Goal: Information Seeking & Learning: Learn about a topic

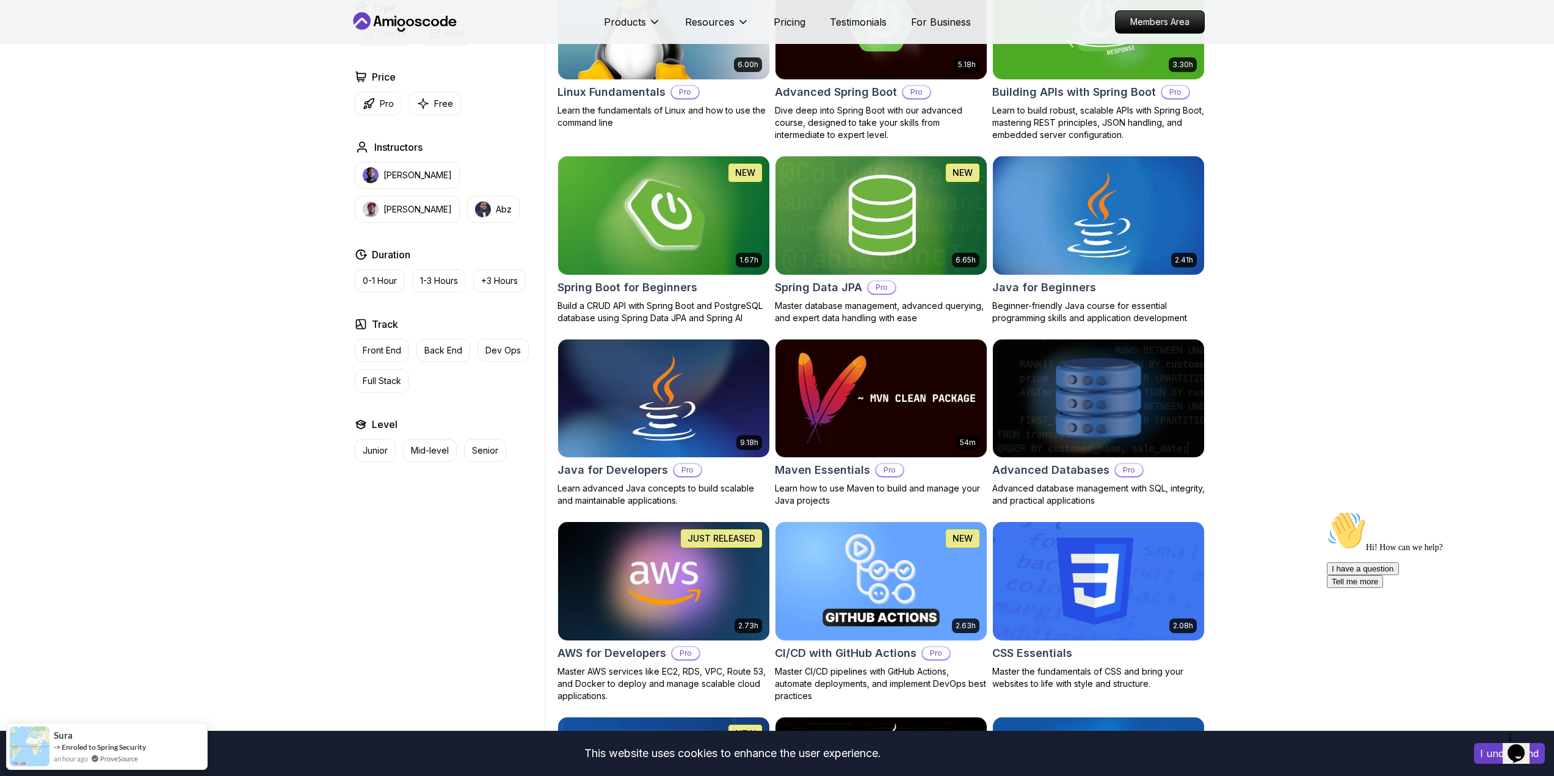
scroll to position [427, 0]
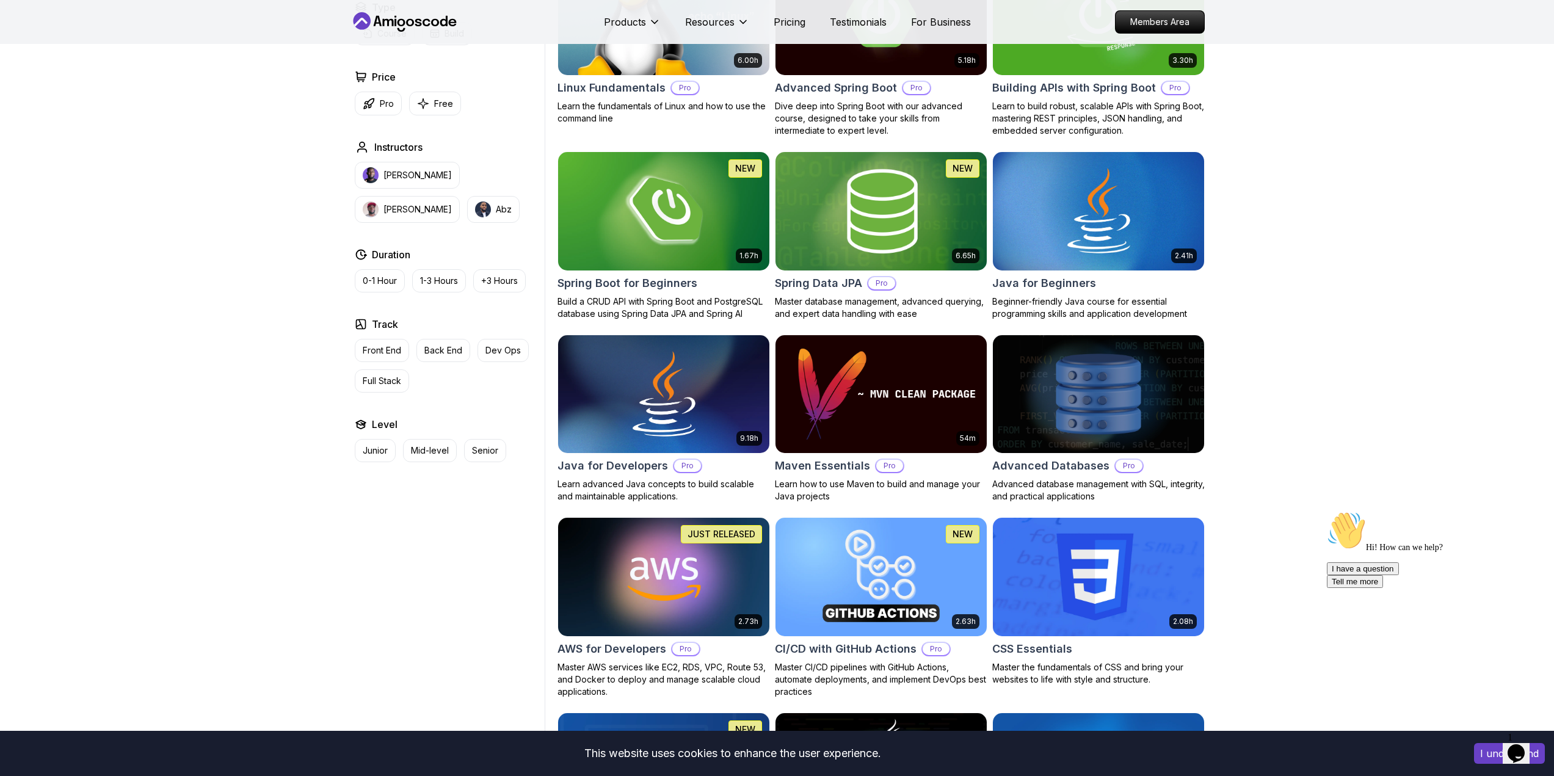
click at [892, 222] on img at bounding box center [881, 211] width 222 height 124
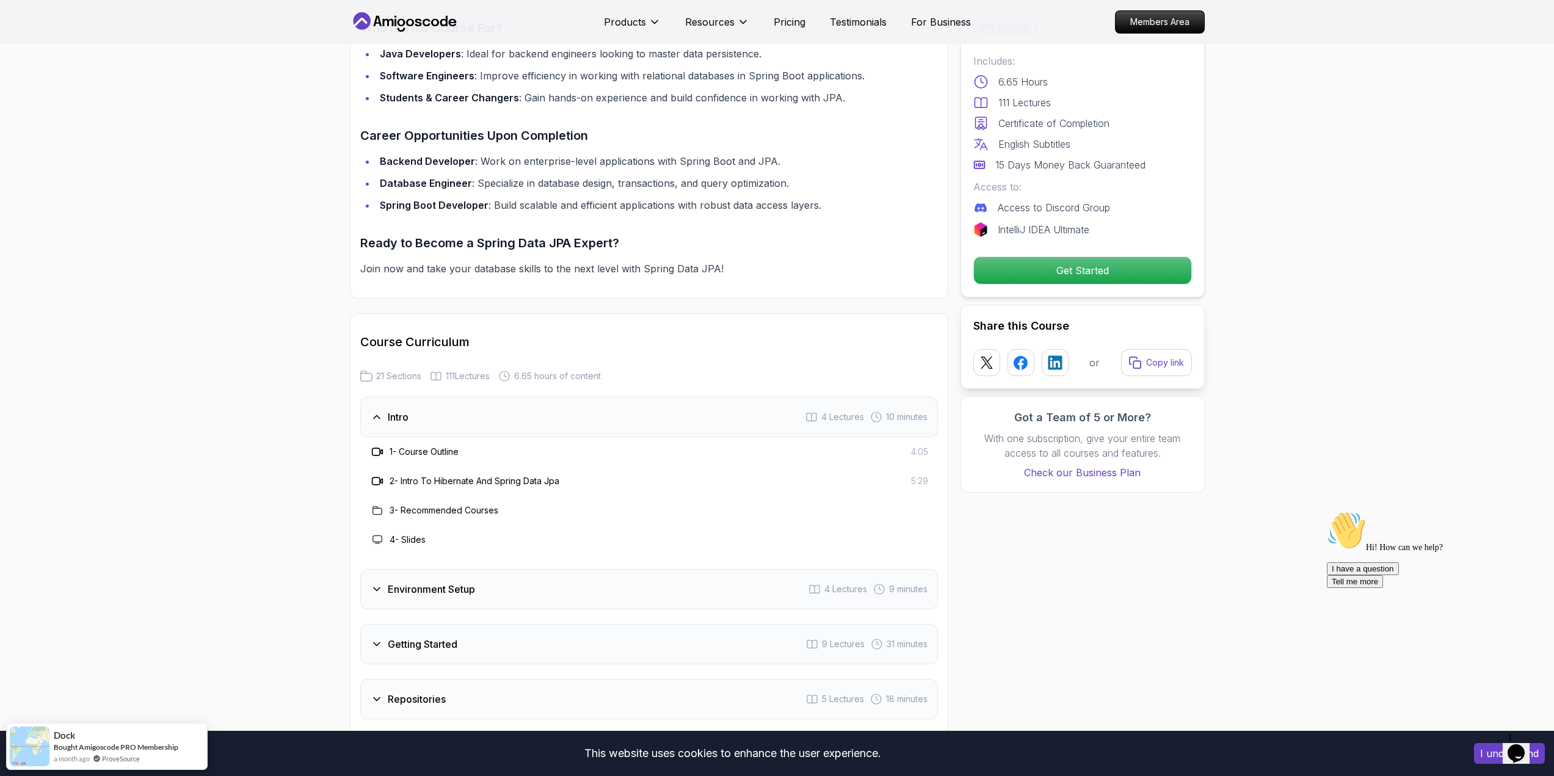
scroll to position [1234, 0]
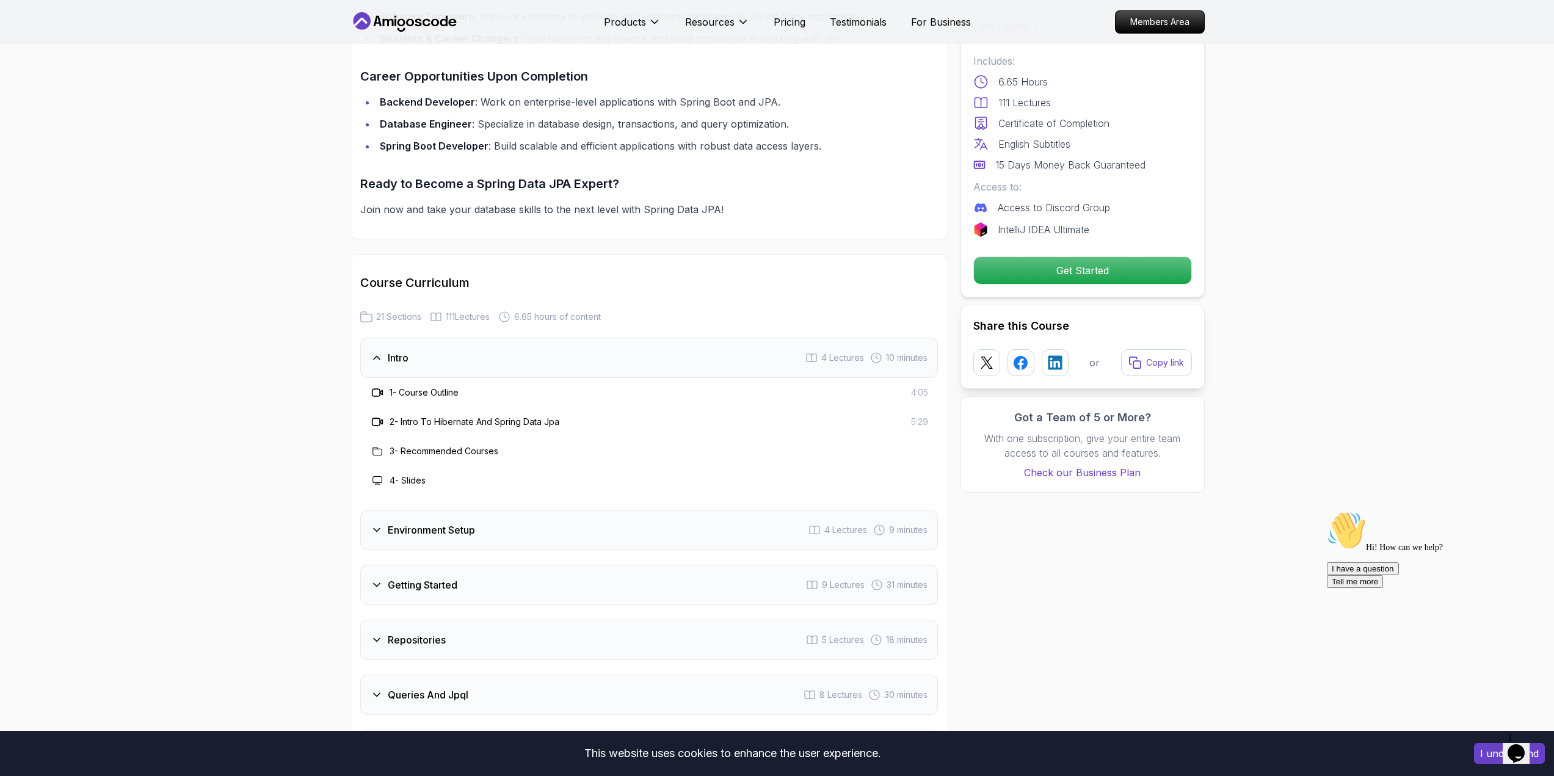
click at [504, 518] on div "Environment Setup 4 Lectures 9 minutes" at bounding box center [649, 530] width 578 height 40
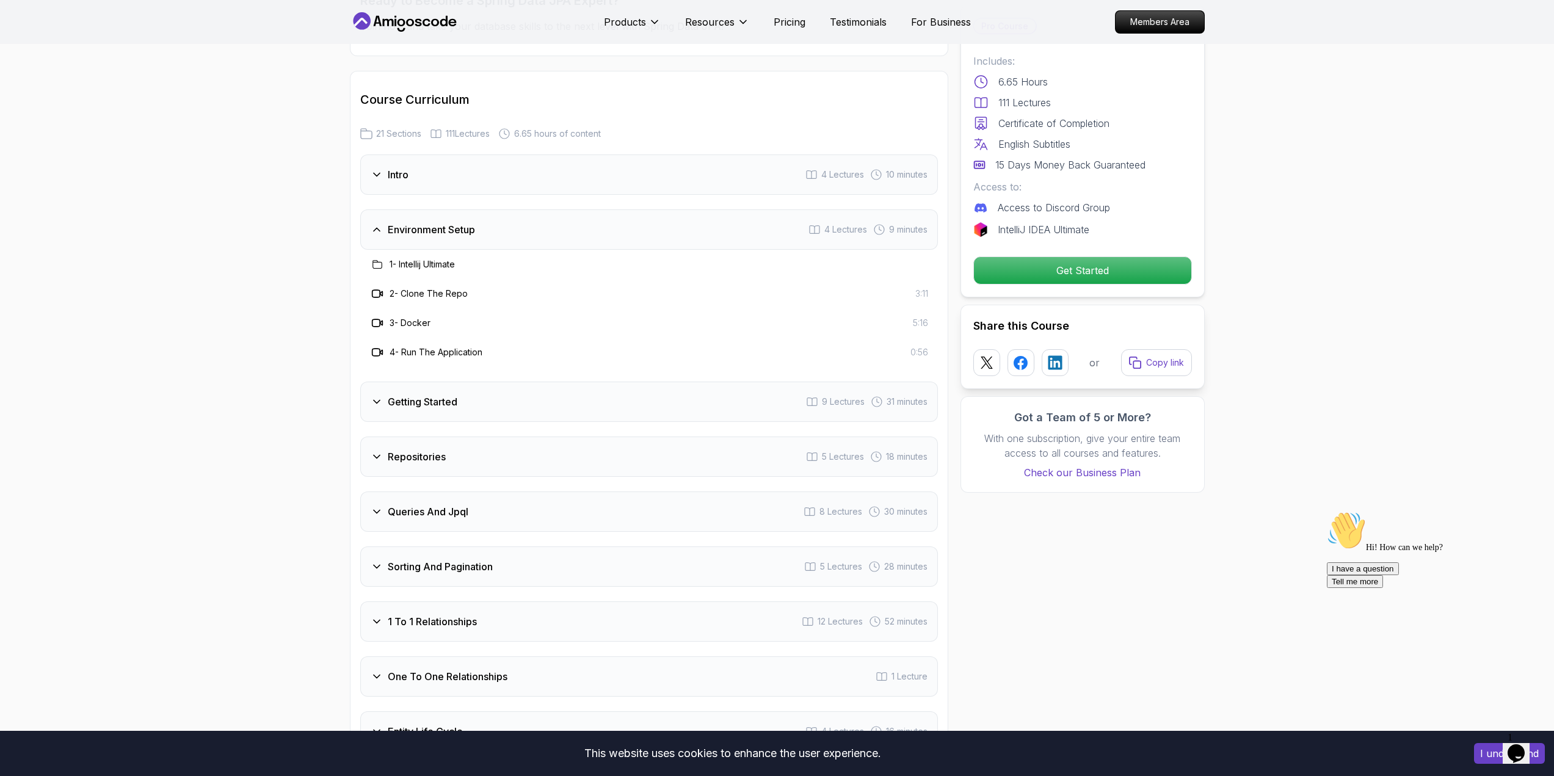
click at [517, 383] on div "Getting Started 9 Lectures 31 minutes" at bounding box center [649, 402] width 578 height 40
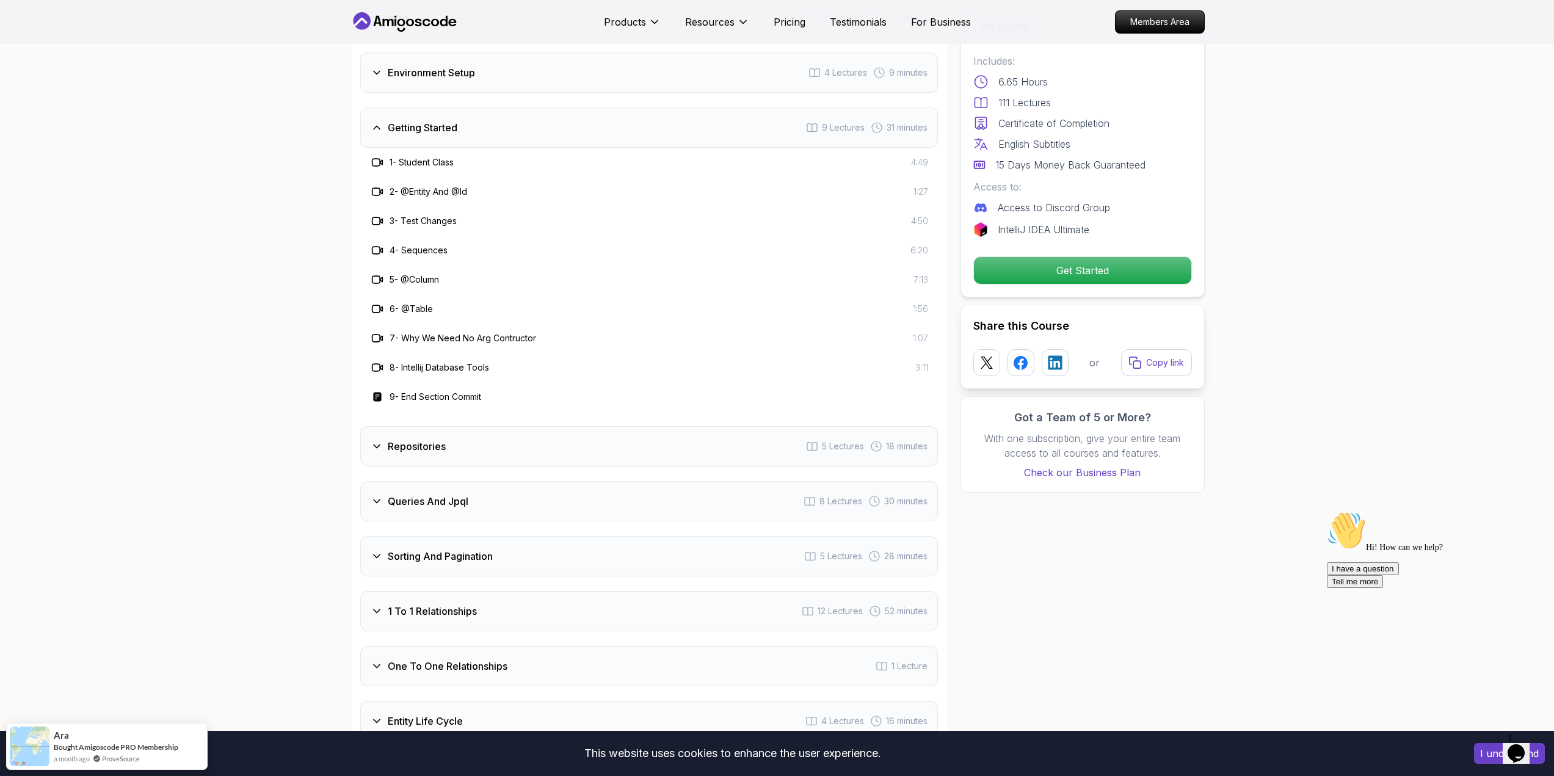
scroll to position [1600, 0]
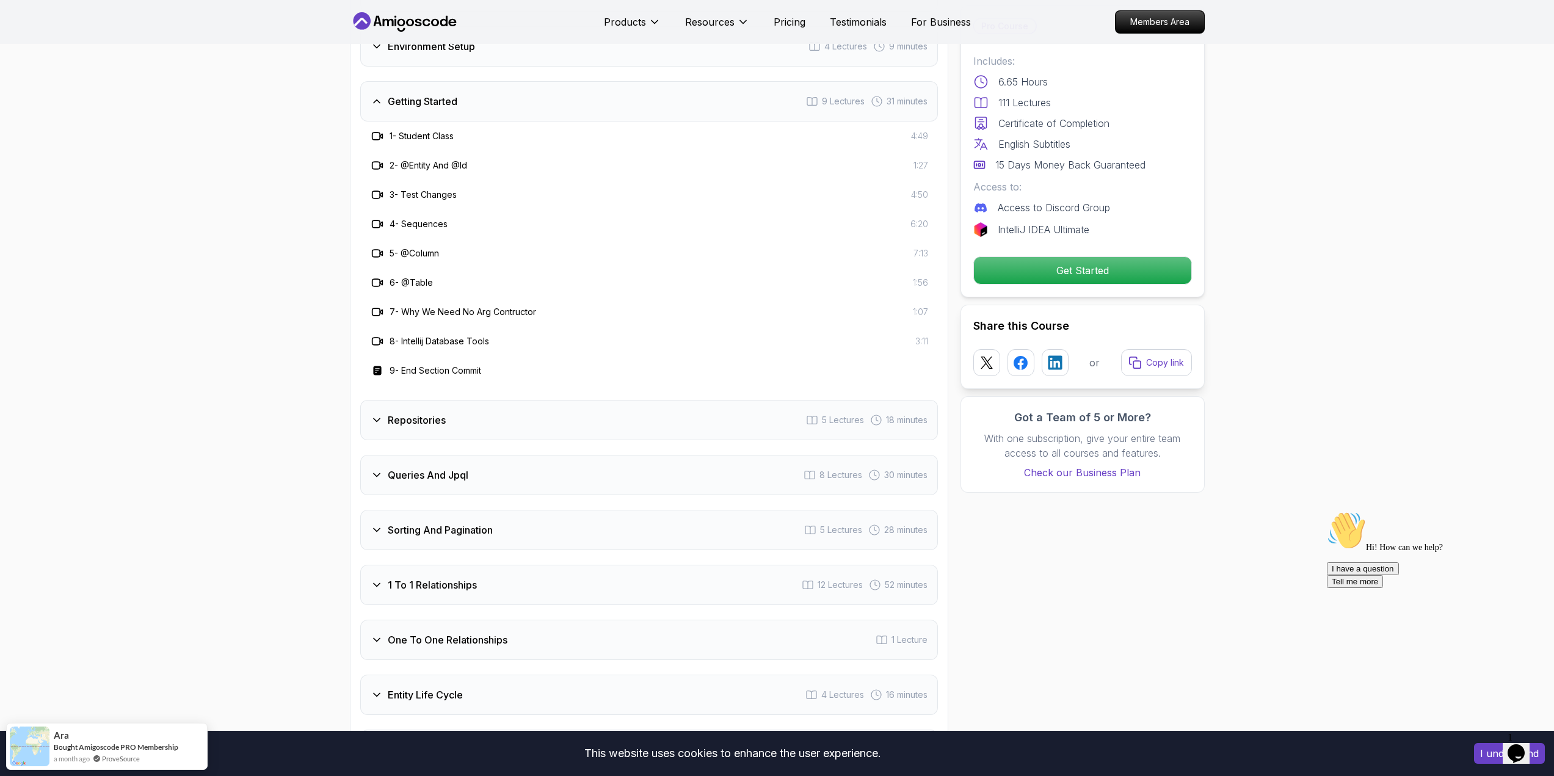
click at [514, 406] on div "Repositories 5 Lectures 18 minutes" at bounding box center [649, 420] width 578 height 40
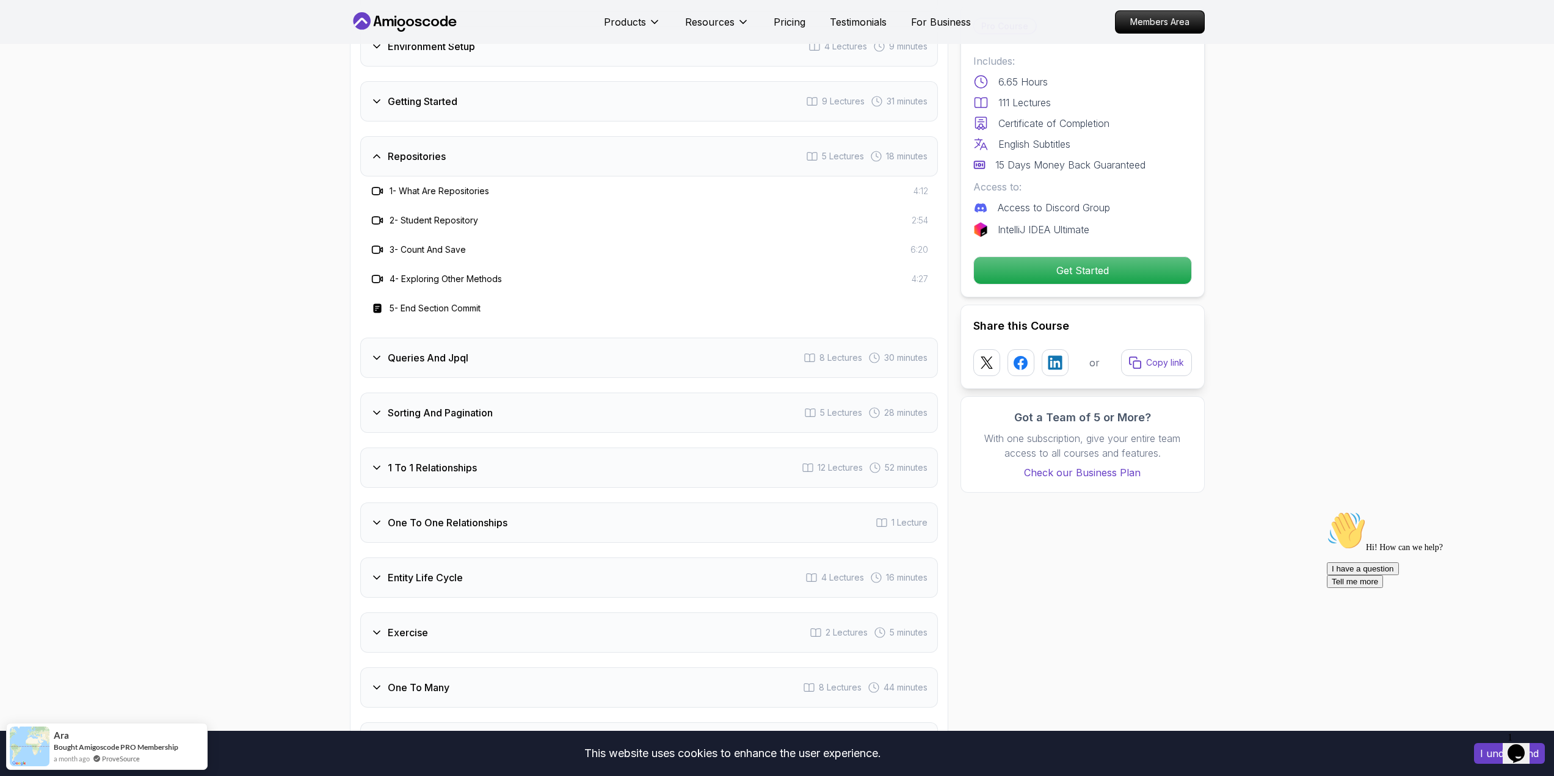
click at [529, 345] on div "Queries And Jpql 8 Lectures 30 minutes" at bounding box center [649, 358] width 578 height 40
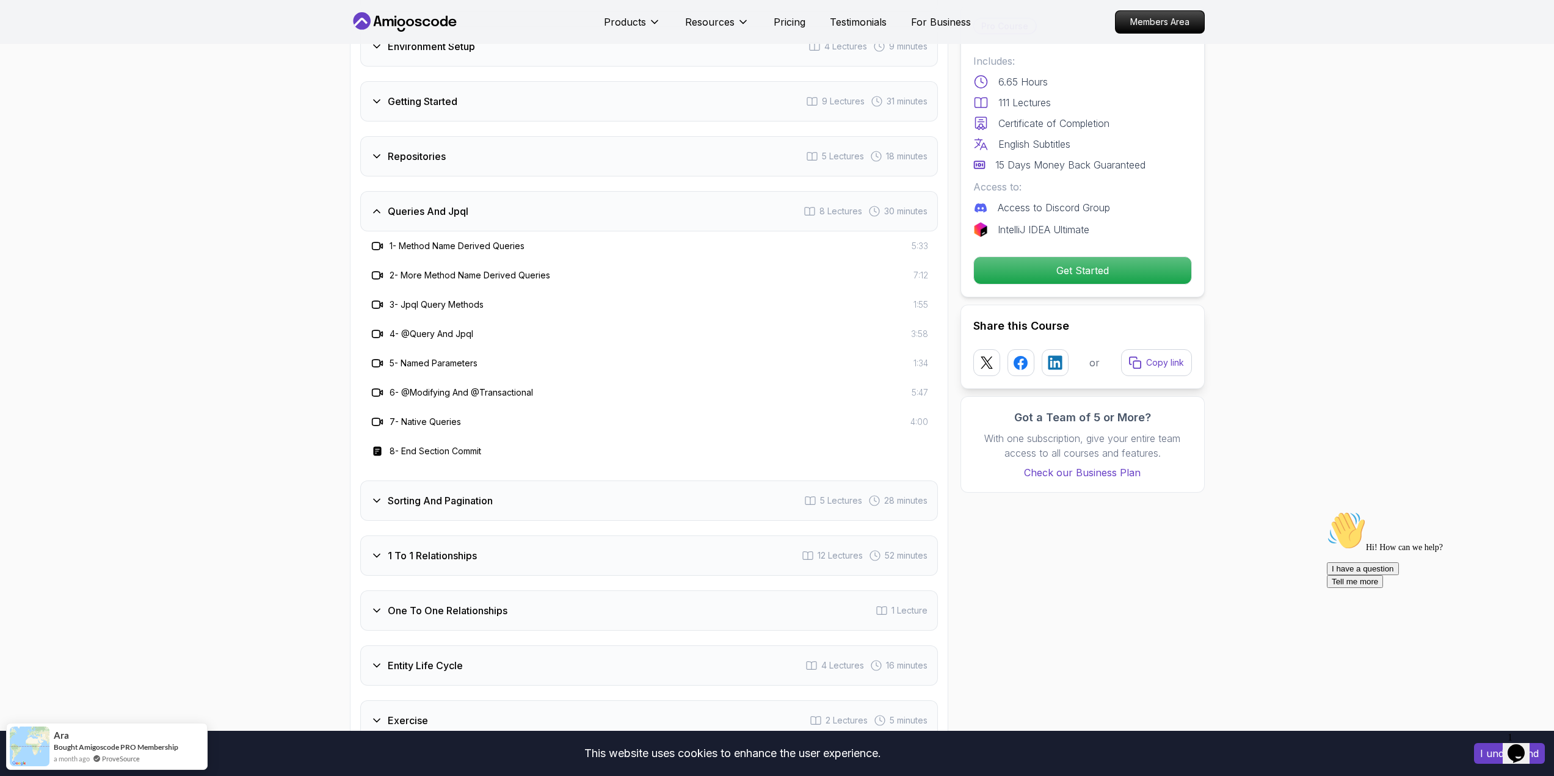
click at [509, 488] on div "Sorting And Pagination 5 Lectures 28 minutes" at bounding box center [649, 500] width 578 height 40
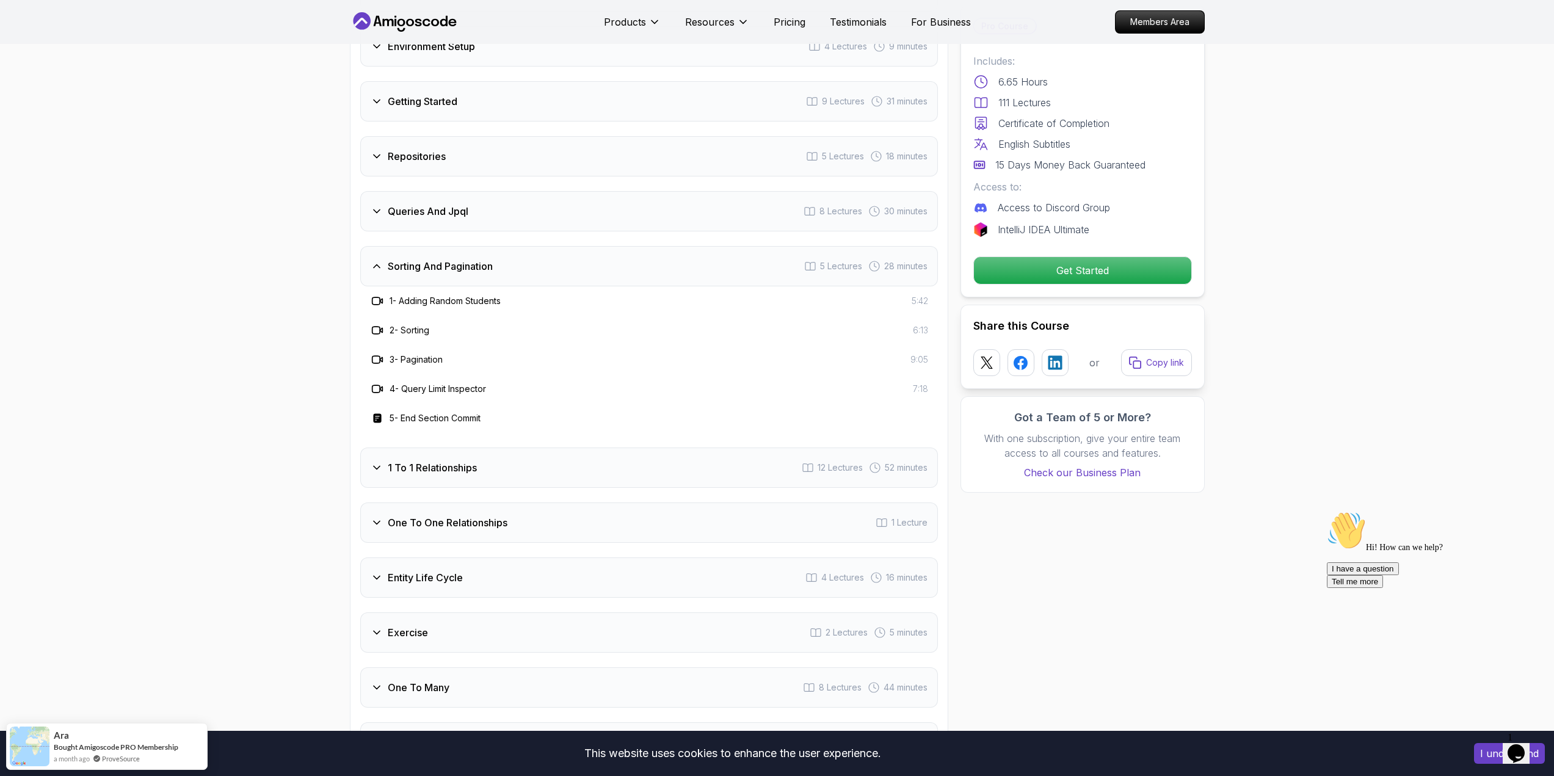
click at [512, 458] on div "1 To 1 Relationships 12 Lectures 52 minutes" at bounding box center [649, 468] width 578 height 40
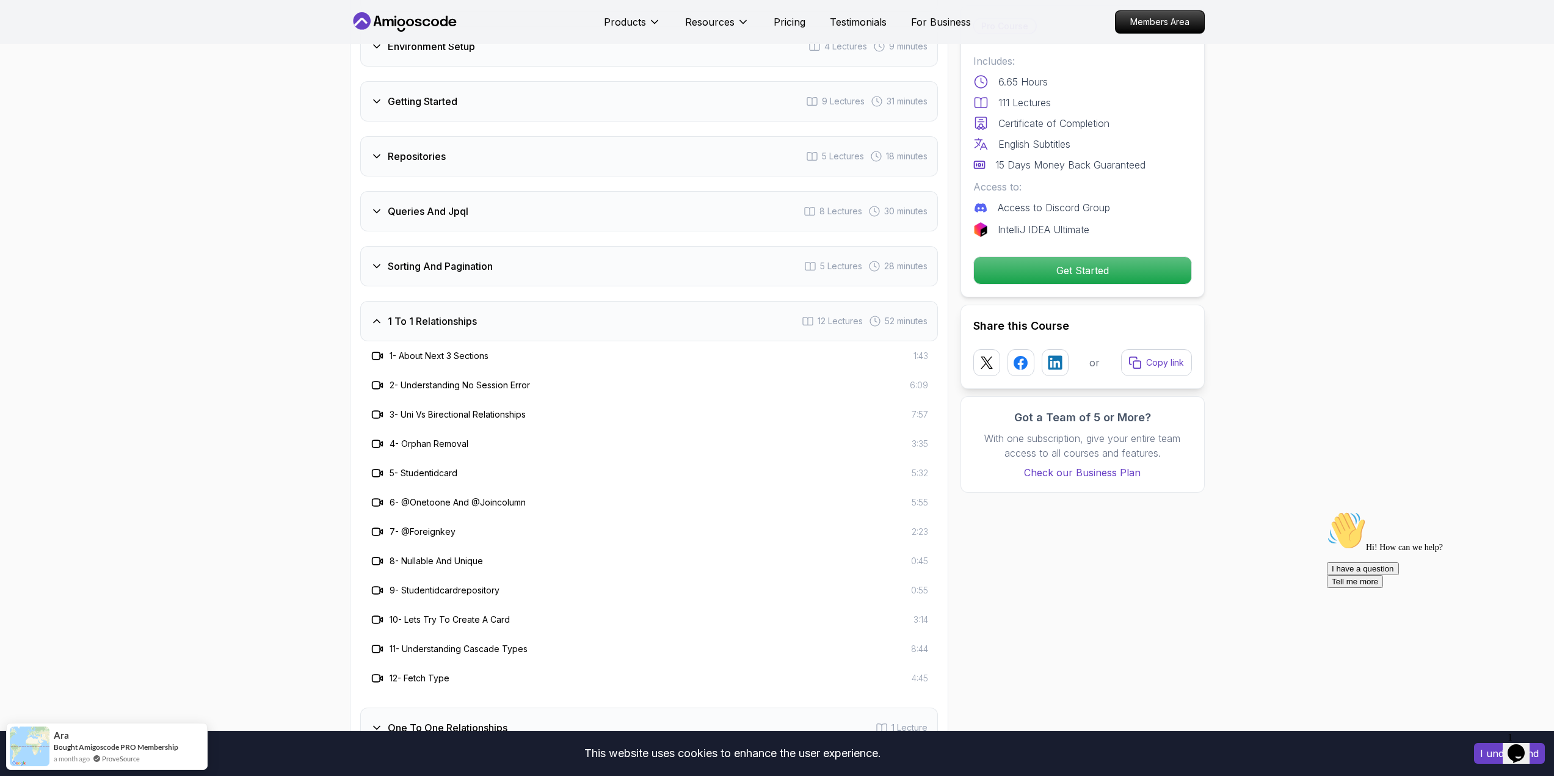
click at [476, 319] on div "1 To 1 Relationships 12 Lectures 52 minutes" at bounding box center [649, 321] width 578 height 40
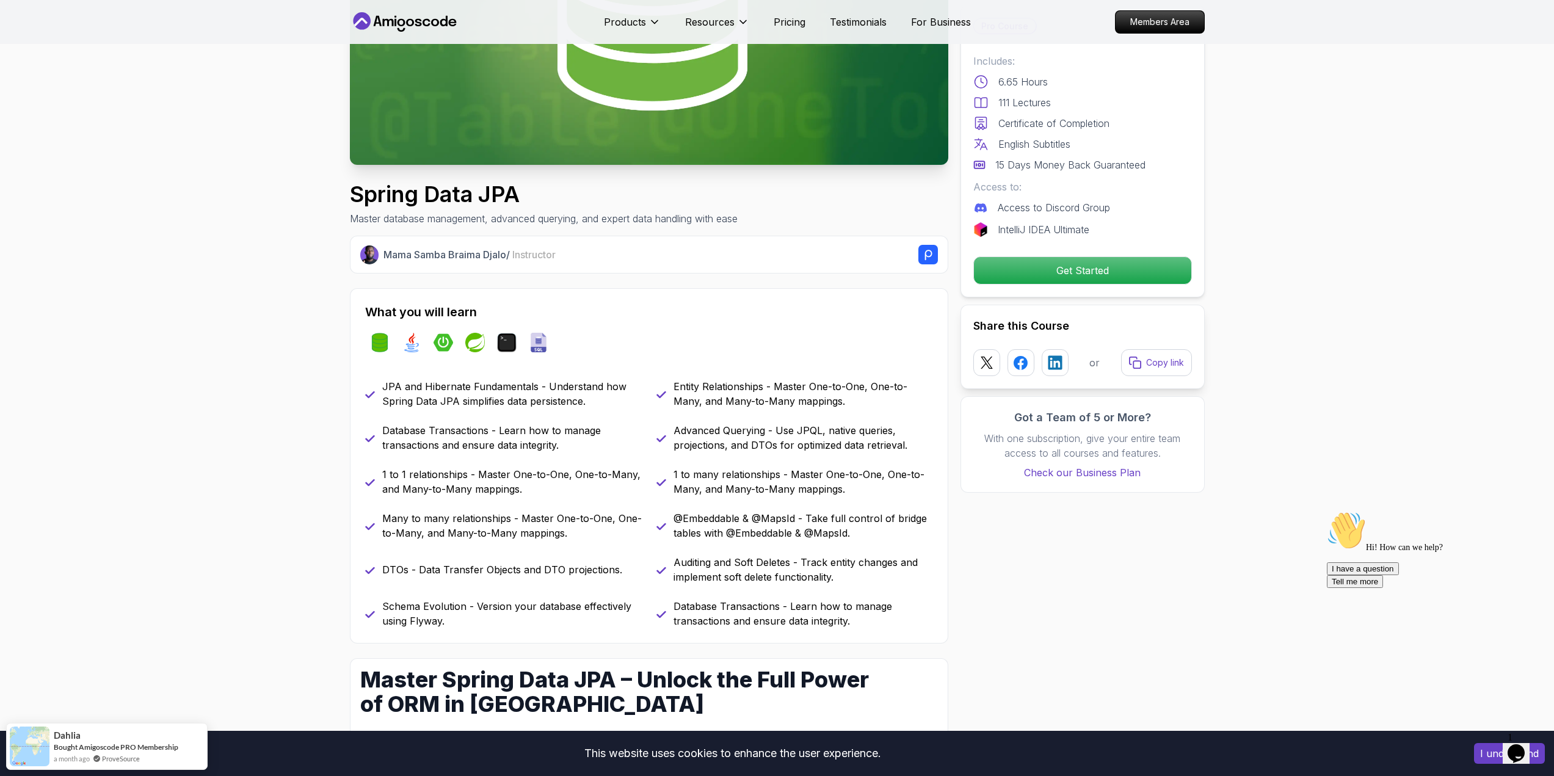
scroll to position [0, 0]
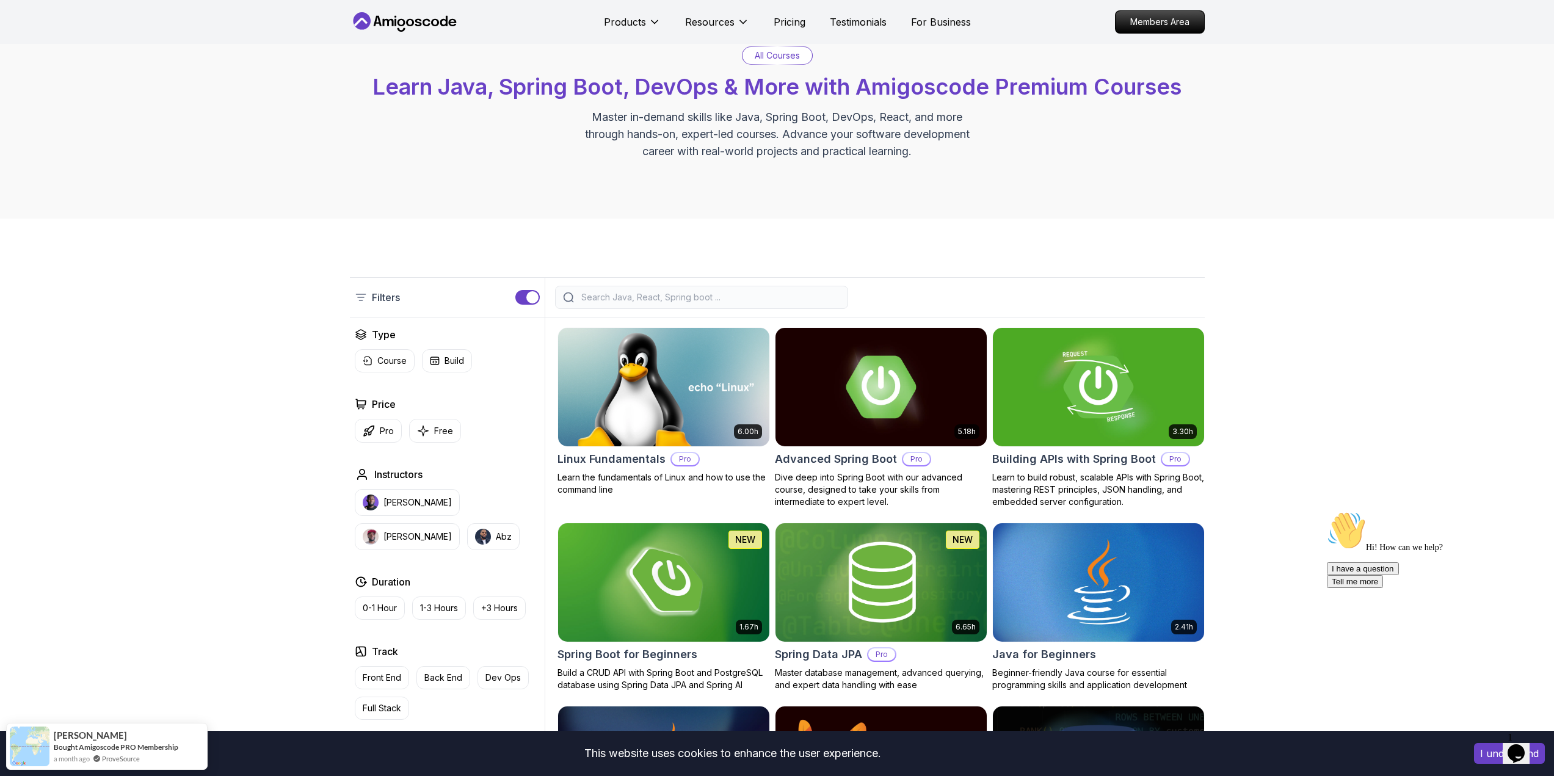
scroll to position [61, 0]
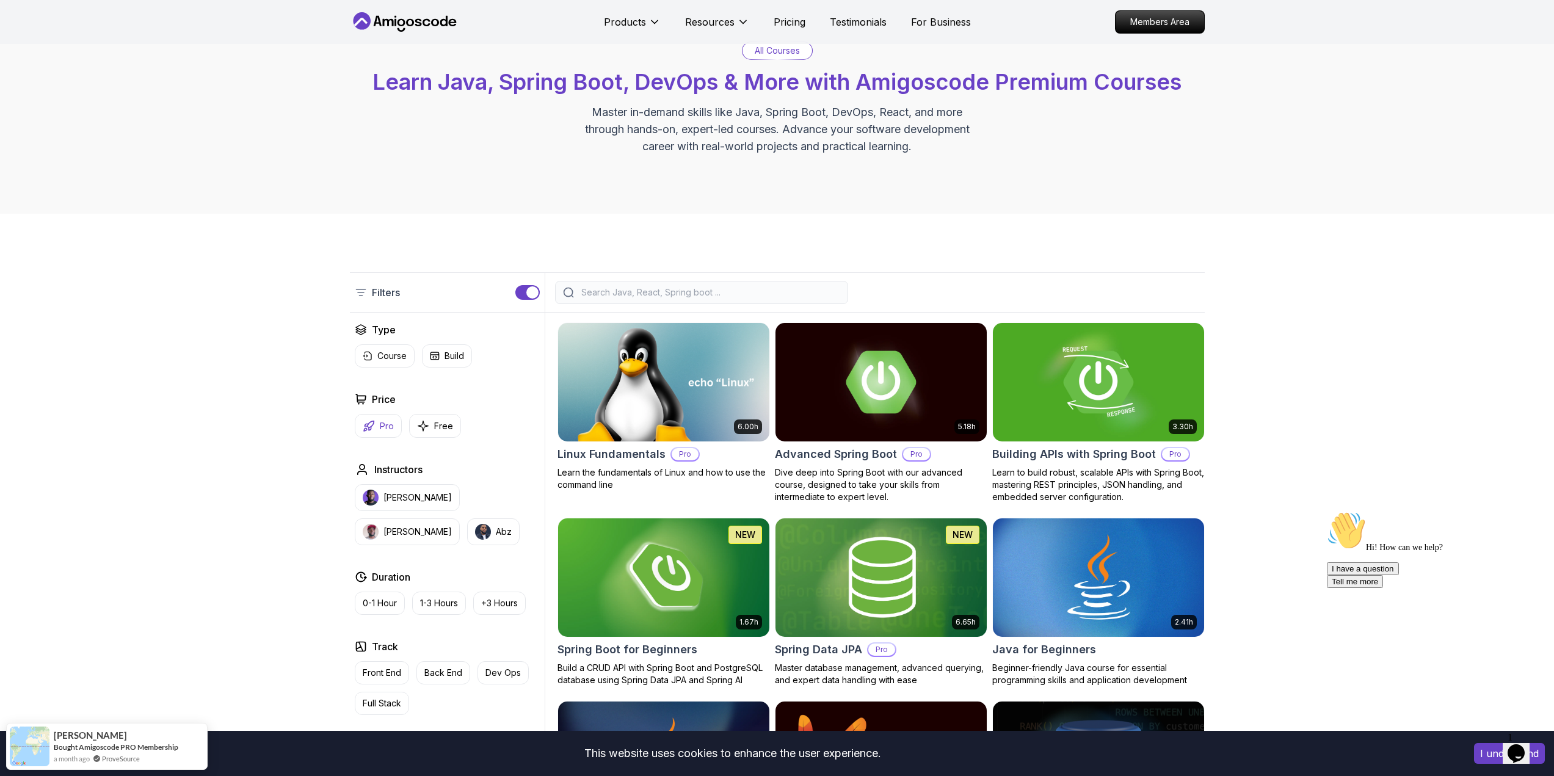
click at [385, 430] on p "Pro" at bounding box center [387, 426] width 14 height 12
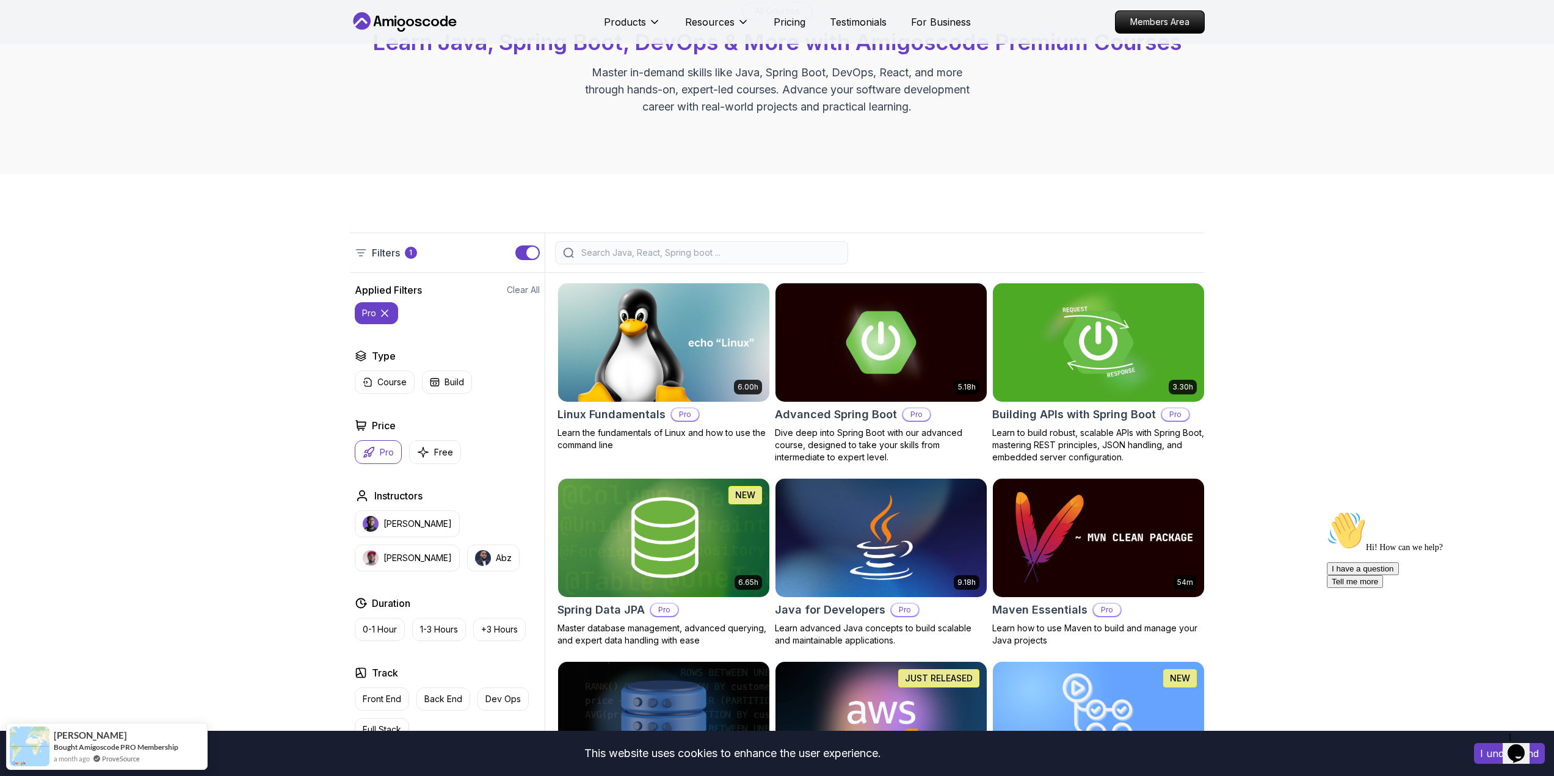
scroll to position [305, 0]
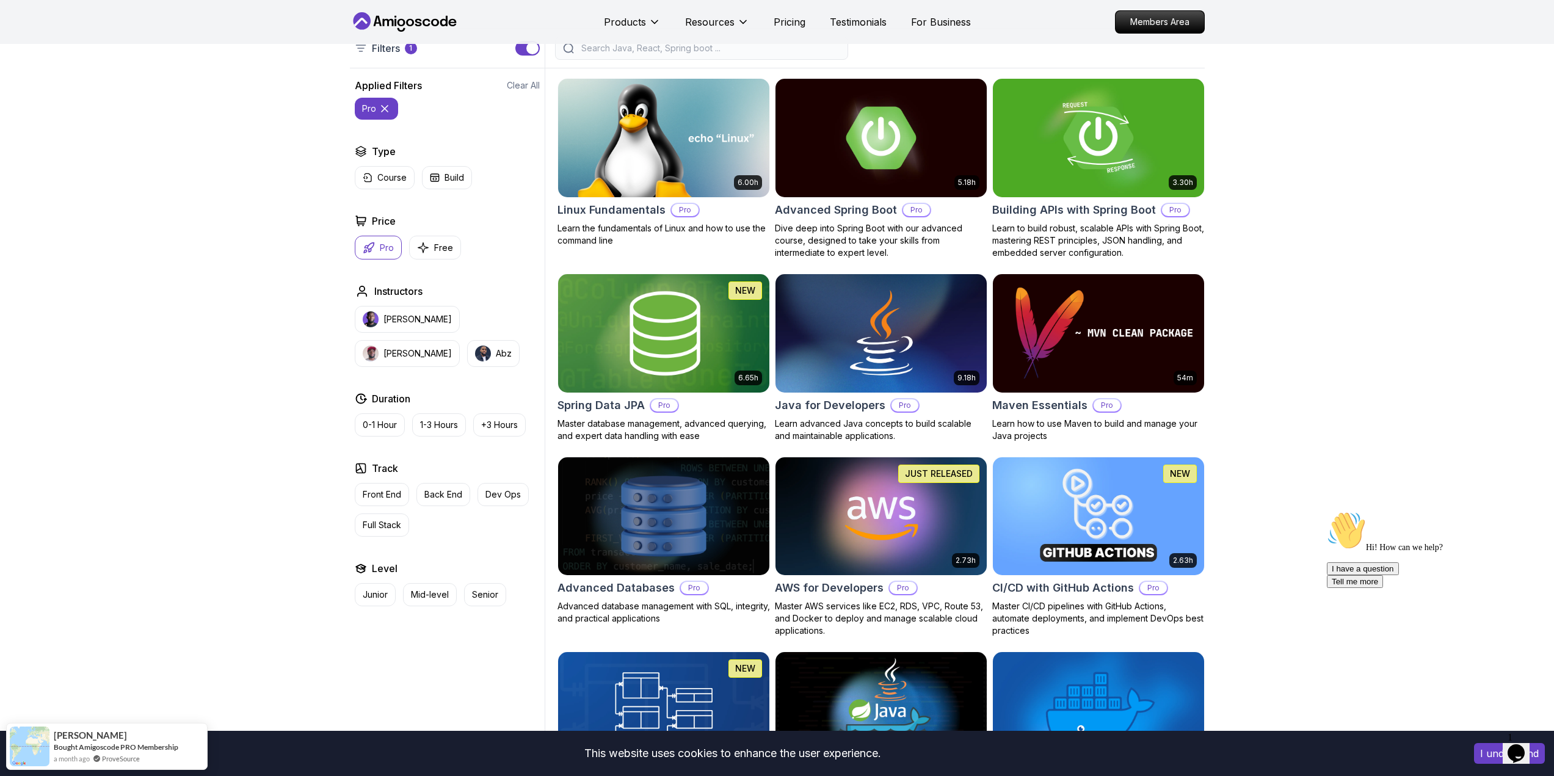
click at [685, 382] on img at bounding box center [664, 333] width 222 height 124
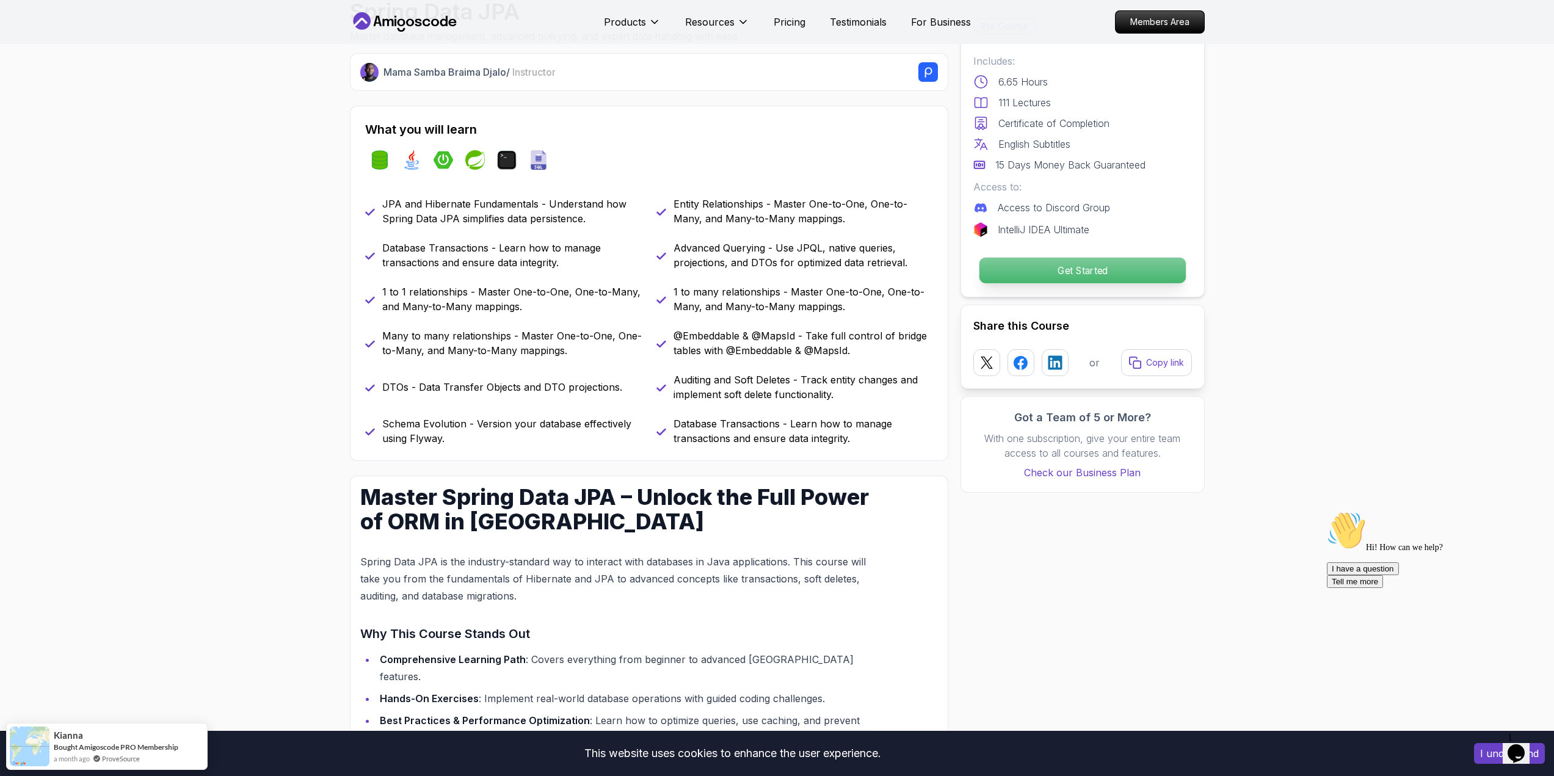
click at [1059, 281] on p "Get Started" at bounding box center [1082, 271] width 206 height 26
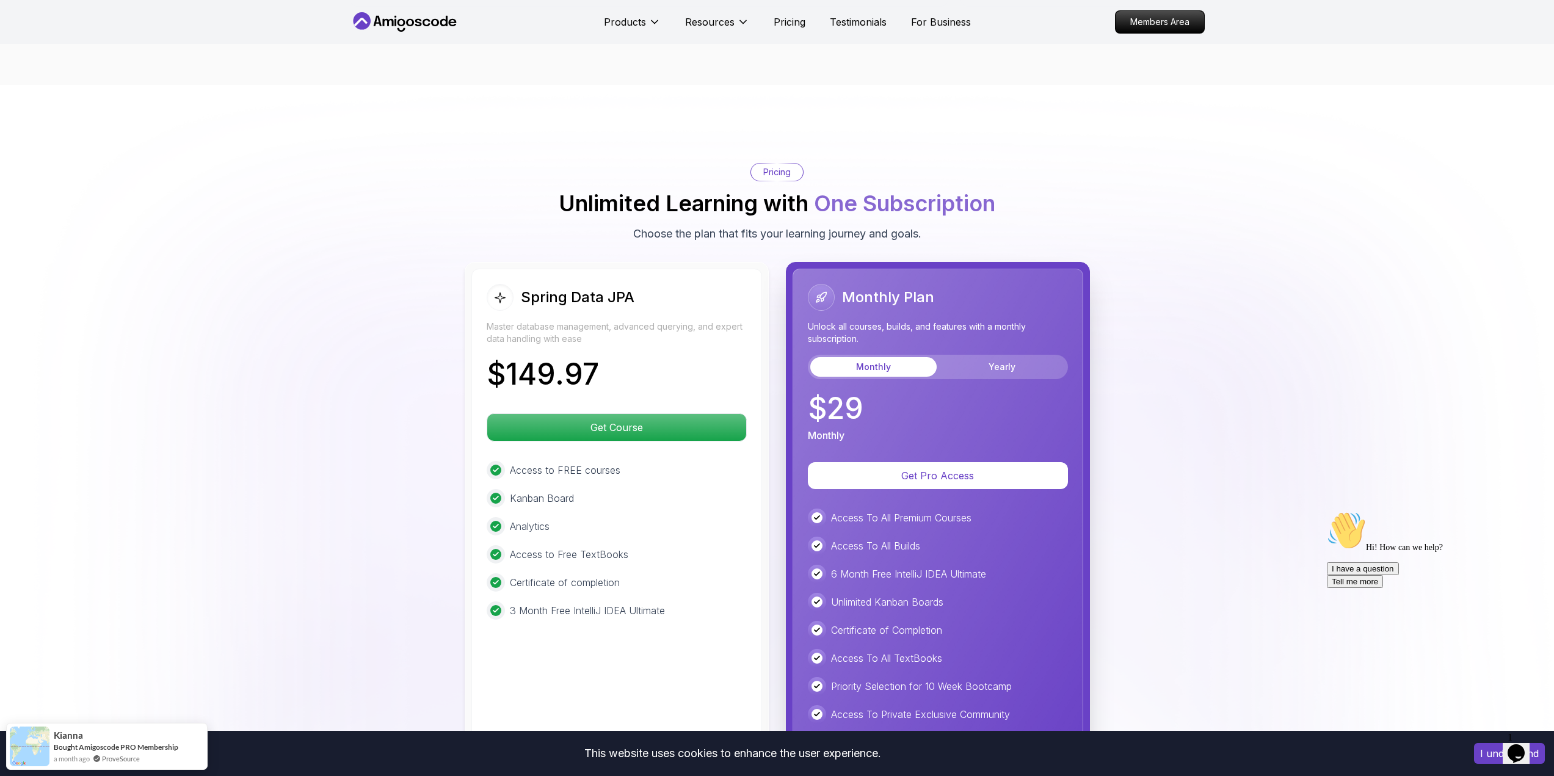
scroll to position [2909, 0]
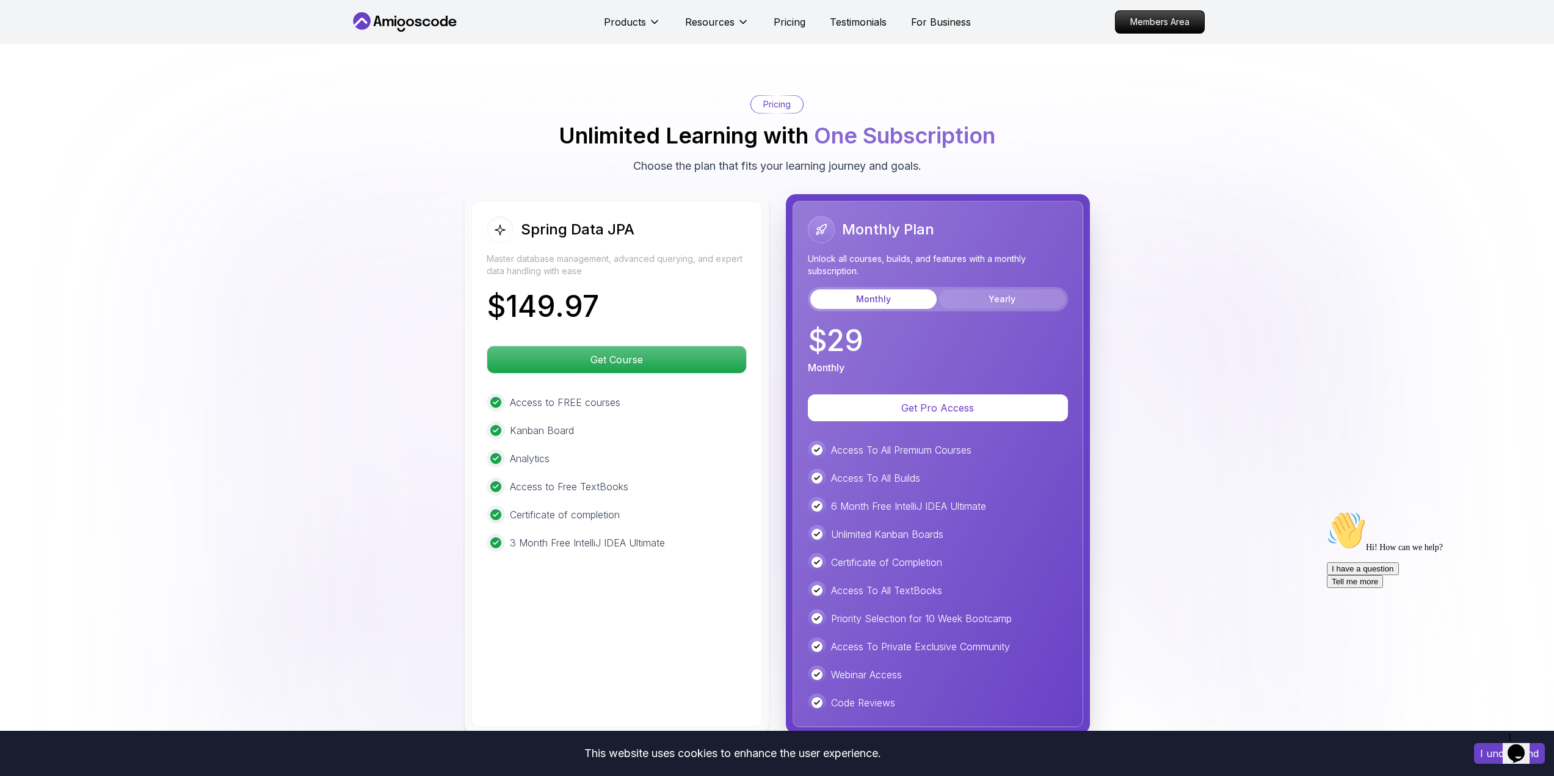
click at [1006, 289] on button "Yearly" at bounding box center [1002, 299] width 126 height 20
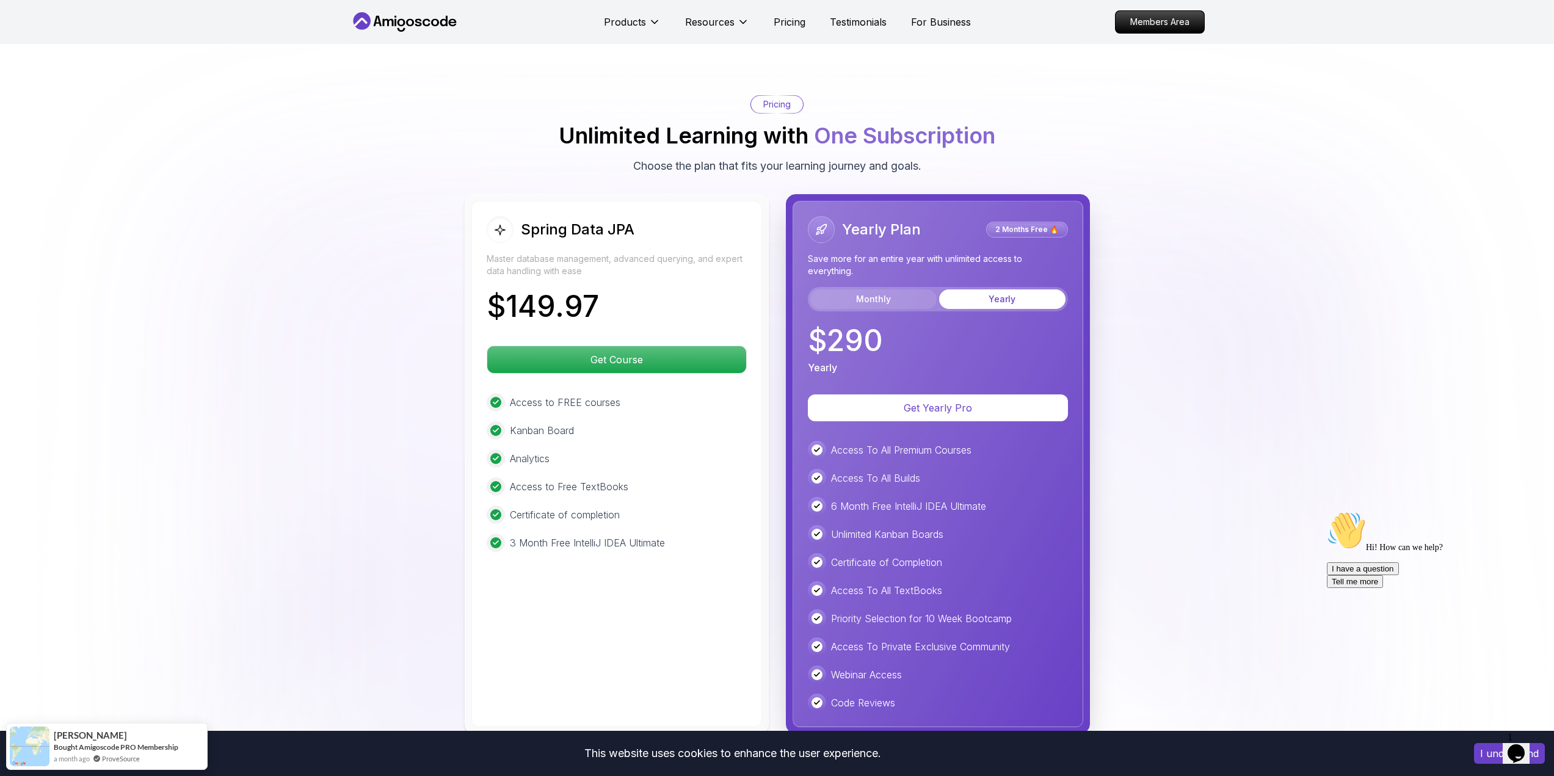
click at [879, 289] on button "Monthly" at bounding box center [873, 299] width 126 height 20
click at [985, 289] on button "Yearly" at bounding box center [1002, 299] width 126 height 20
click at [863, 289] on button "Monthly" at bounding box center [873, 299] width 126 height 20
click at [990, 289] on button "Yearly" at bounding box center [1002, 299] width 126 height 20
click at [908, 289] on button "Monthly" at bounding box center [873, 299] width 126 height 20
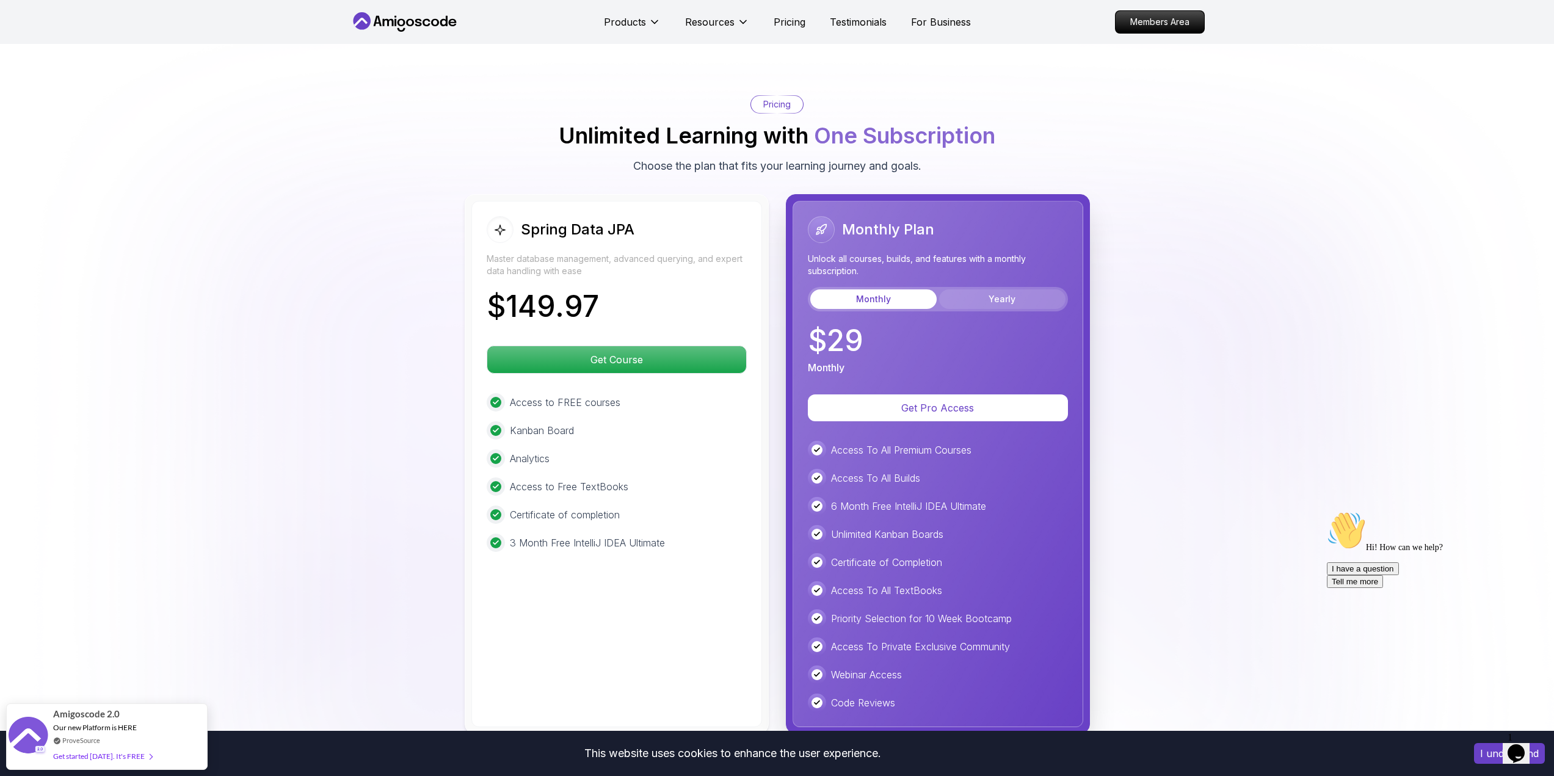
click at [1021, 289] on button "Yearly" at bounding box center [1002, 299] width 126 height 20
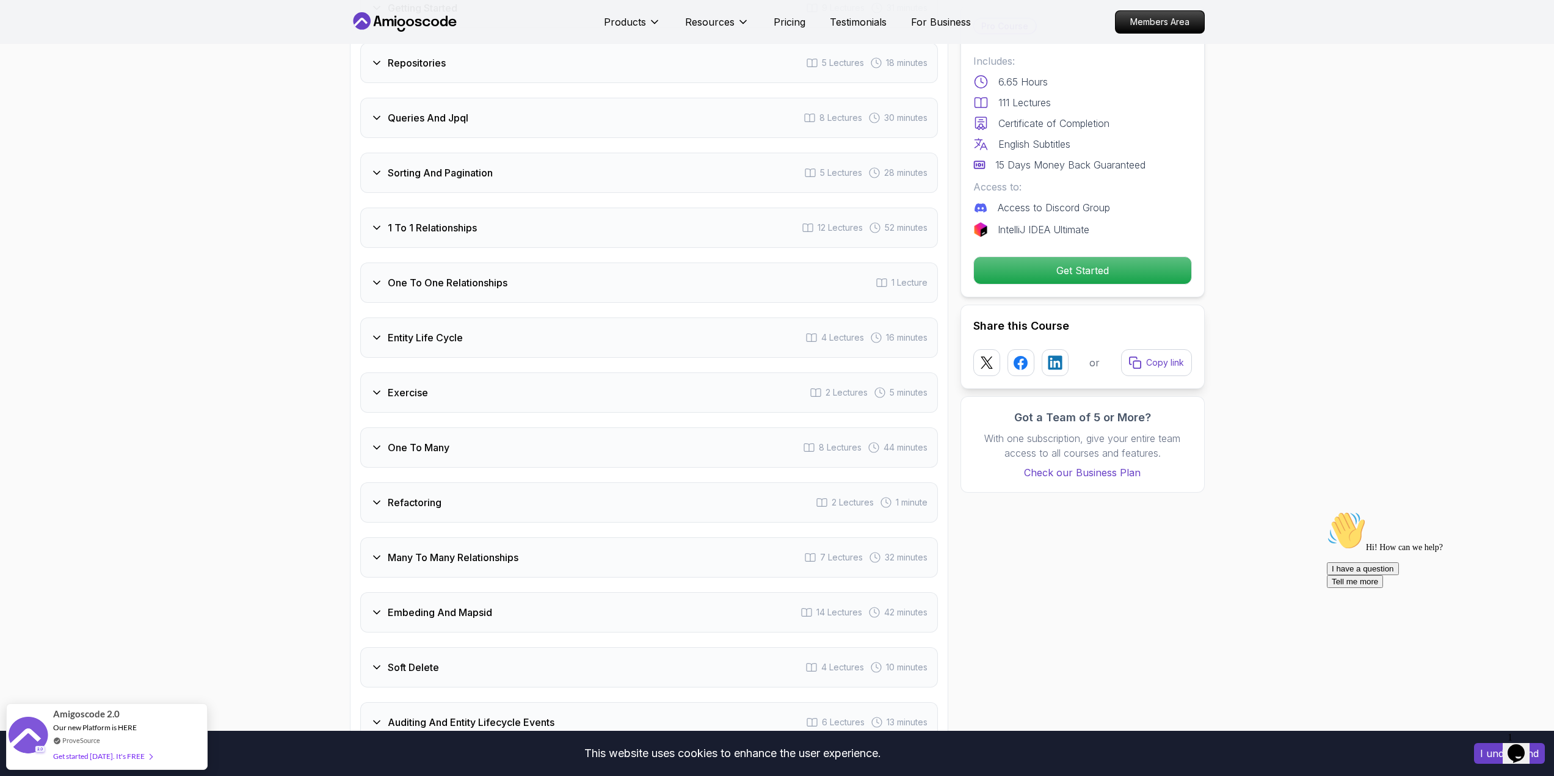
scroll to position [1810, 0]
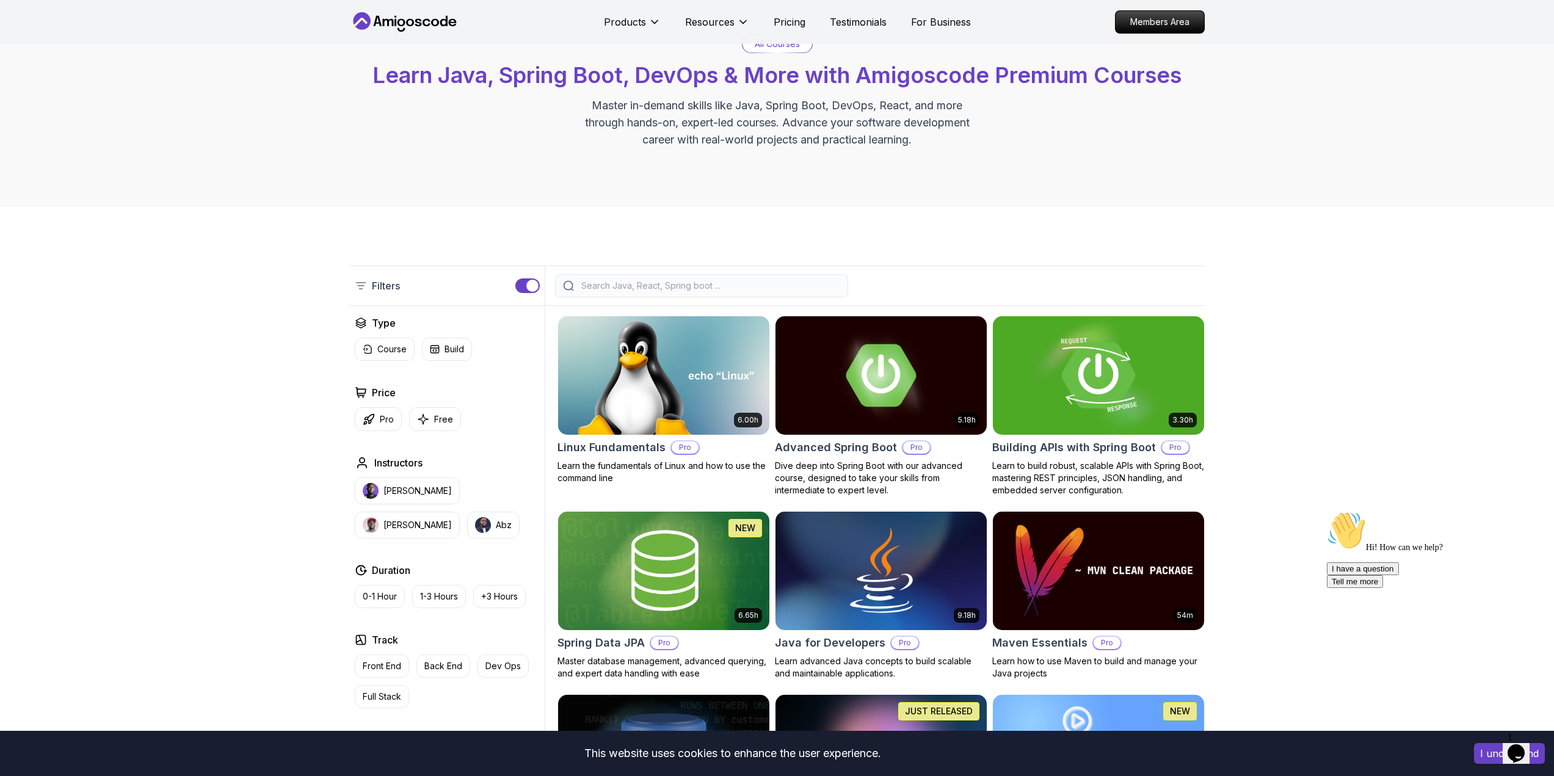
scroll to position [244, 0]
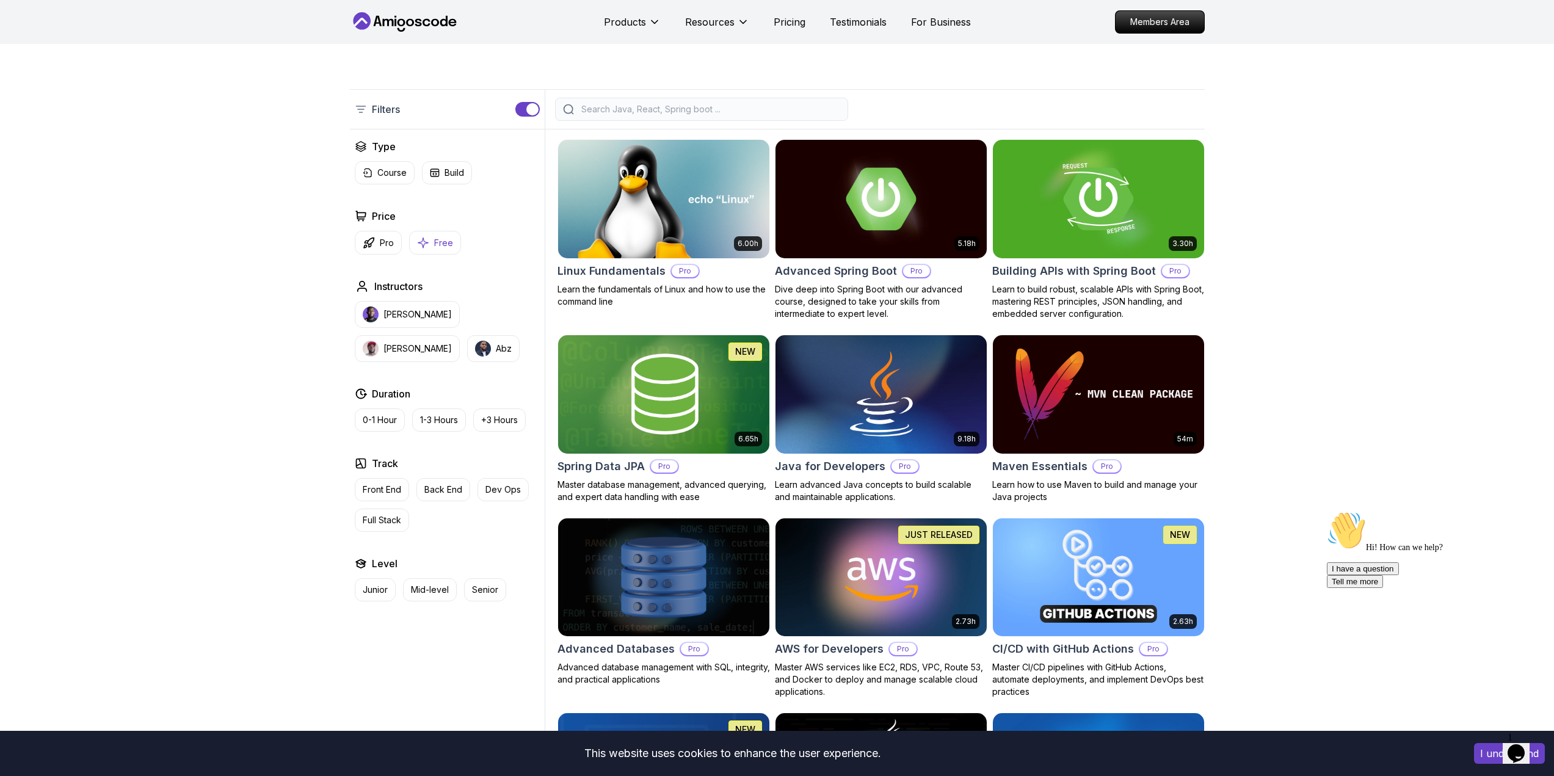
click at [434, 244] on p "Free" at bounding box center [443, 243] width 19 height 12
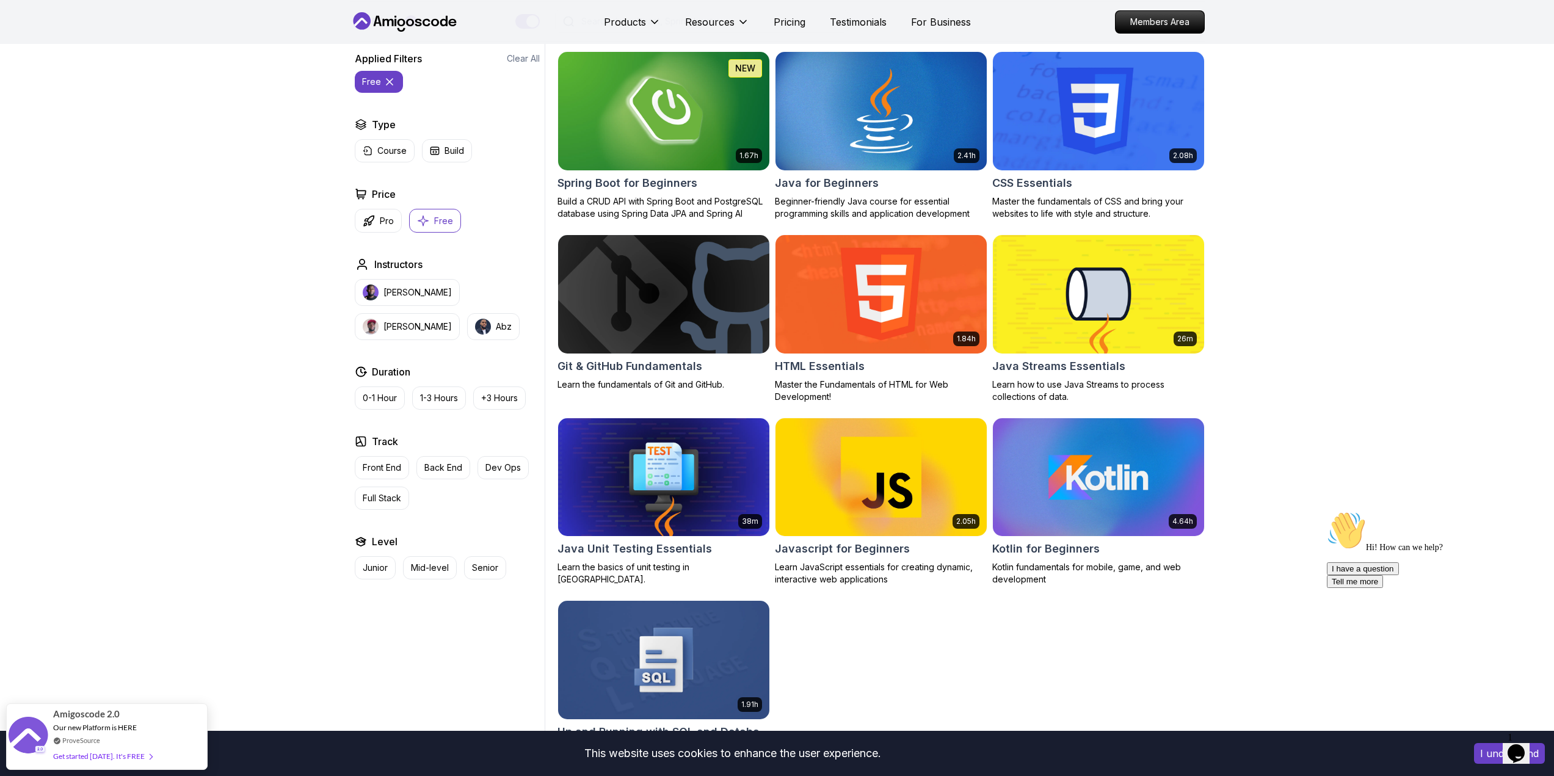
scroll to position [305, 0]
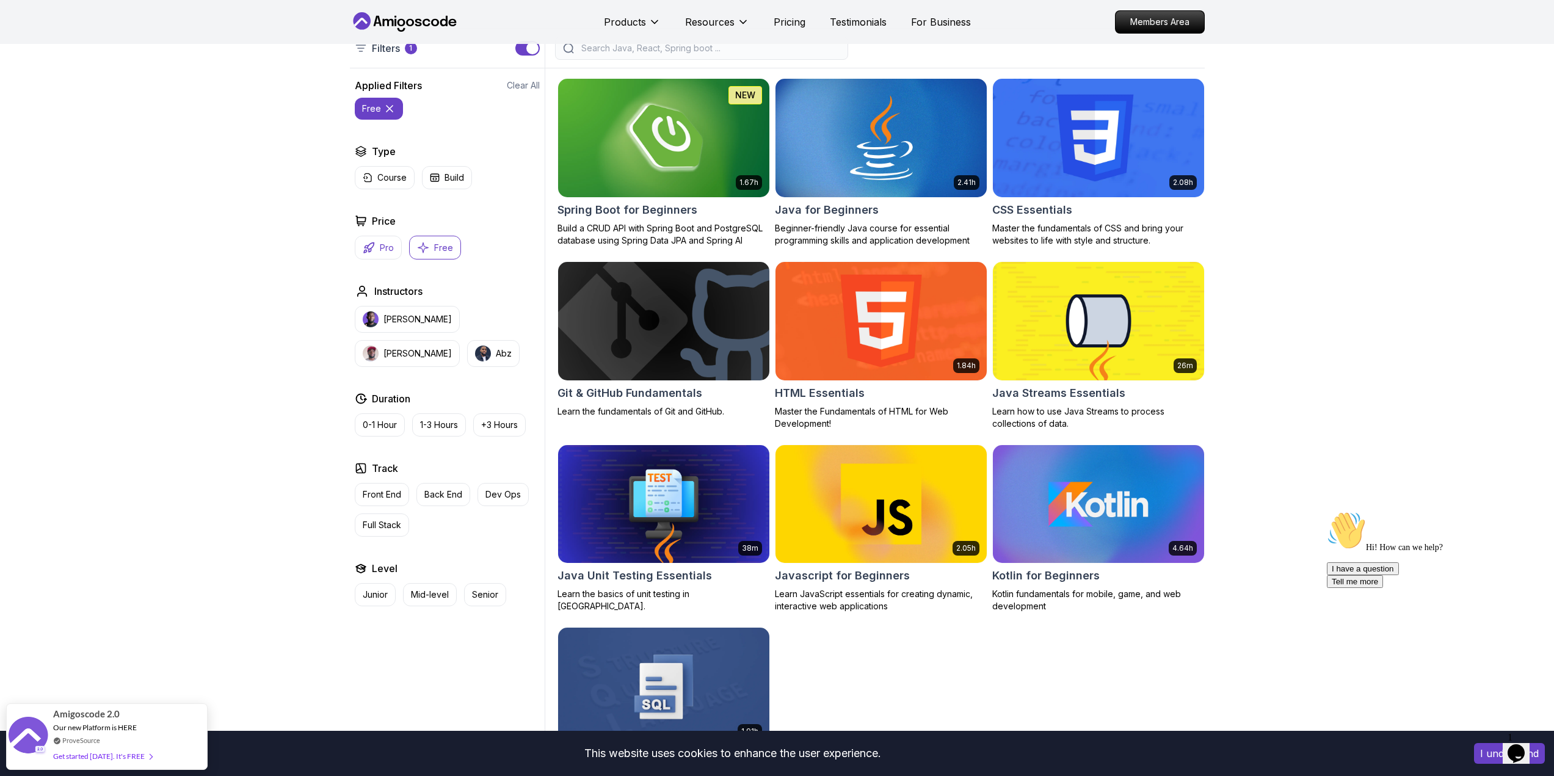
click at [371, 245] on icon "button" at bounding box center [369, 248] width 12 height 12
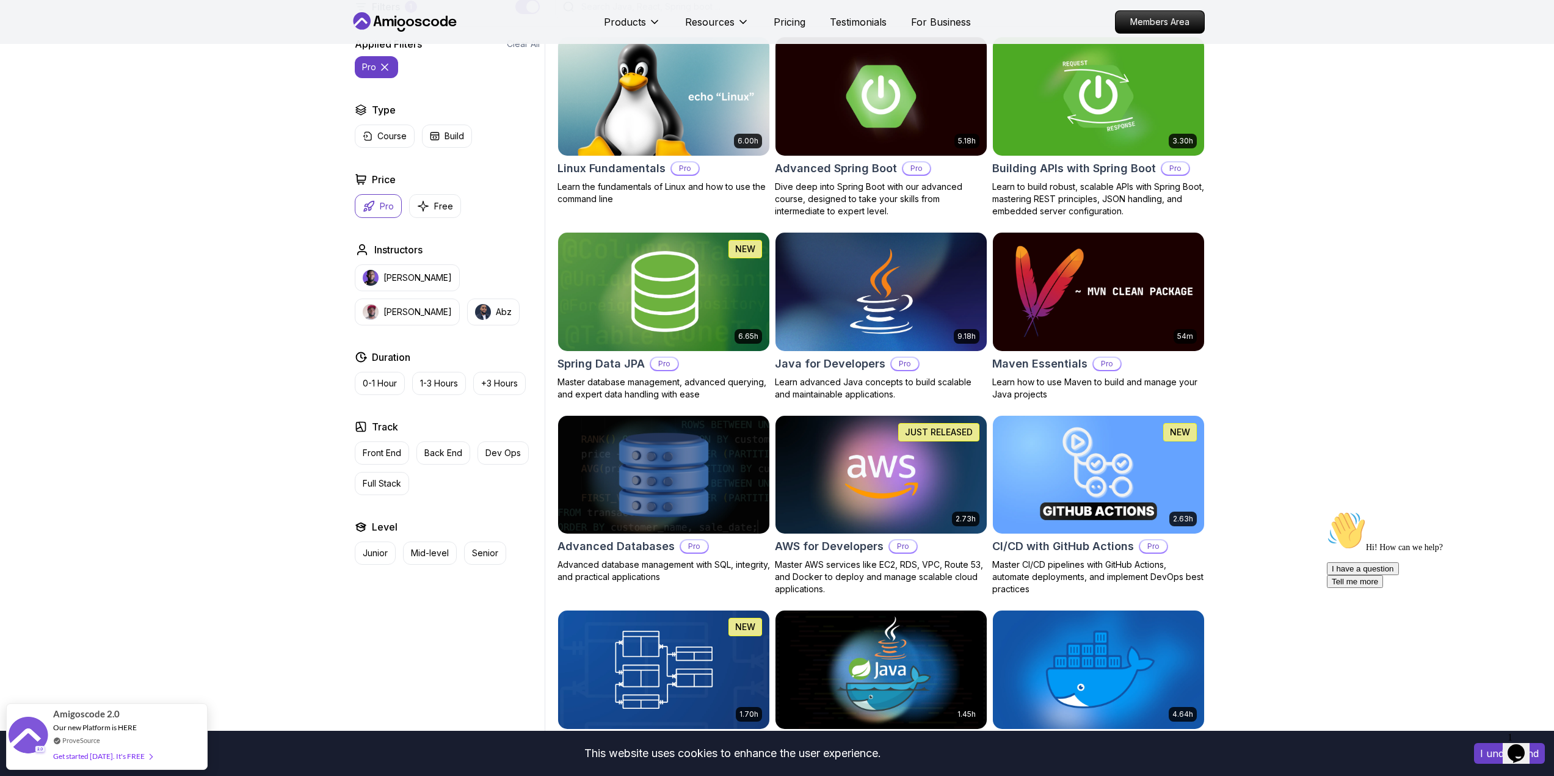
scroll to position [424, 0]
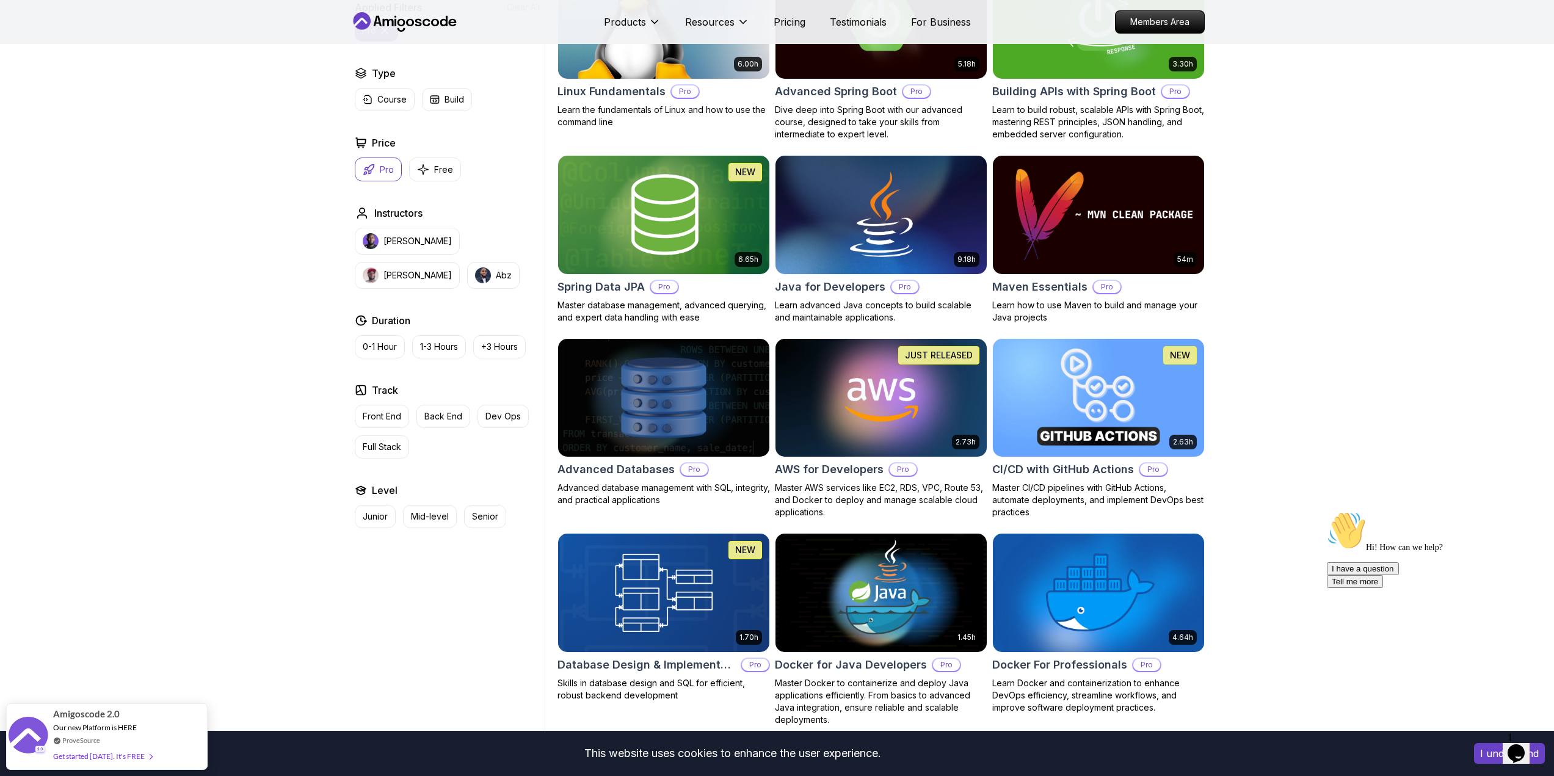
click at [1095, 404] on img at bounding box center [1098, 398] width 222 height 124
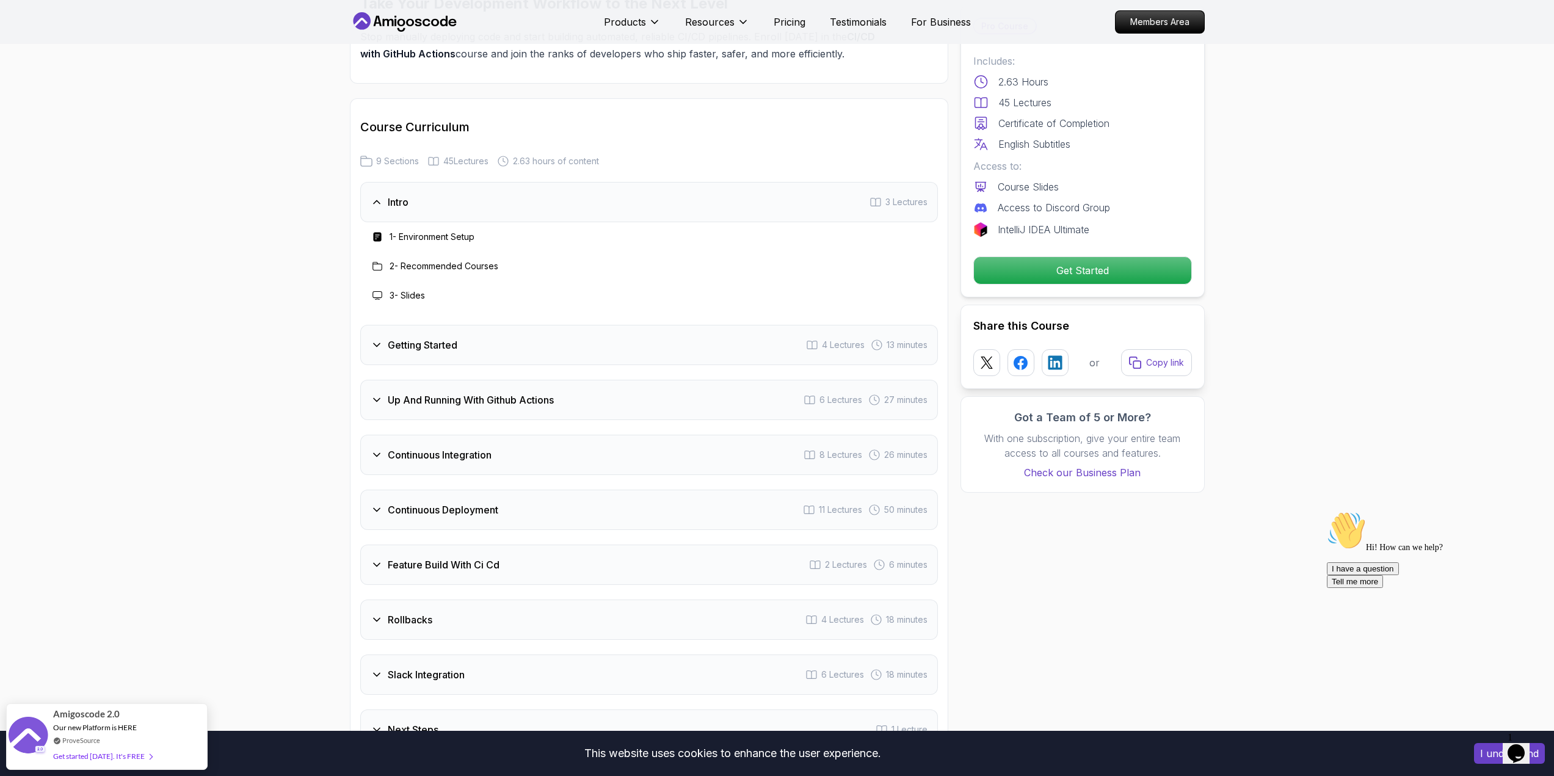
scroll to position [1954, 0]
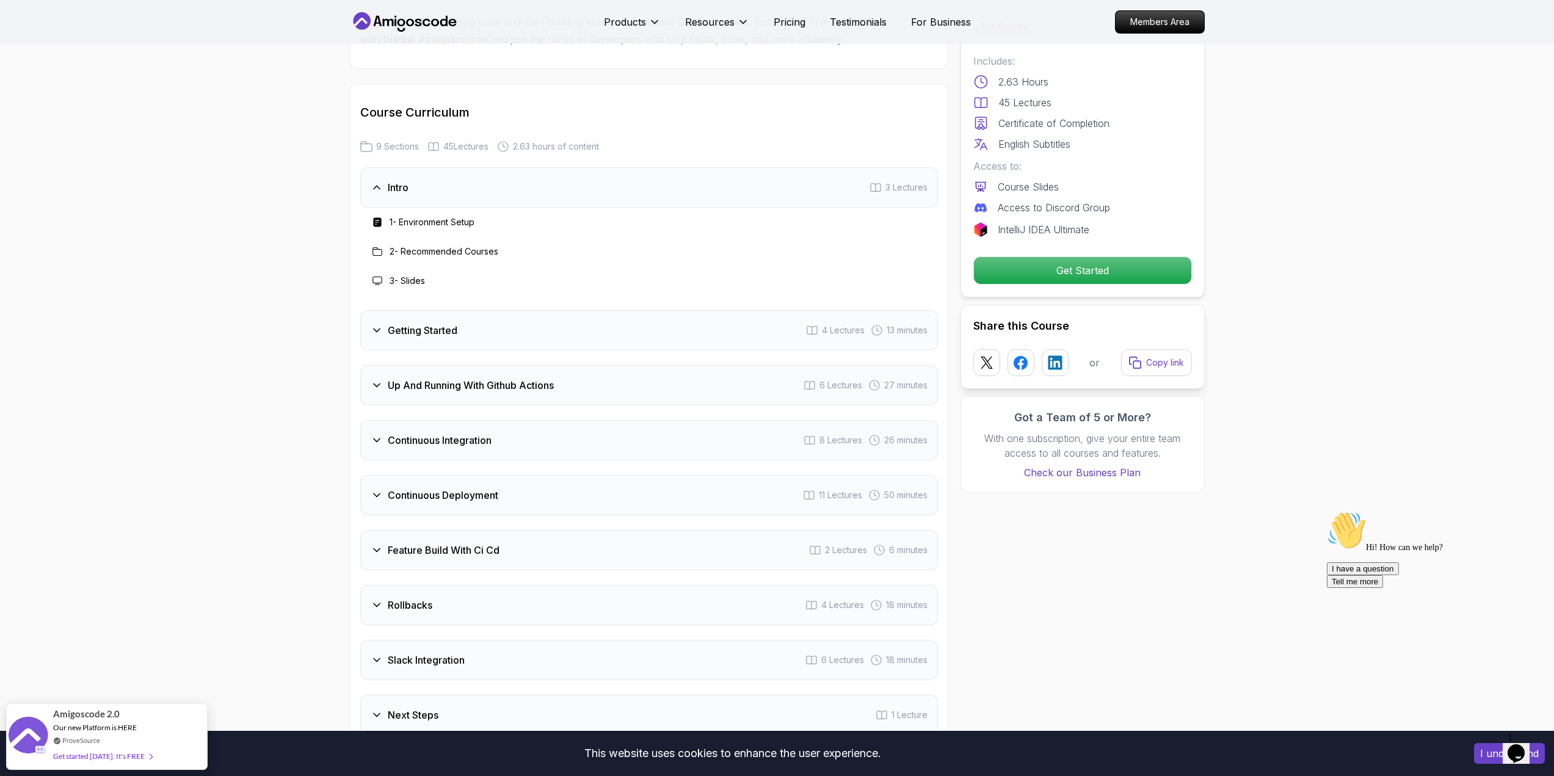
click at [503, 344] on div "Getting Started 4 Lectures 13 minutes" at bounding box center [649, 330] width 578 height 40
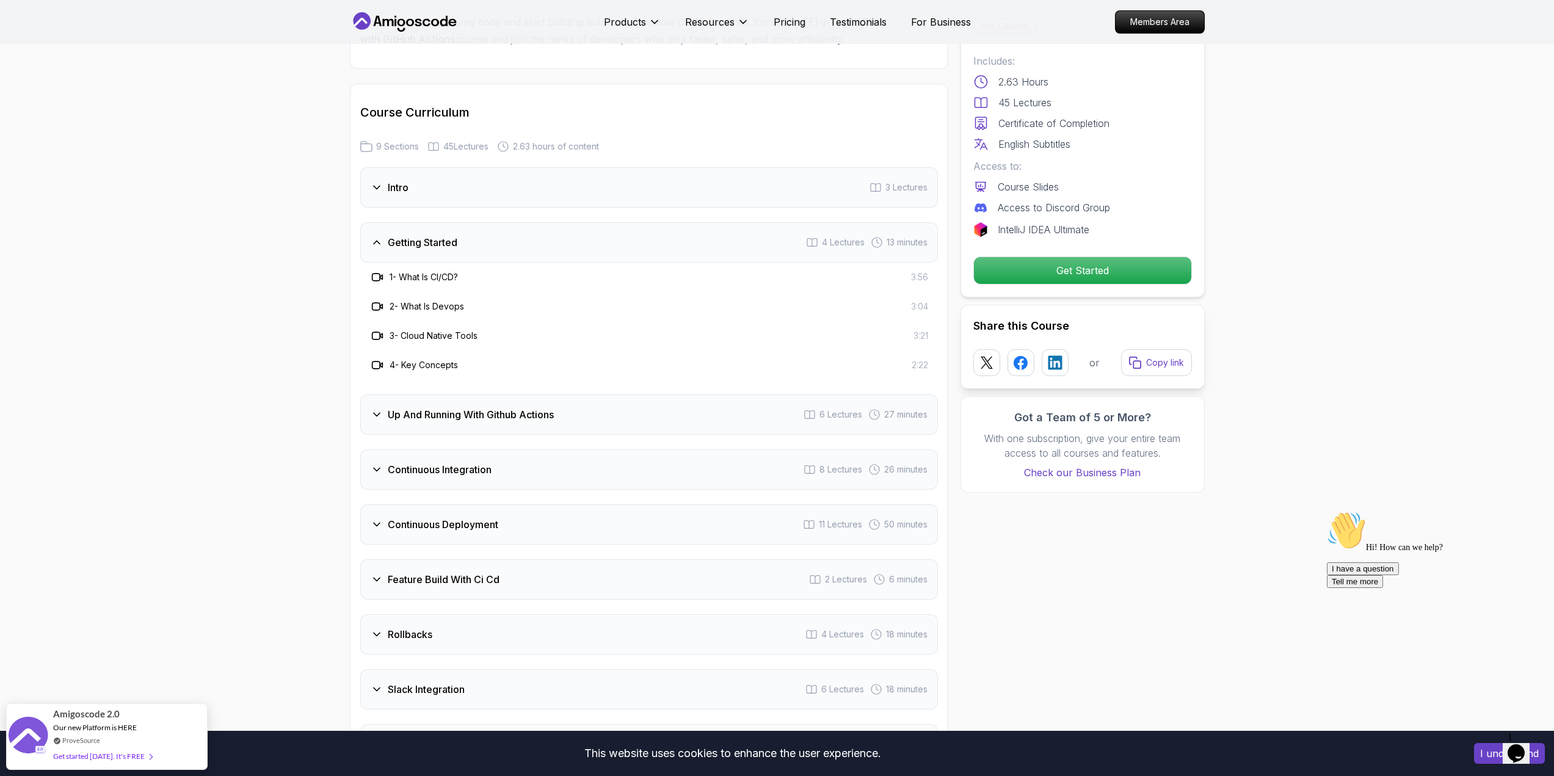
click at [520, 419] on h3 "Up And Running With Github Actions" at bounding box center [471, 414] width 166 height 15
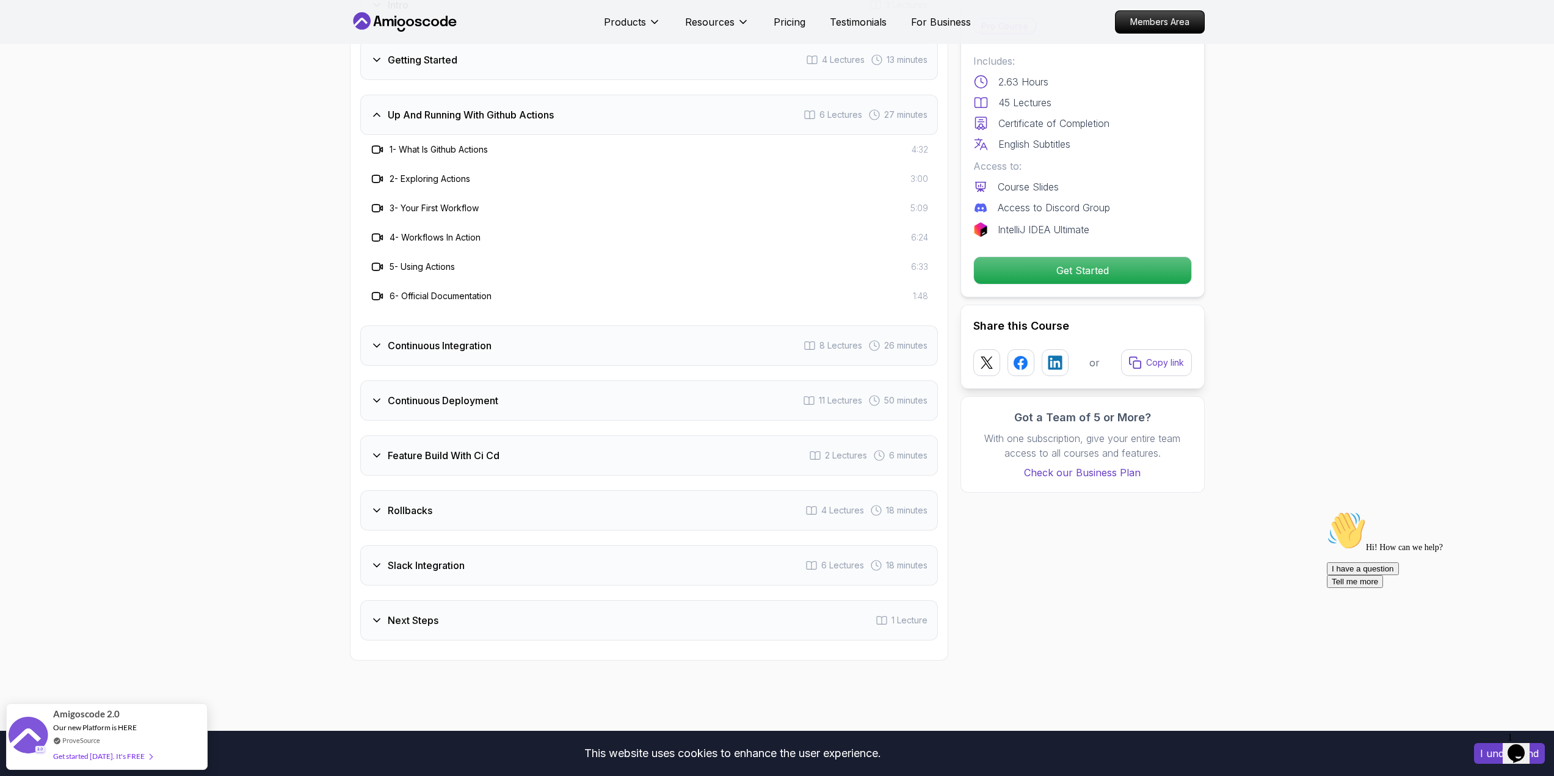
scroll to position [2137, 0]
click at [521, 402] on div "Continuous Deployment 11 Lectures 50 minutes" at bounding box center [649, 400] width 578 height 40
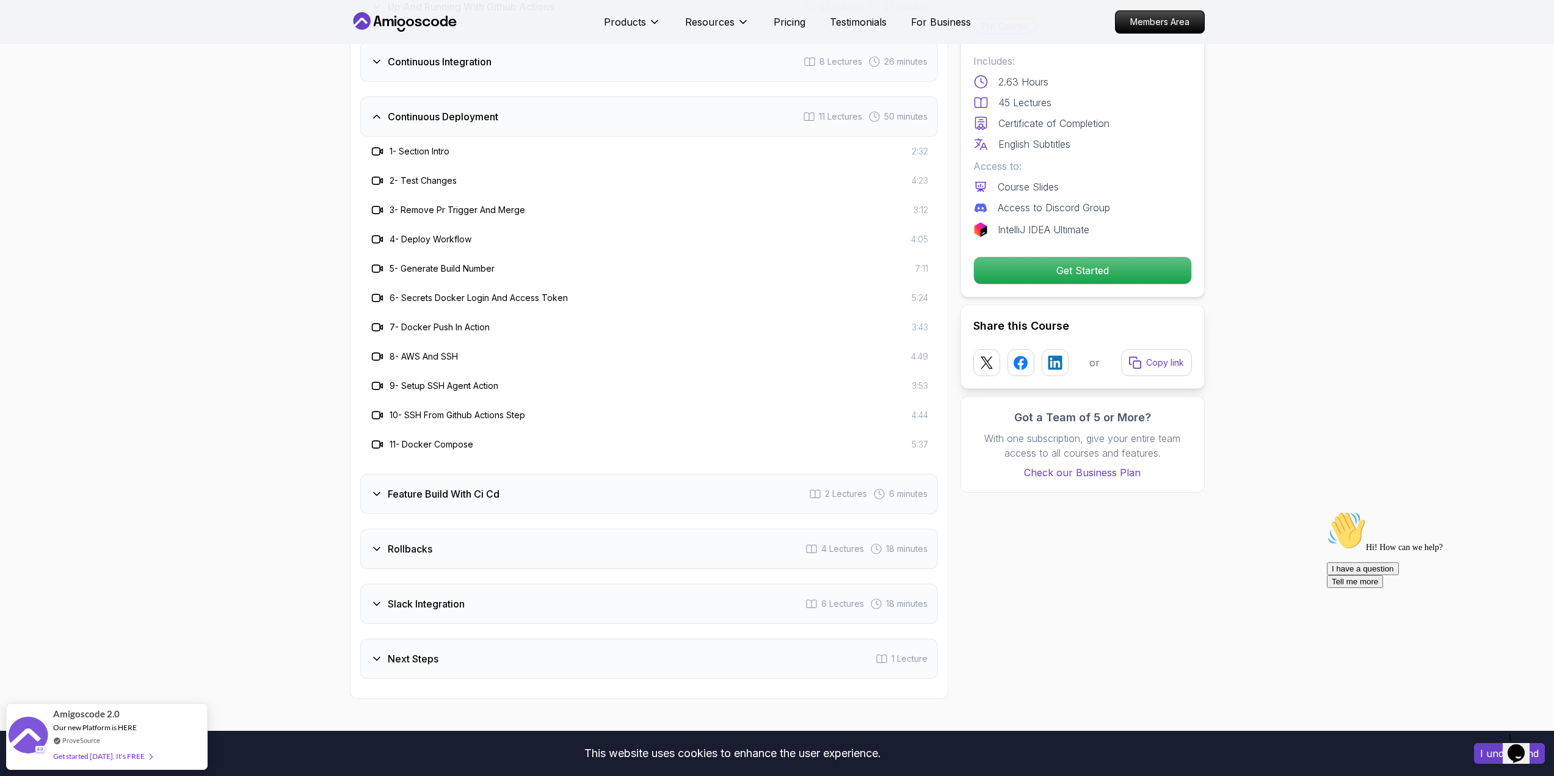
scroll to position [2259, 0]
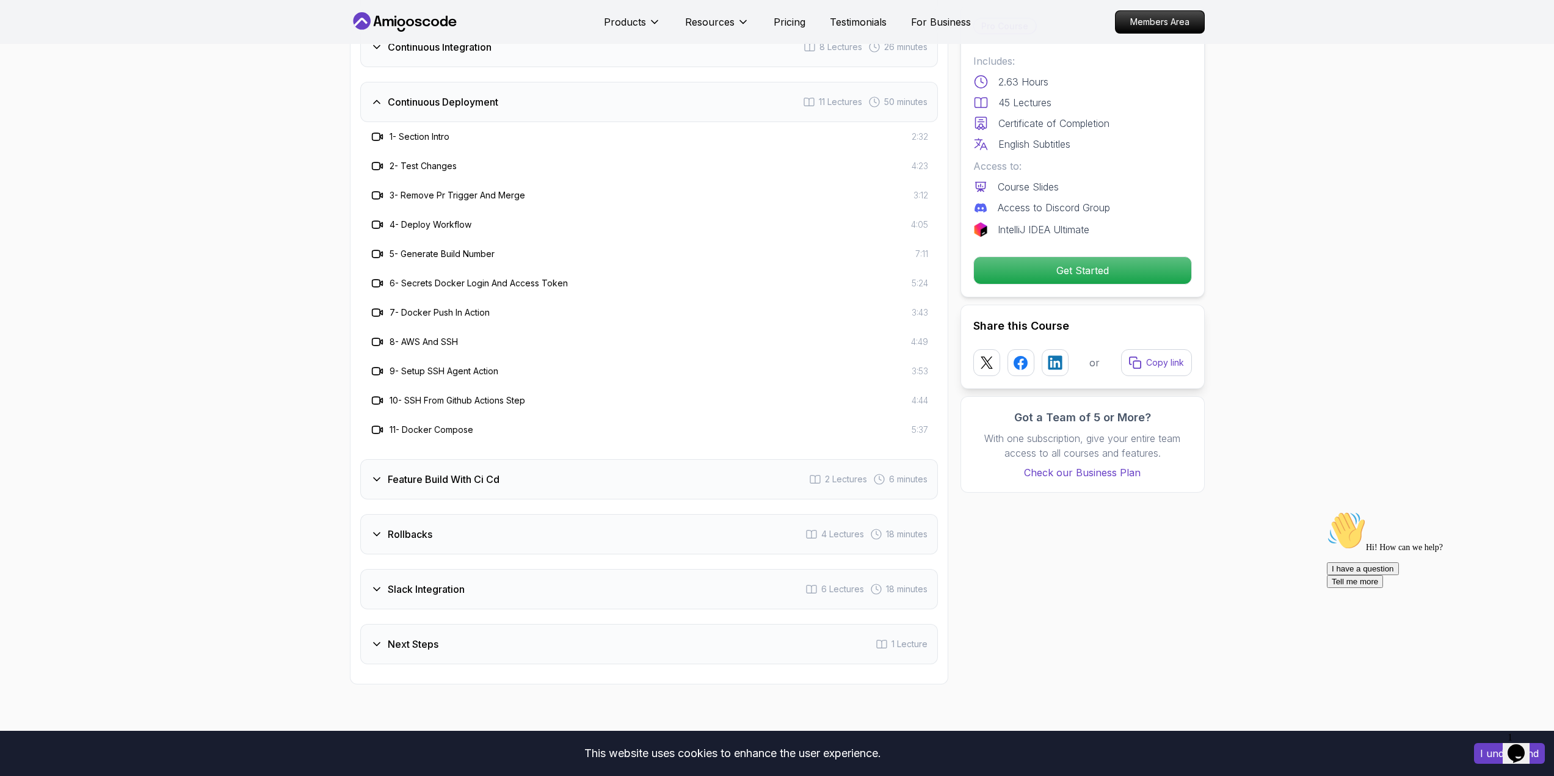
click at [550, 486] on div "Feature Build With Ci Cd 2 Lectures 6 minutes" at bounding box center [649, 479] width 578 height 40
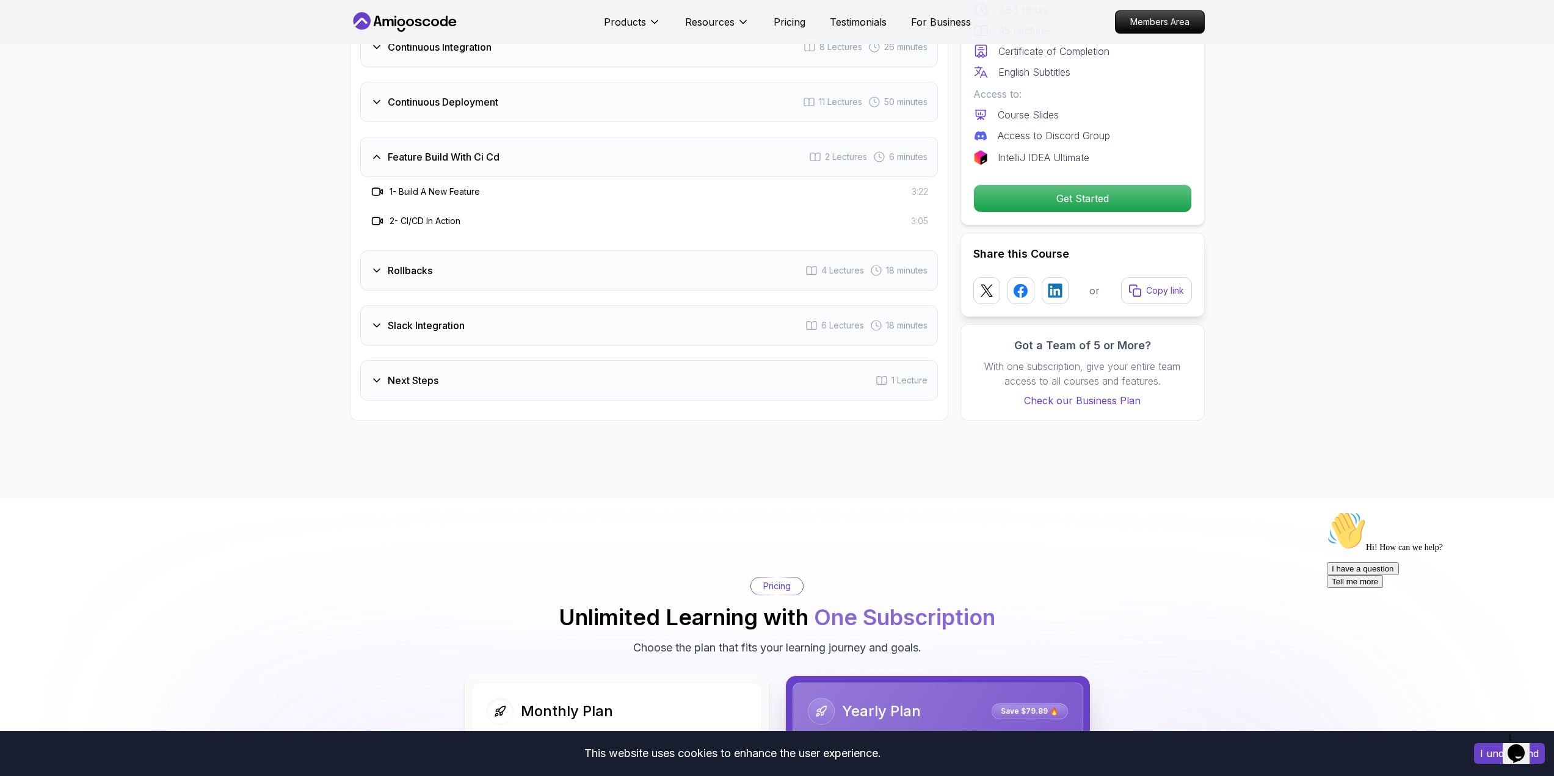
click at [509, 279] on div "Rollbacks 4 Lectures 18 minutes" at bounding box center [649, 270] width 578 height 40
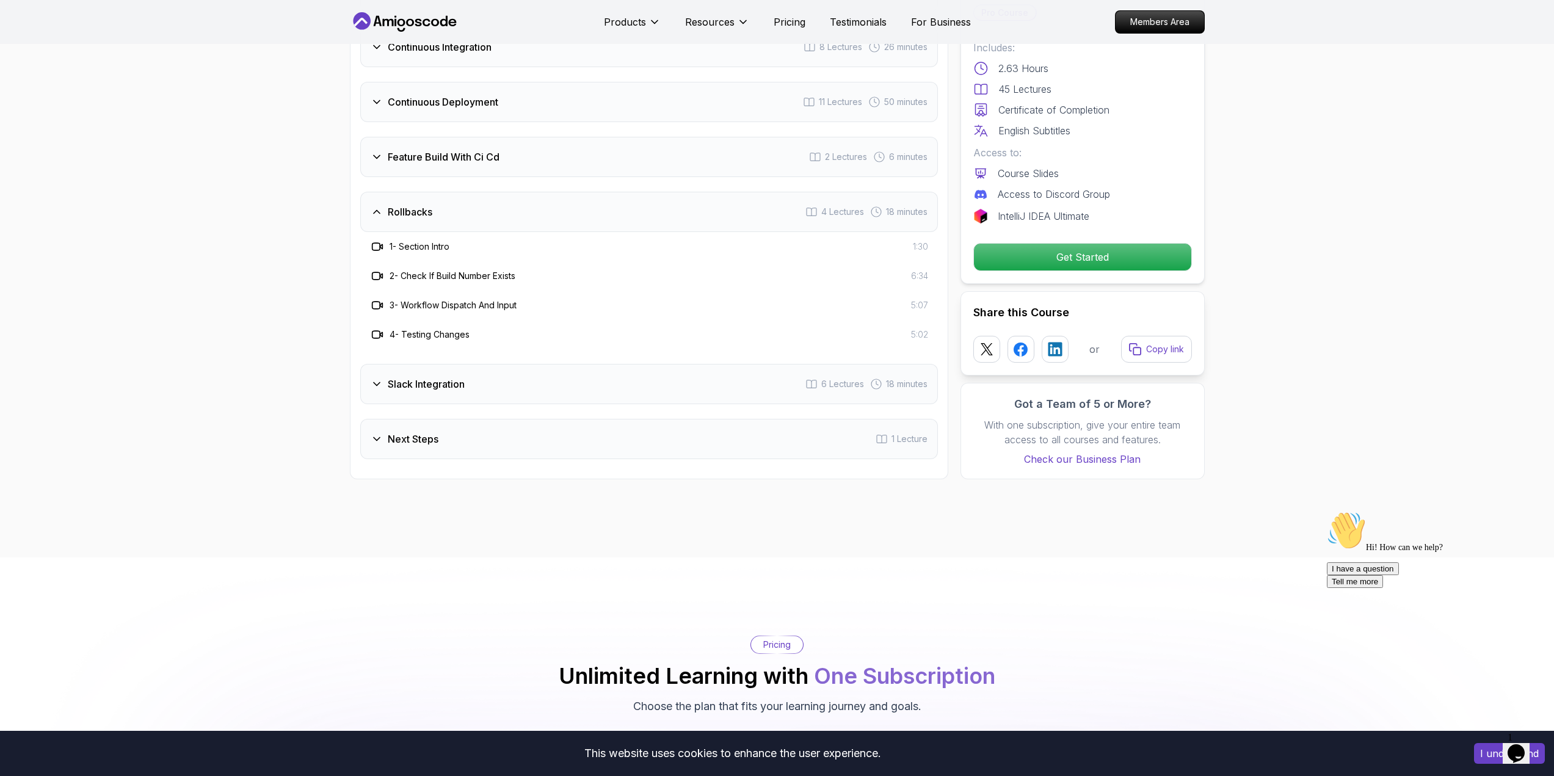
click at [506, 382] on div "Slack Integration 6 Lectures 18 minutes" at bounding box center [649, 384] width 578 height 40
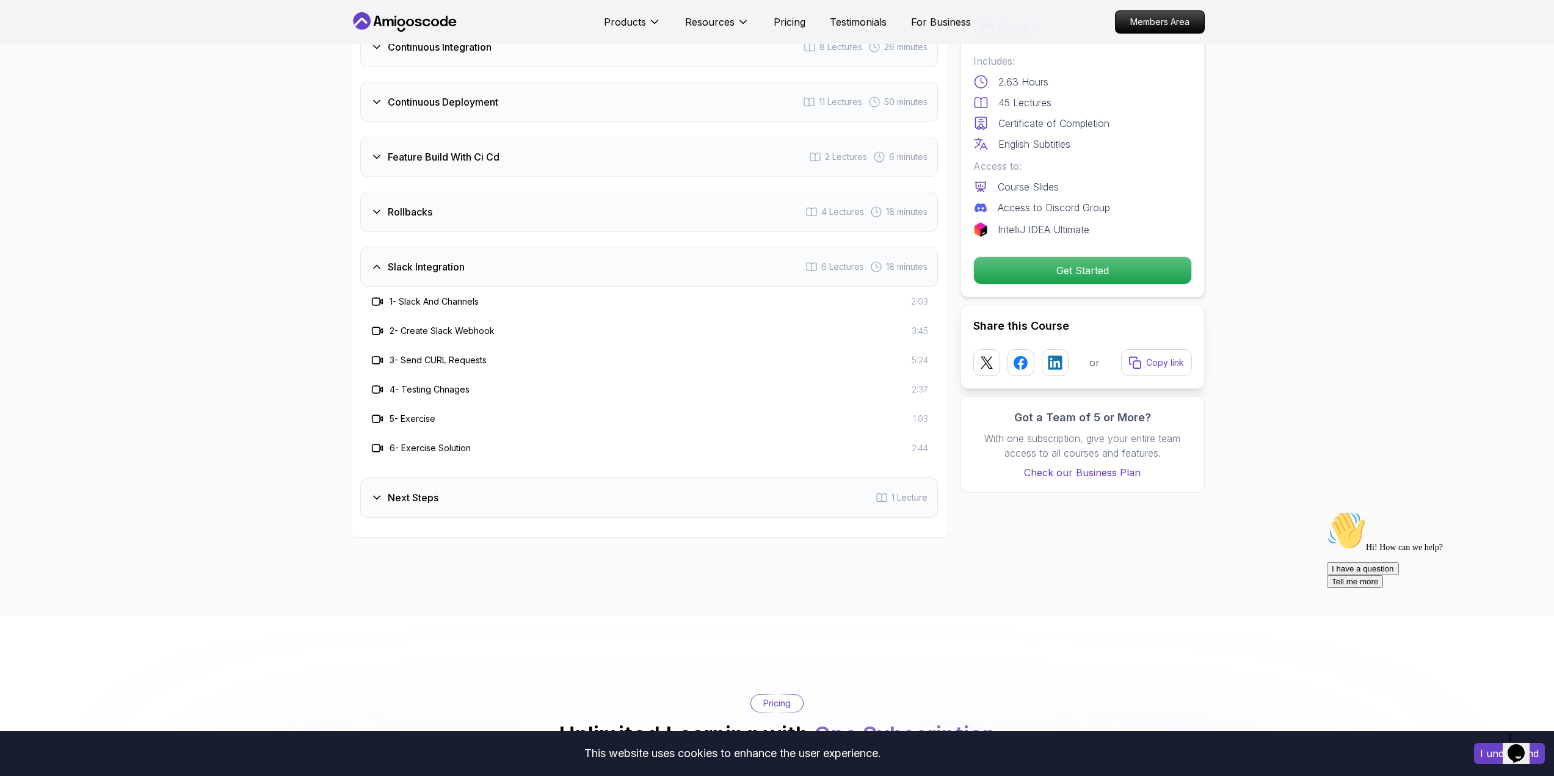
click at [505, 501] on div "Next Steps 1 Lecture" at bounding box center [649, 497] width 578 height 40
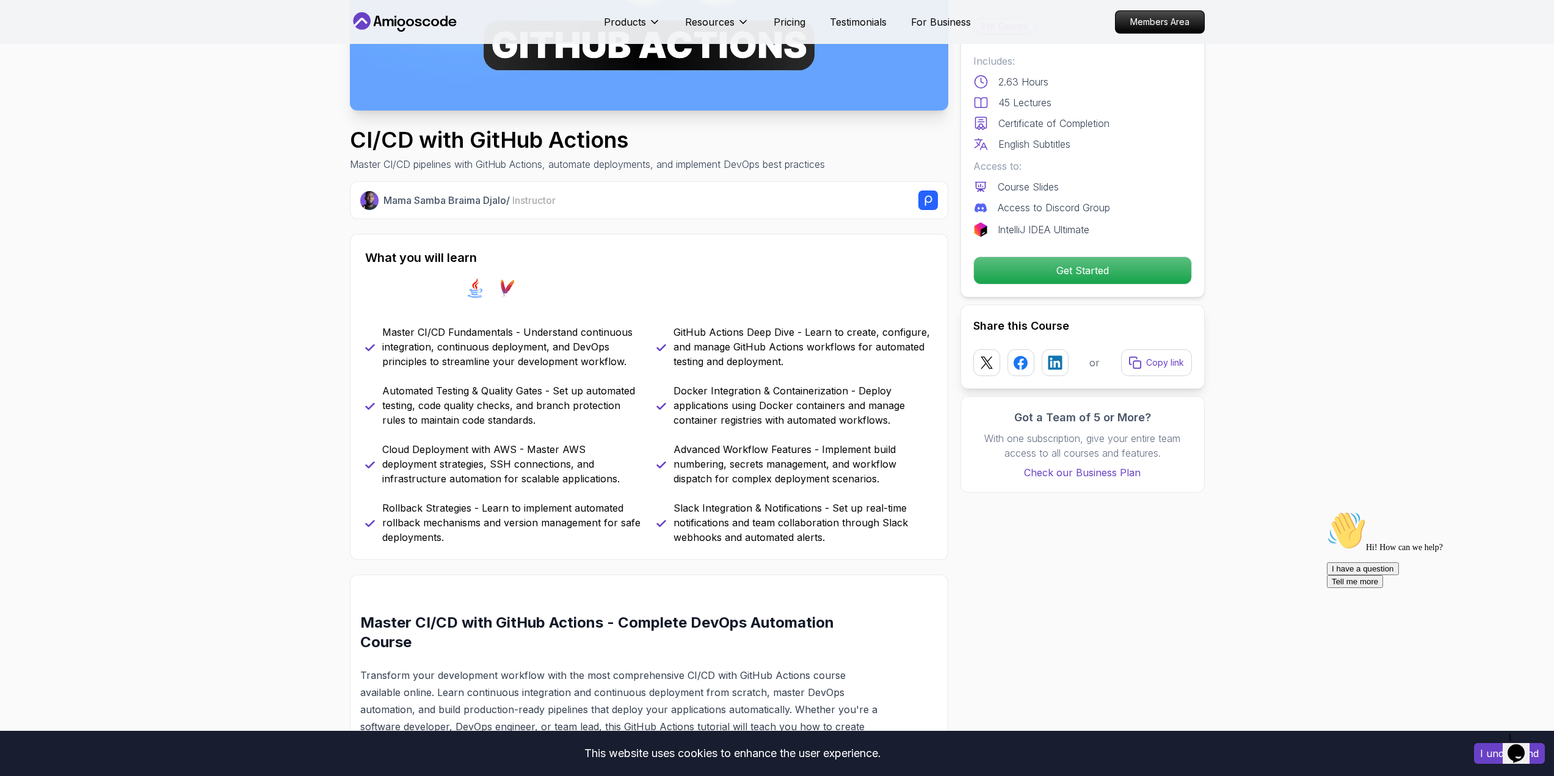
scroll to position [0, 0]
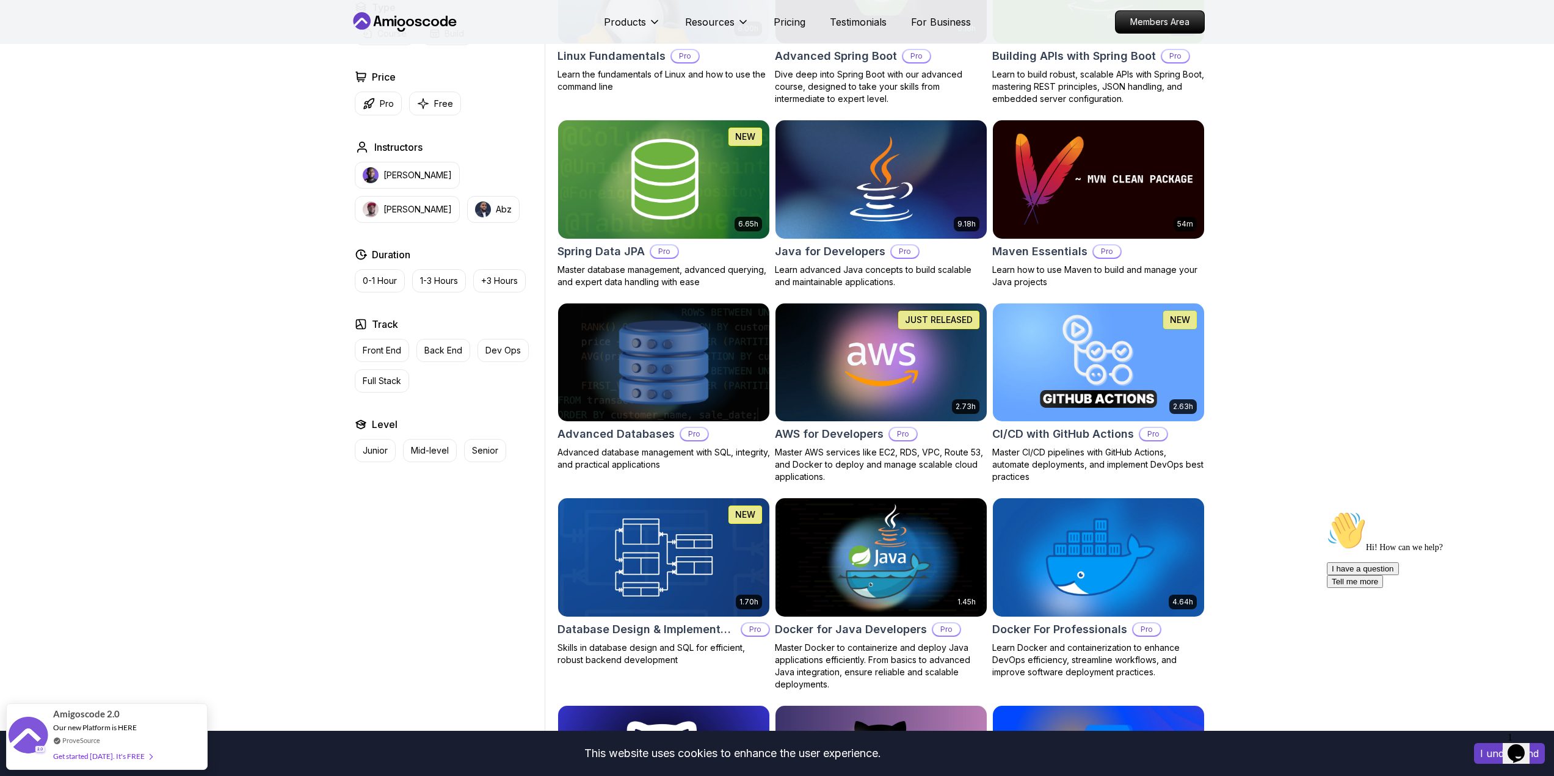
scroll to position [488, 0]
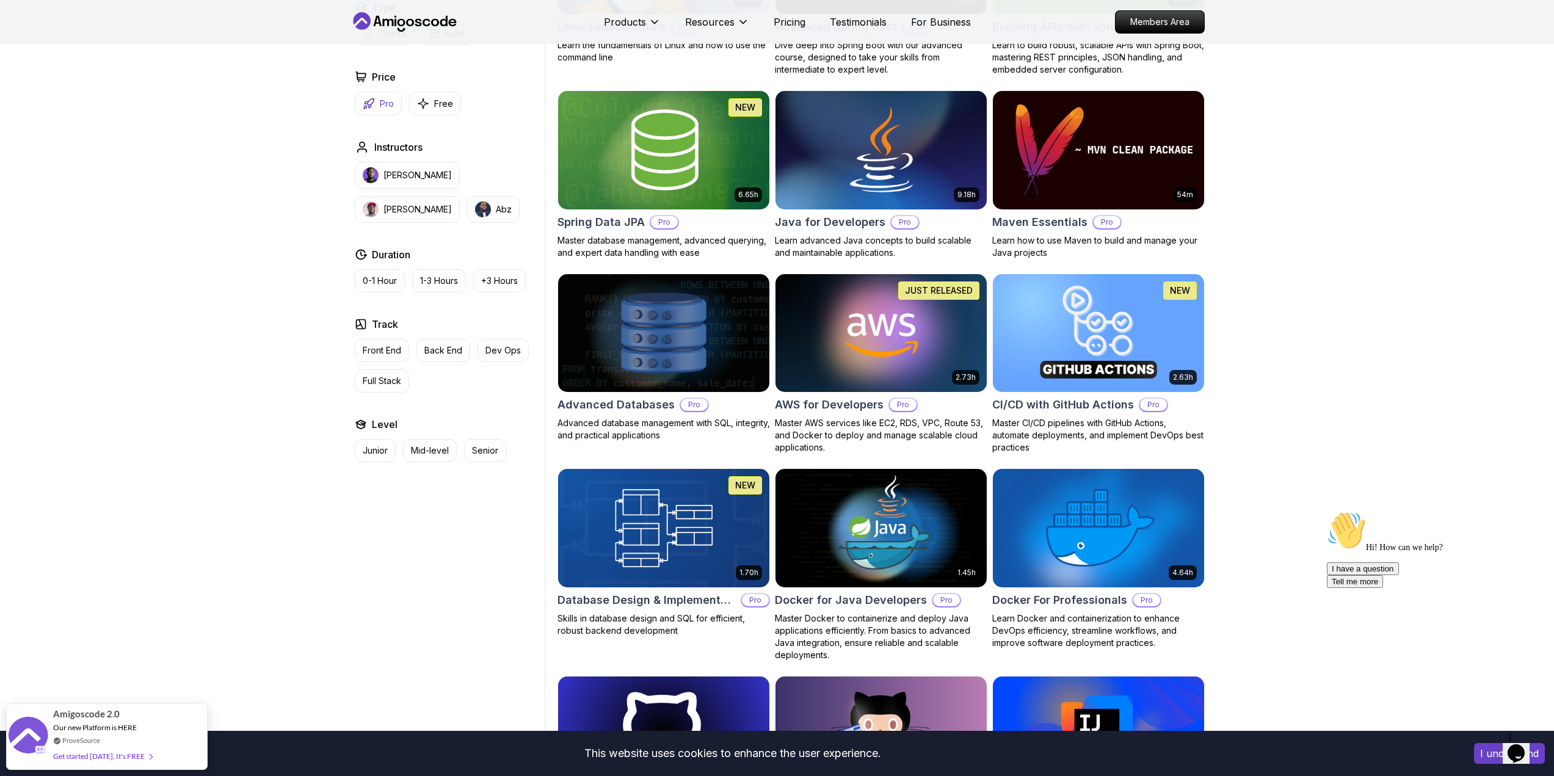
click at [382, 102] on p "Pro" at bounding box center [387, 104] width 14 height 12
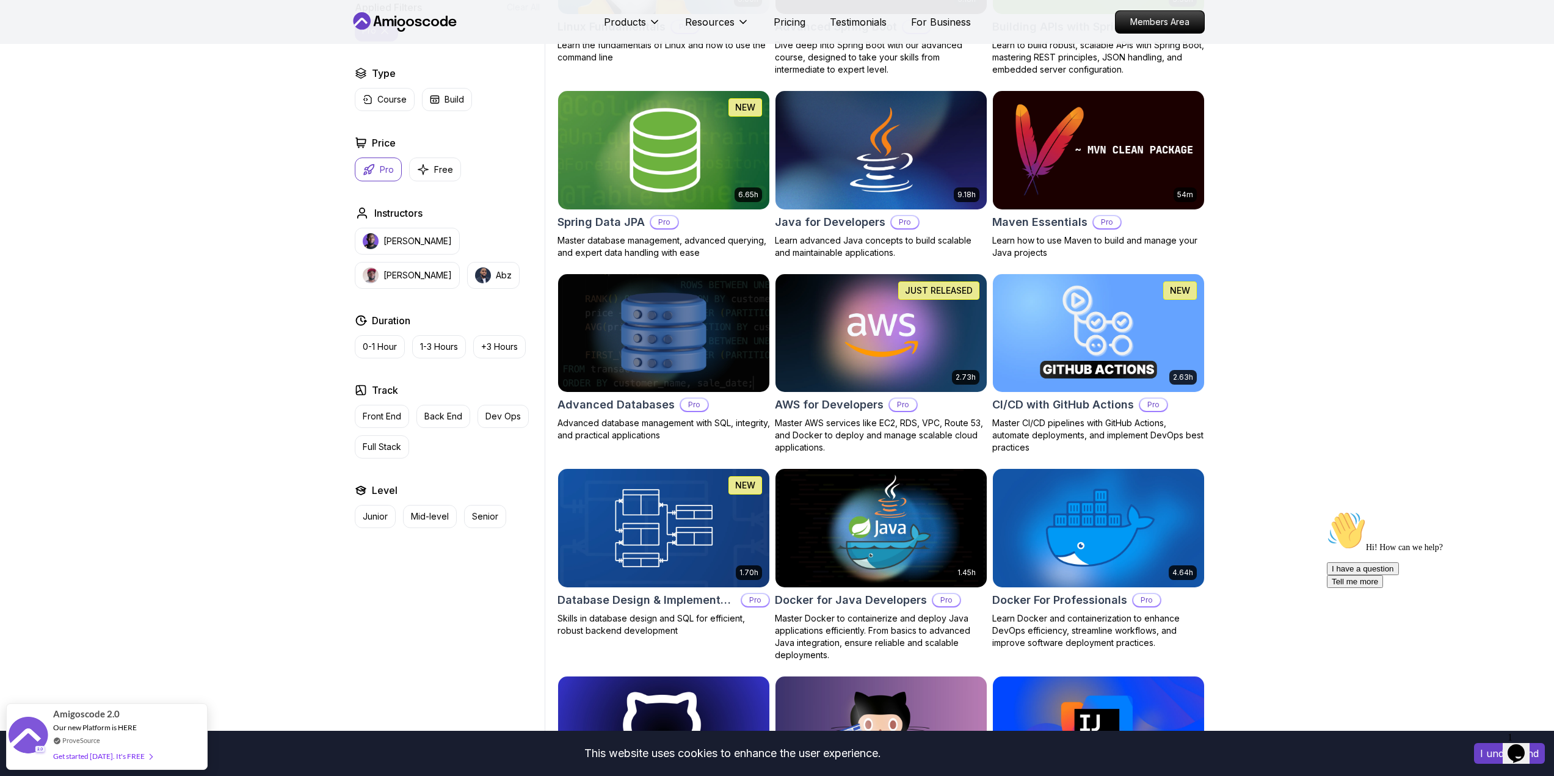
click at [625, 191] on img at bounding box center [664, 150] width 222 height 124
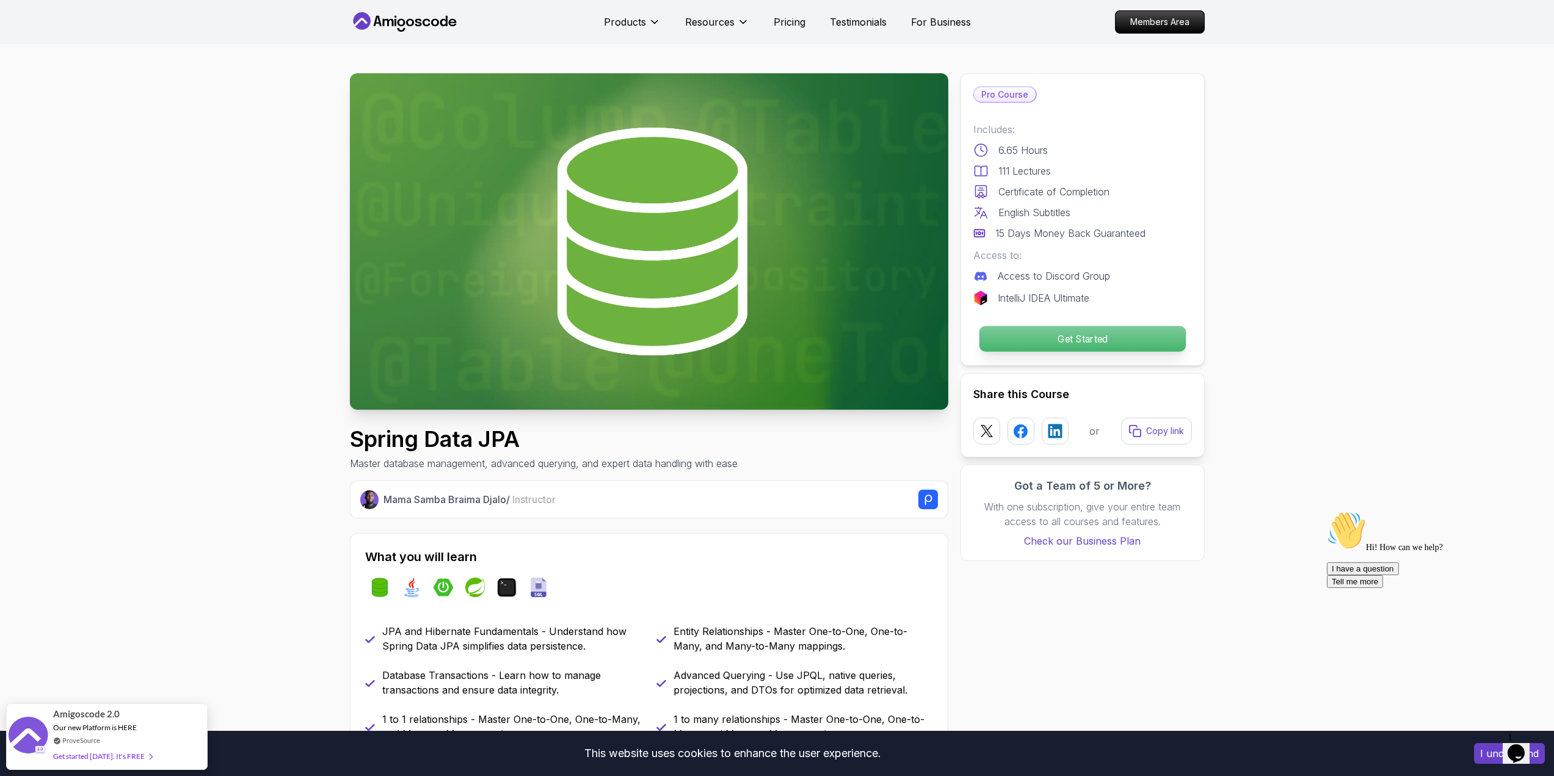
click at [1079, 333] on p "Get Started" at bounding box center [1082, 339] width 206 height 26
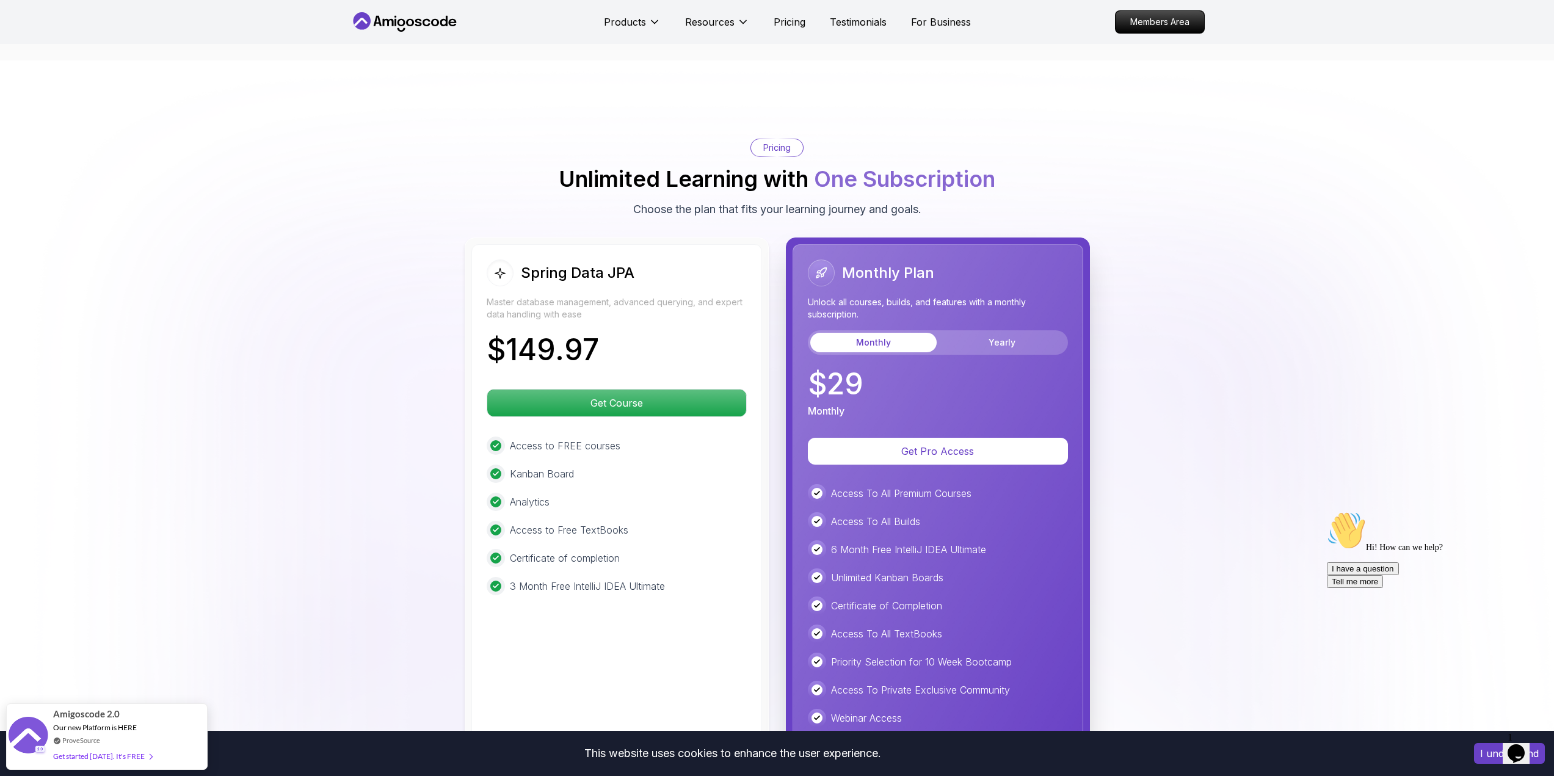
scroll to position [2909, 0]
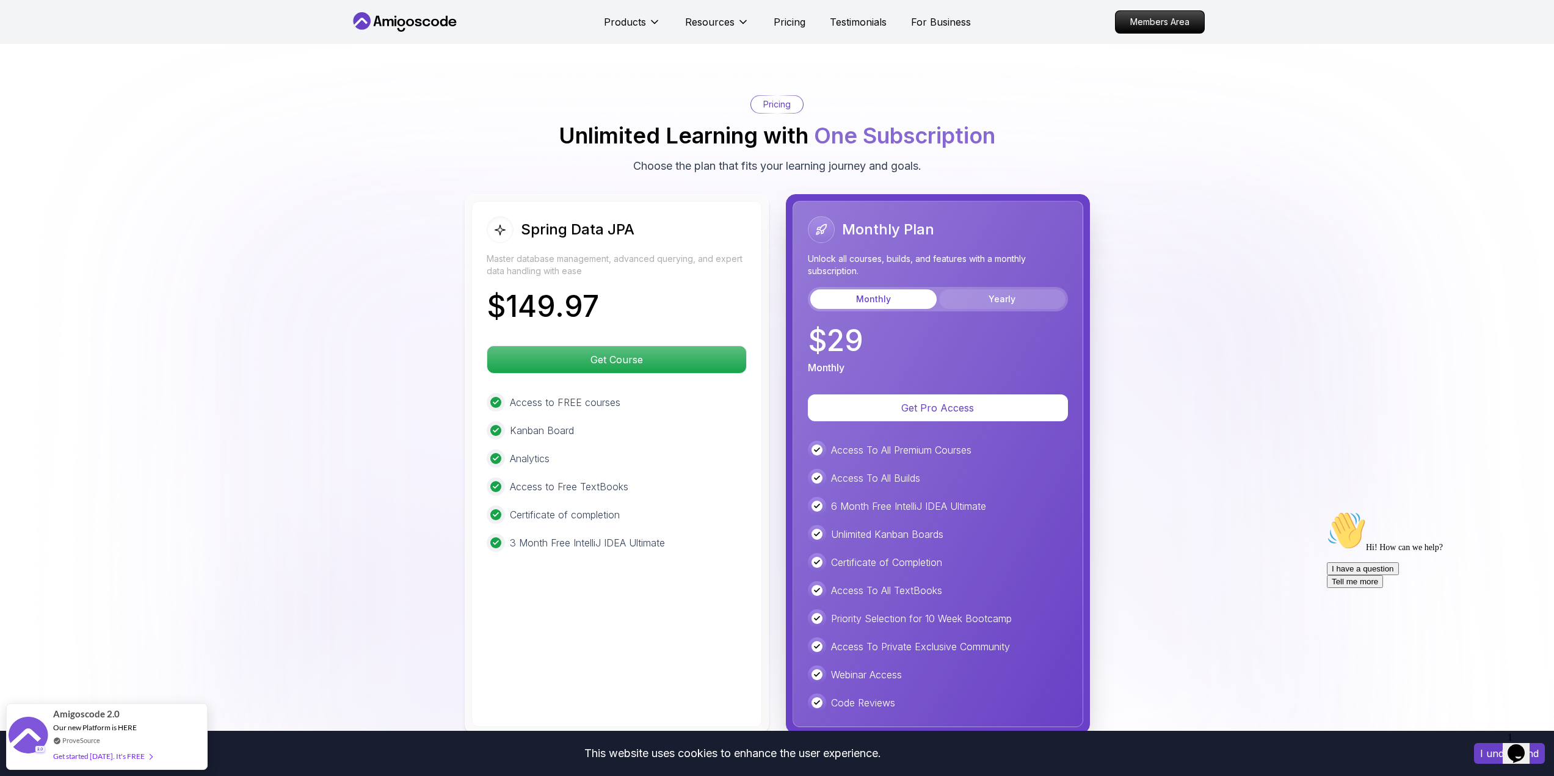
click at [987, 289] on button "Yearly" at bounding box center [1002, 299] width 126 height 20
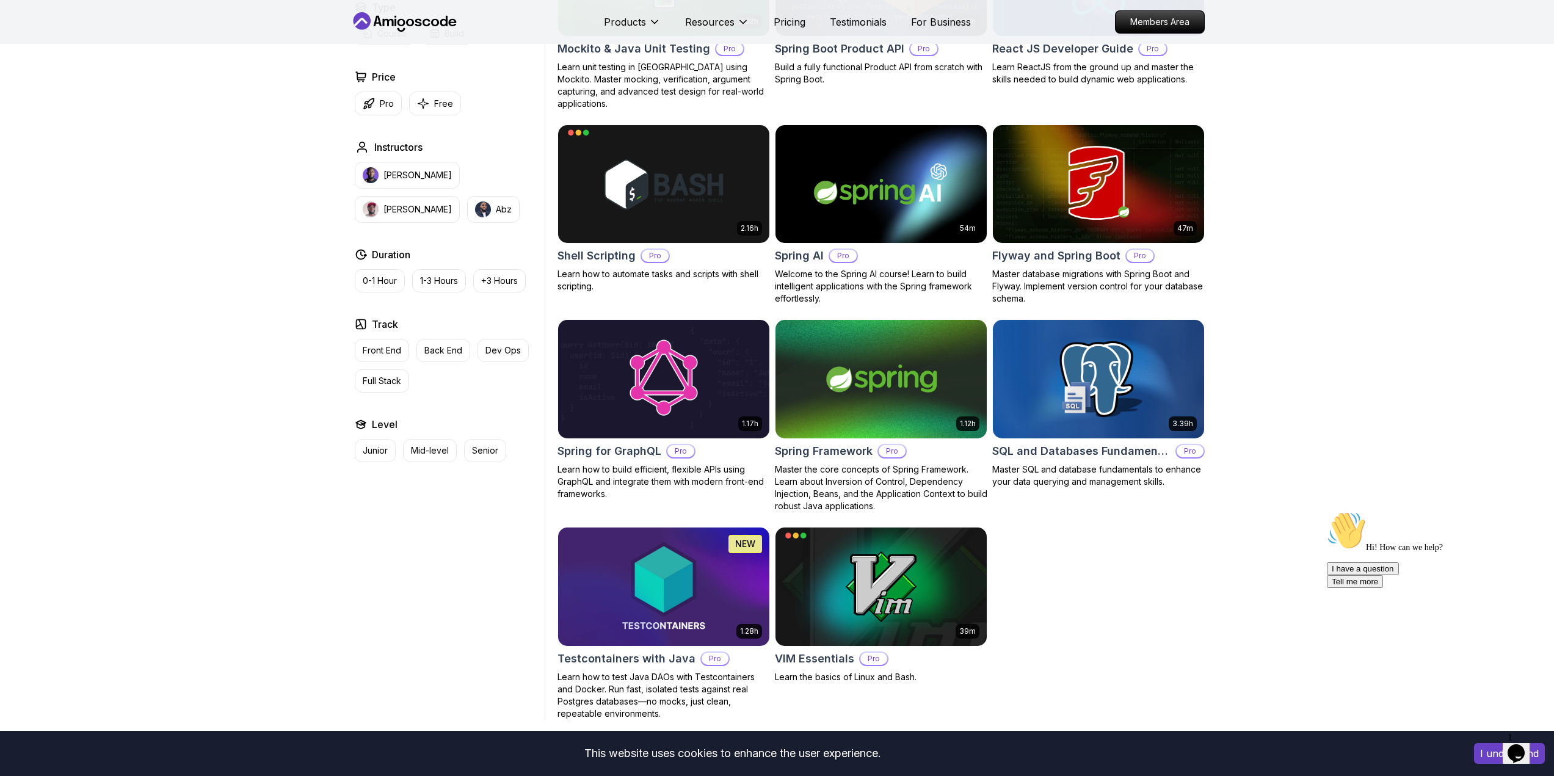
scroll to position [2198, 0]
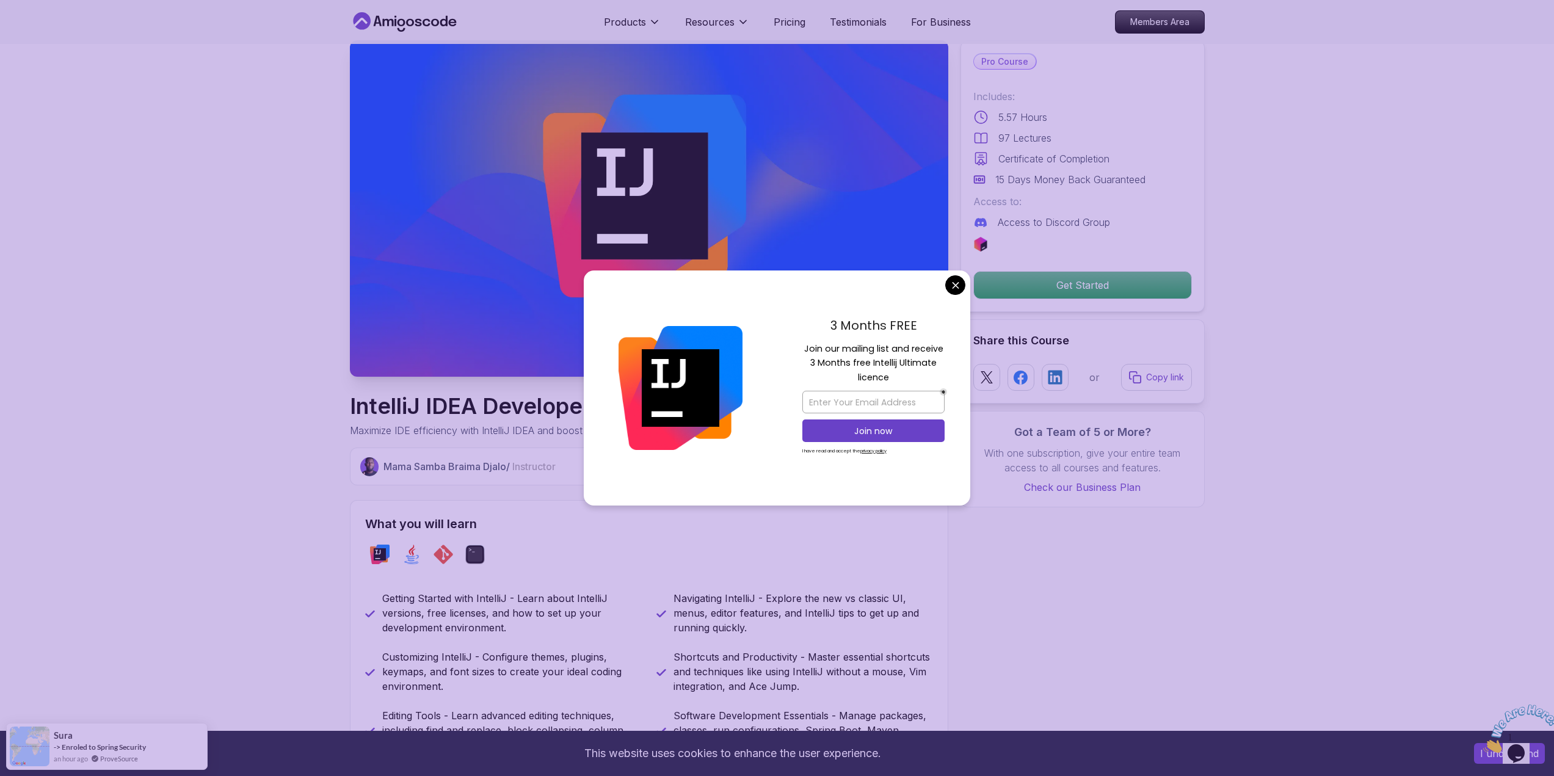
scroll to position [61, 0]
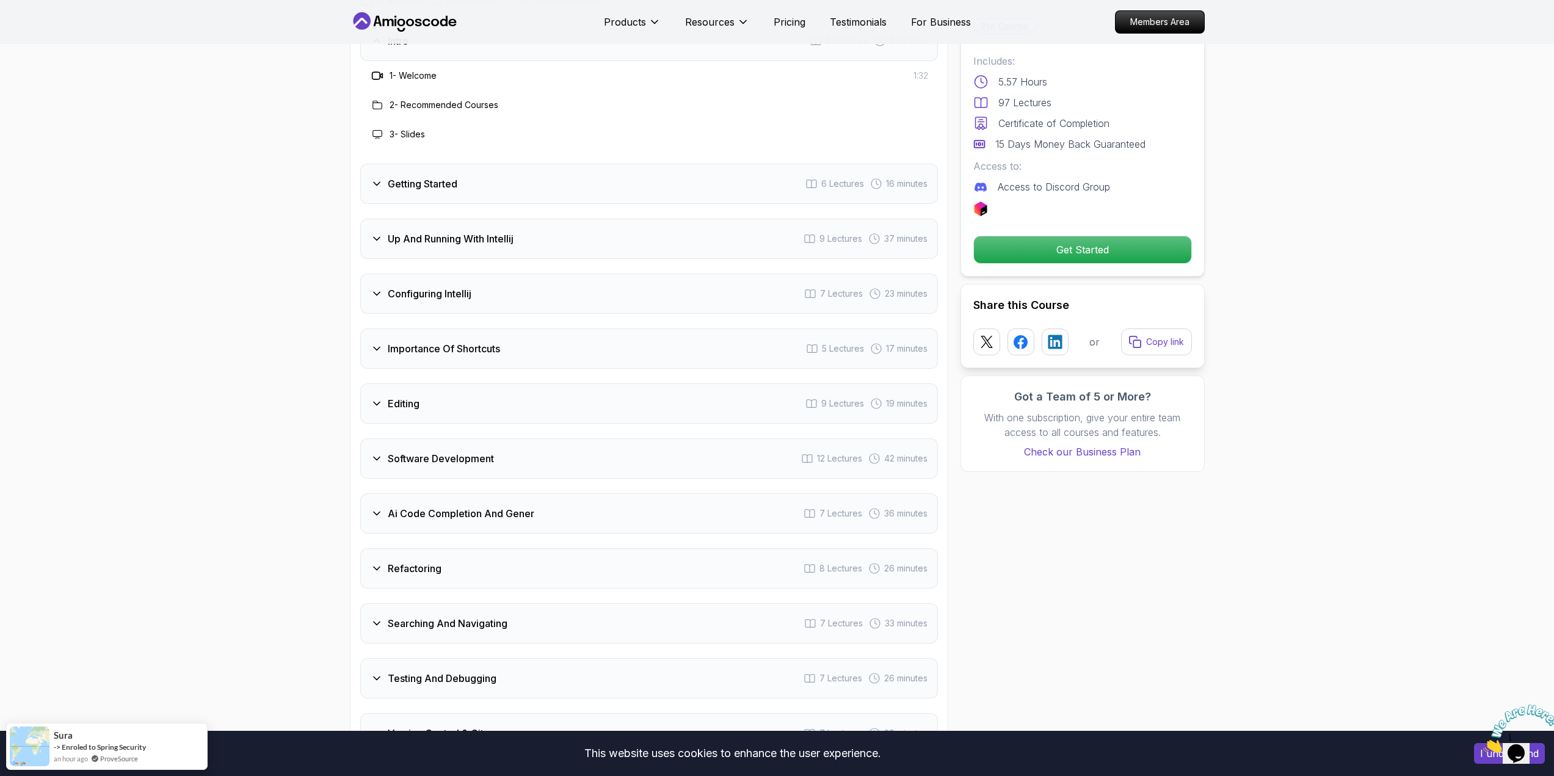
scroll to position [1770, 0]
click at [526, 326] on div "Importance Of Shortcuts 5 Lectures 17 minutes" at bounding box center [649, 346] width 578 height 40
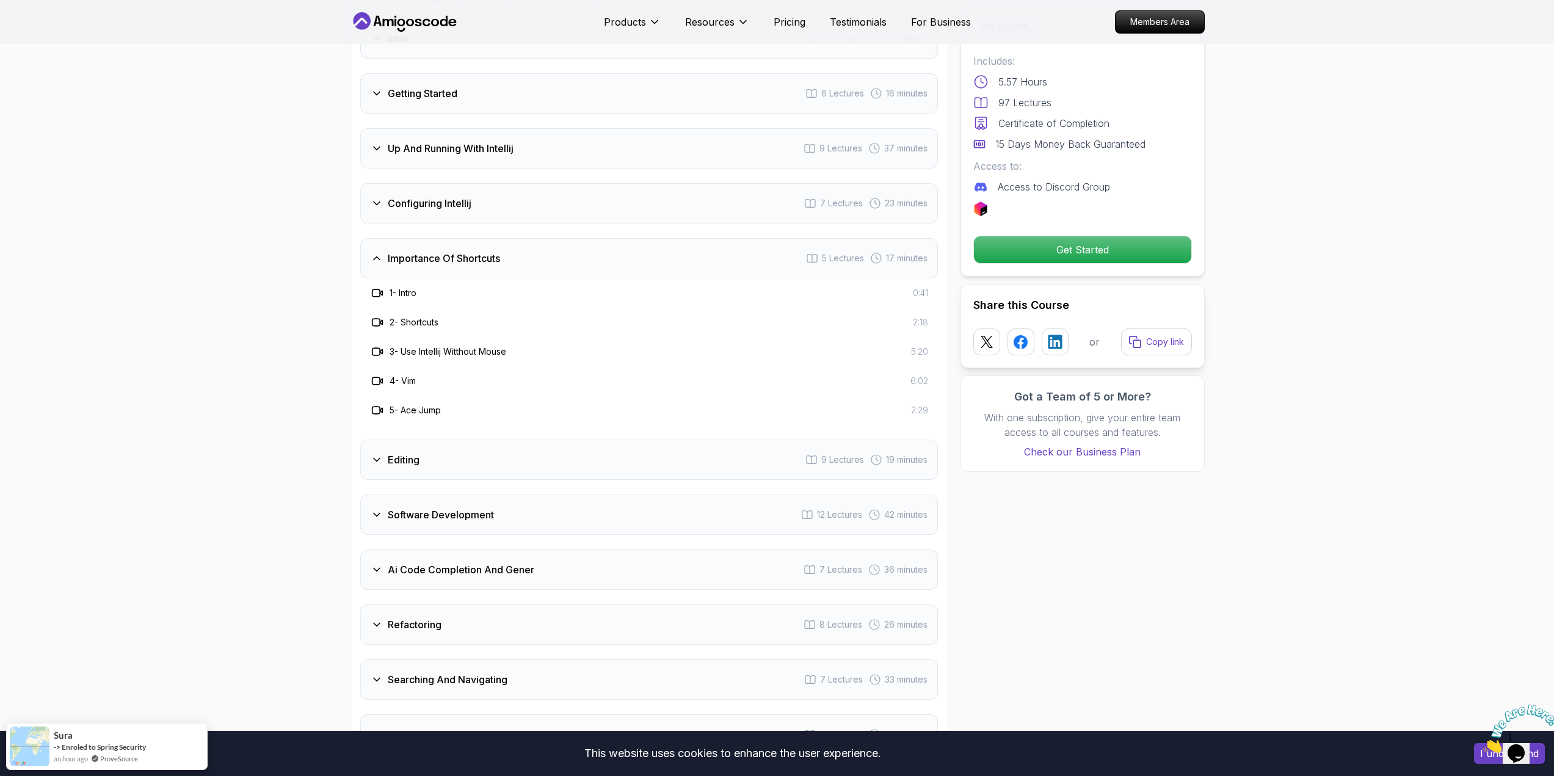
click at [482, 443] on div "Editing 9 Lectures 19 minutes" at bounding box center [649, 460] width 578 height 40
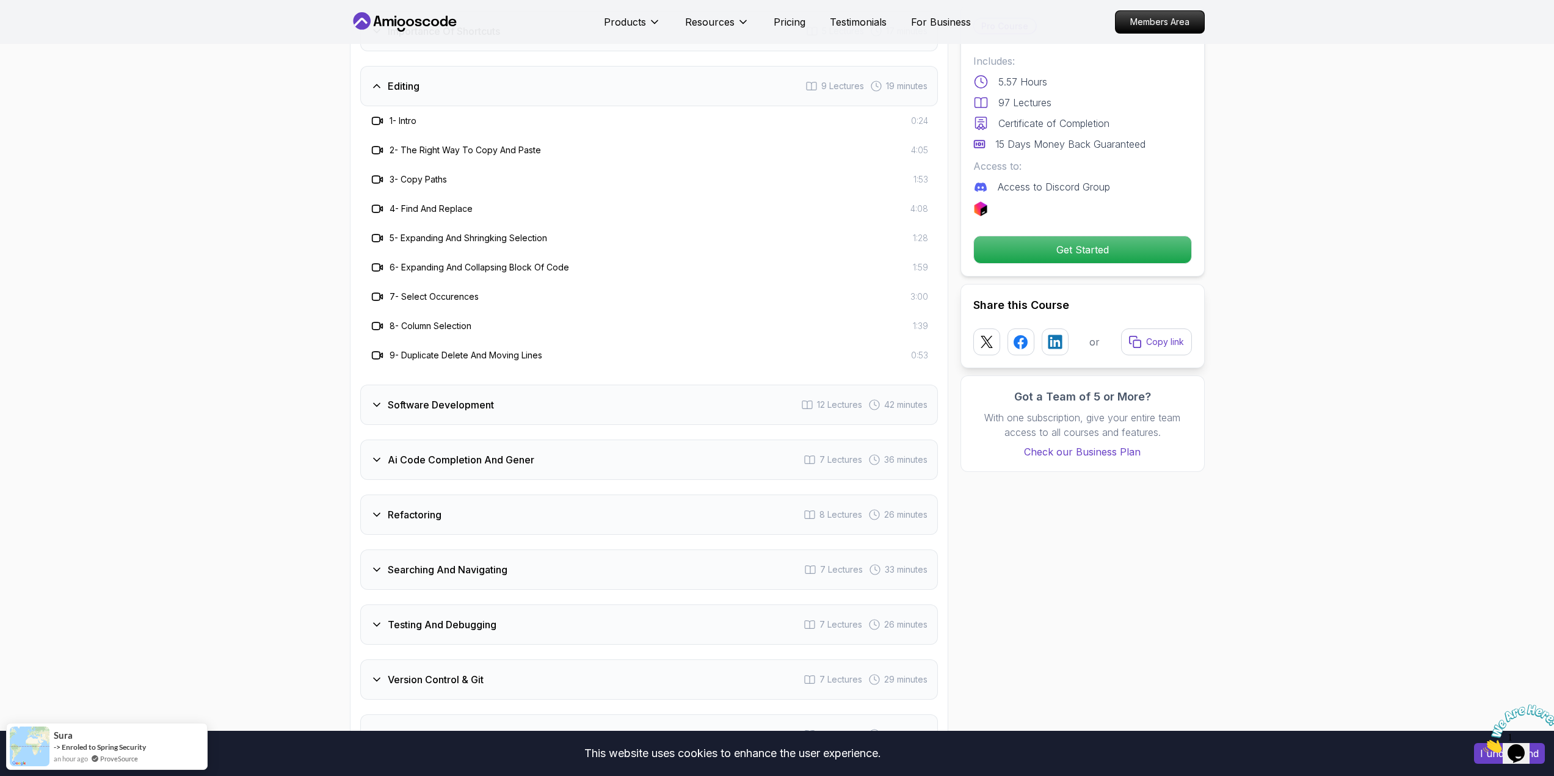
scroll to position [2015, 0]
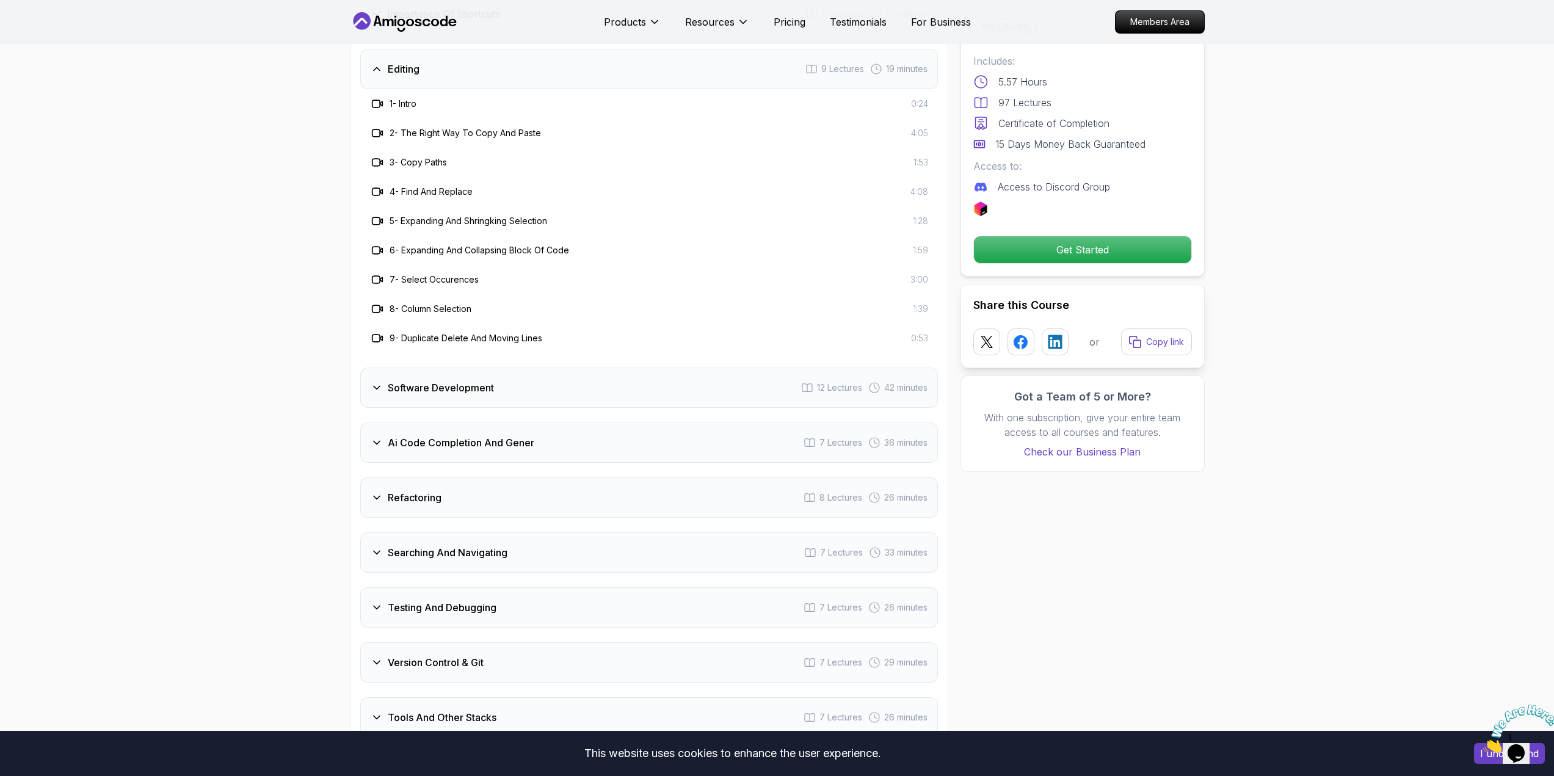
click at [524, 375] on div "Software Development 12 Lectures 42 minutes" at bounding box center [649, 388] width 578 height 40
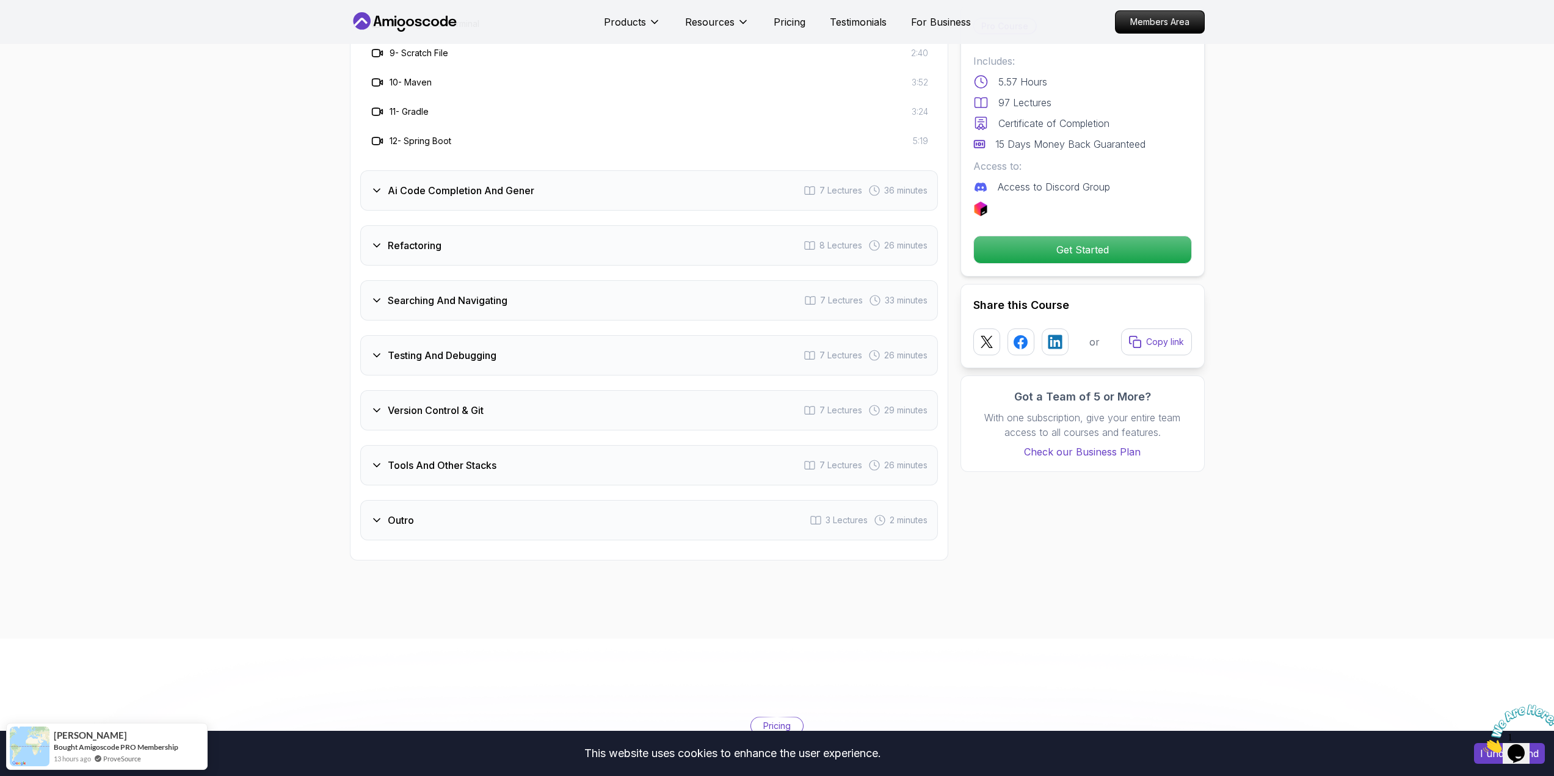
scroll to position [2381, 0]
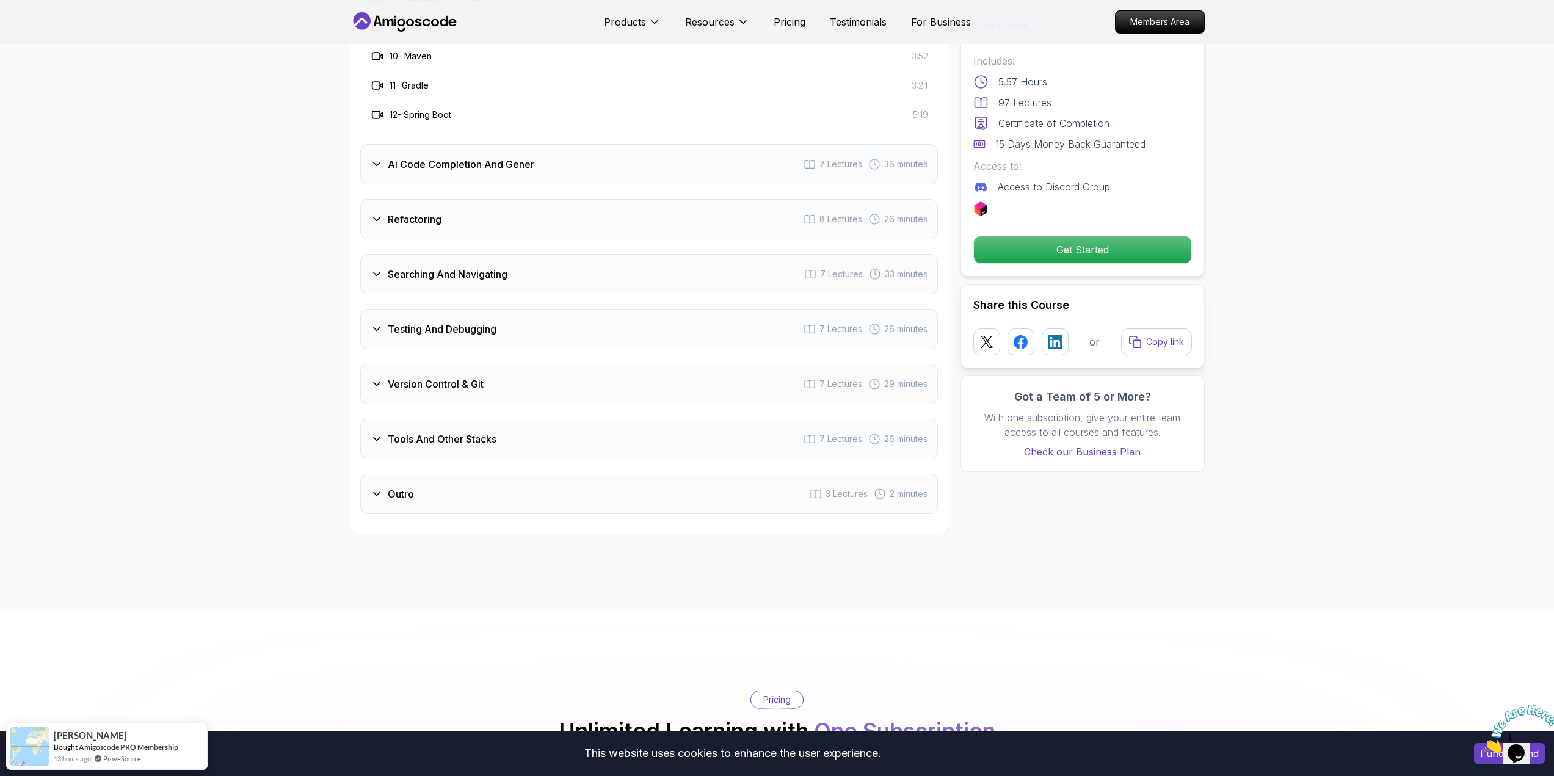
click at [510, 373] on div "Version Control & Git 7 Lectures 29 minutes" at bounding box center [649, 384] width 578 height 40
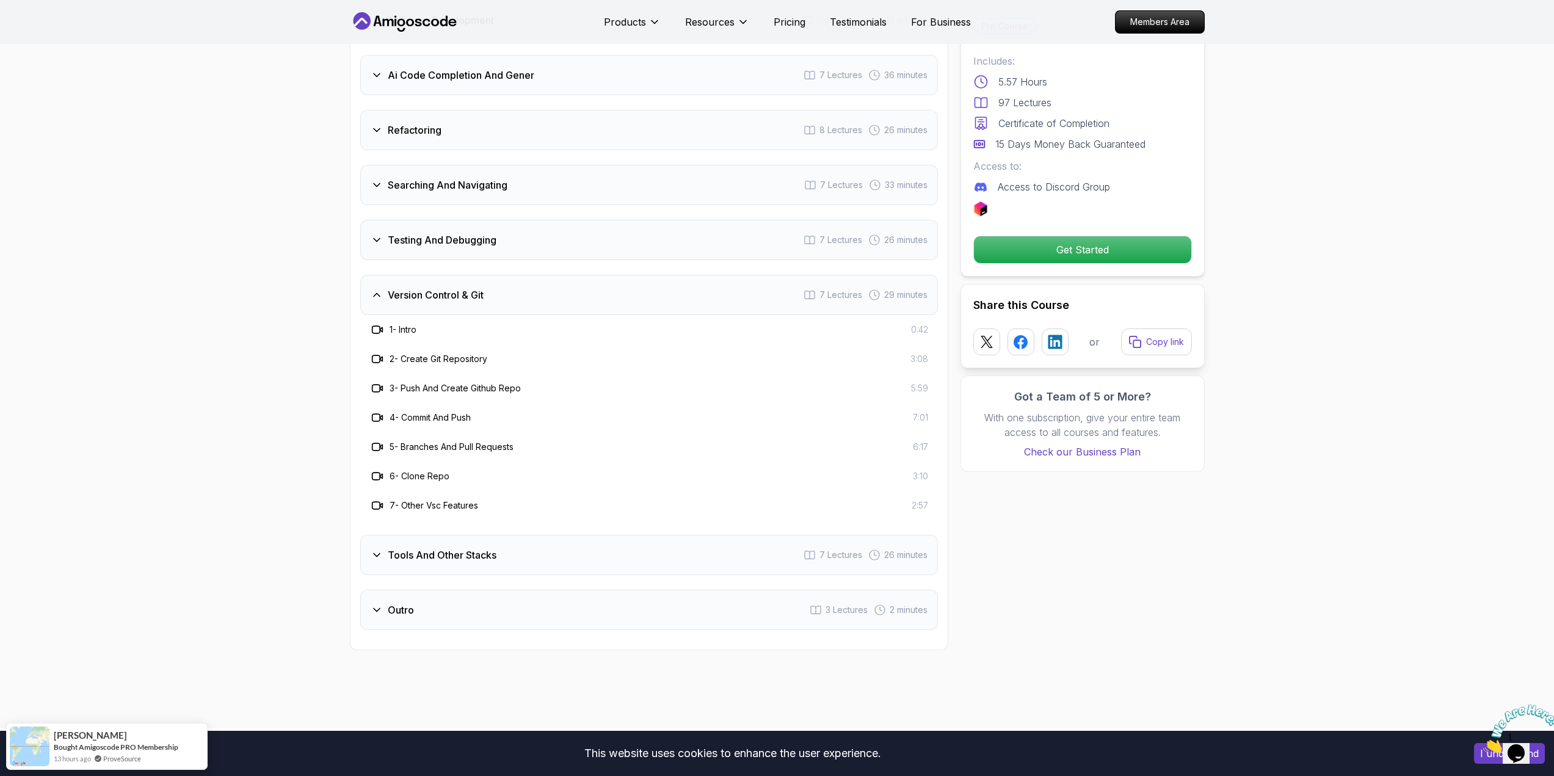
scroll to position [2076, 0]
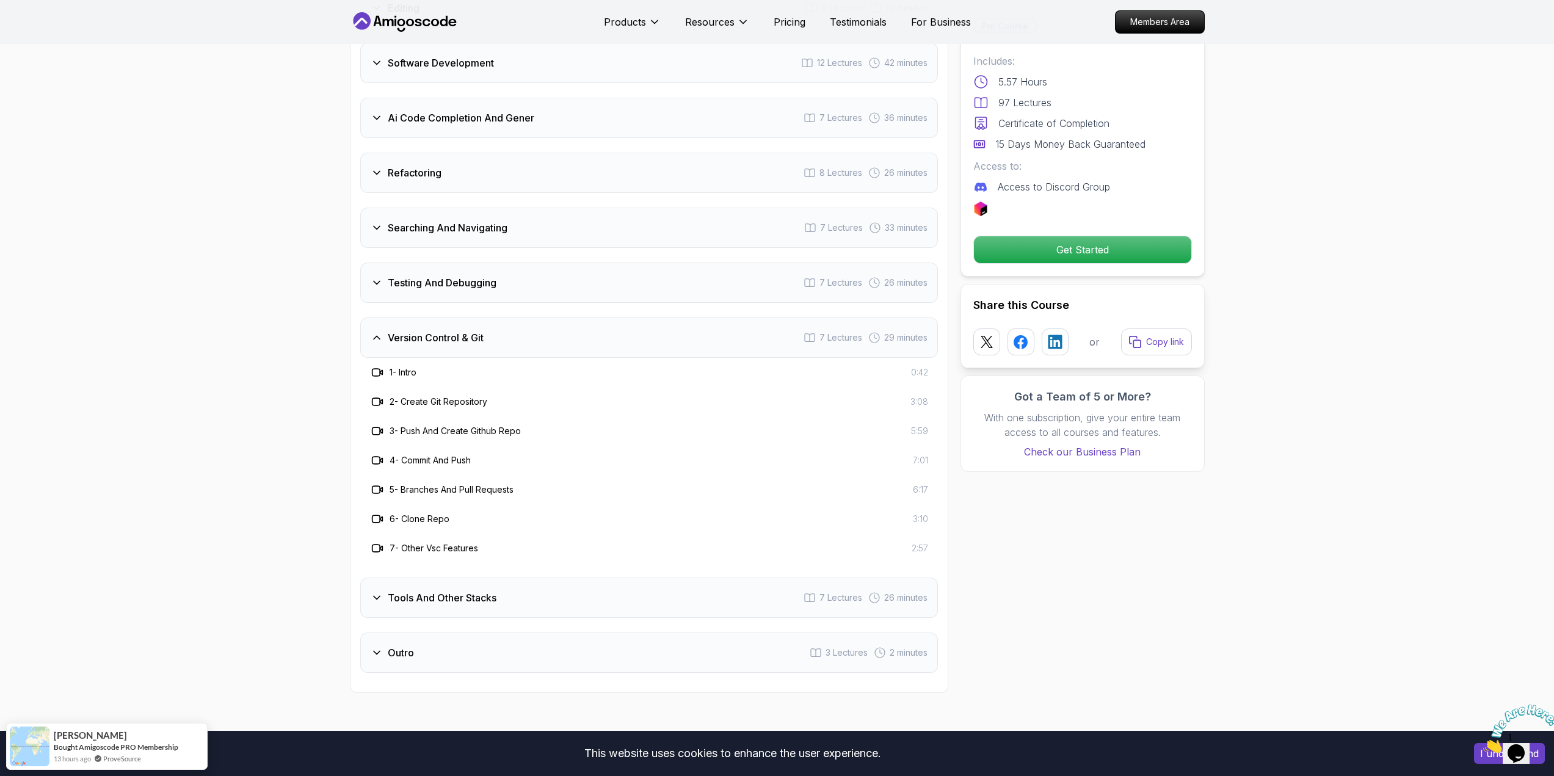
click at [516, 322] on div "Version Control & Git 7 Lectures 29 minutes" at bounding box center [649, 337] width 578 height 40
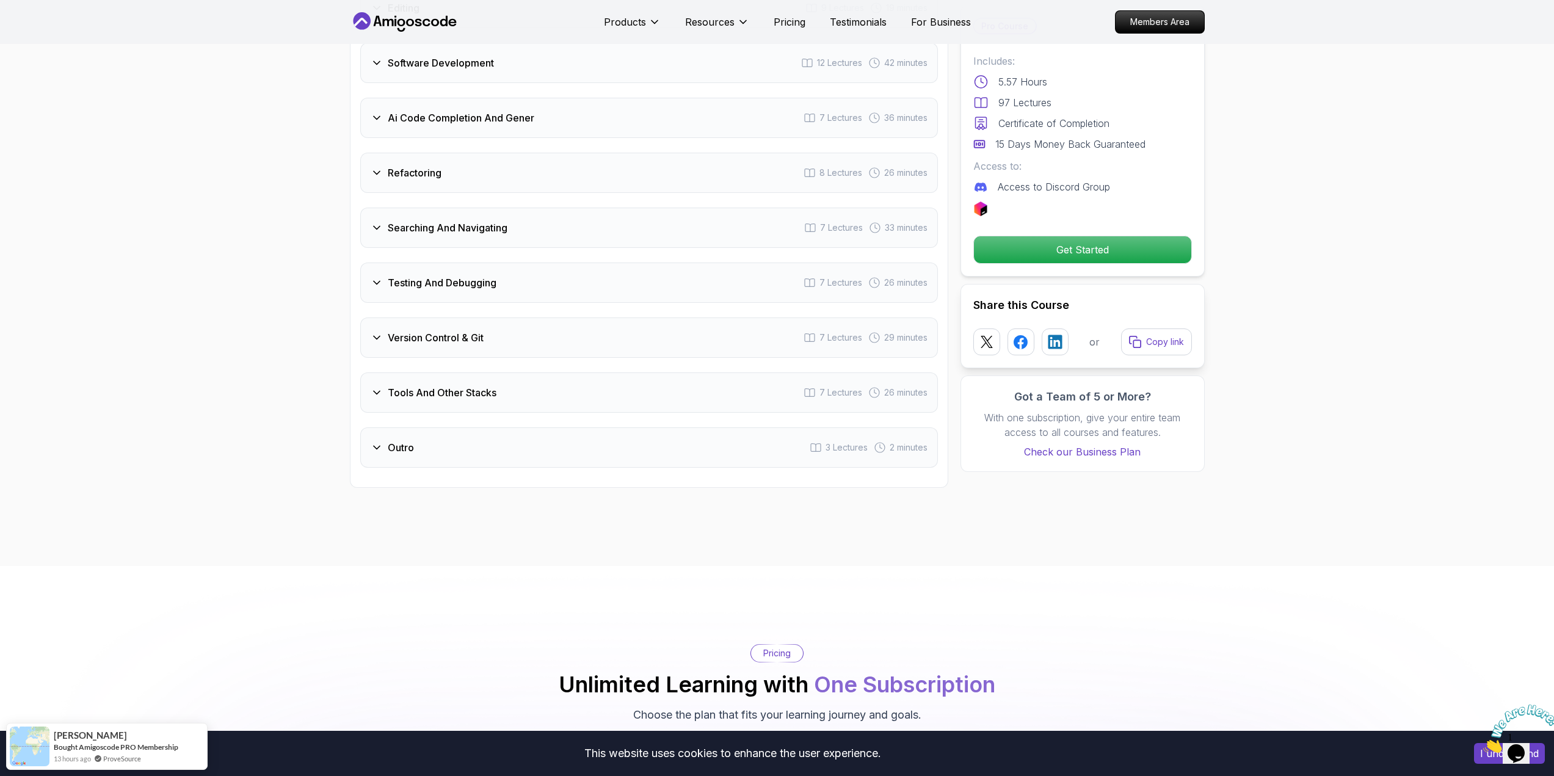
click at [492, 275] on h3 "Testing And Debugging" at bounding box center [442, 282] width 109 height 15
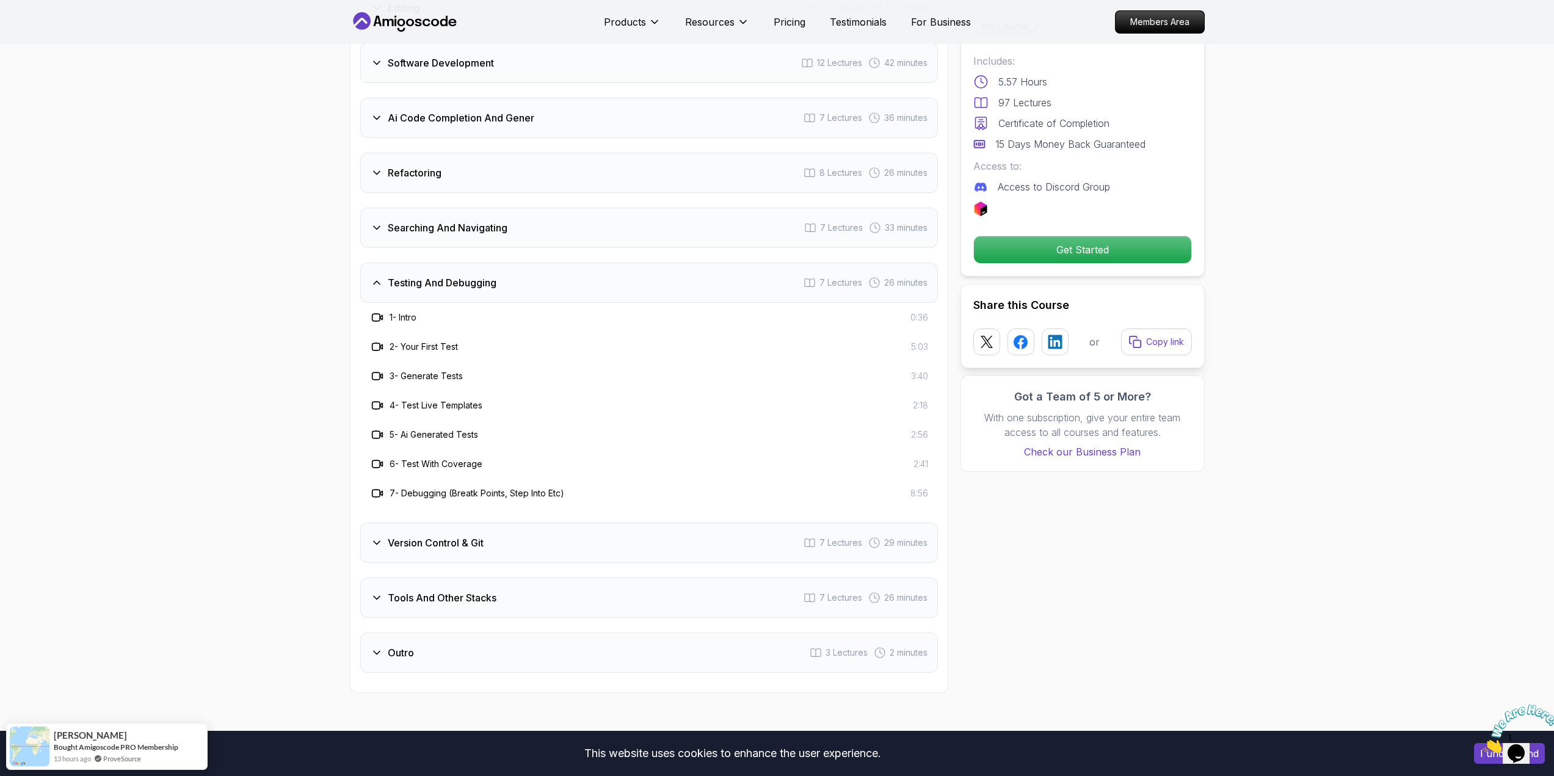
click at [492, 275] on h3 "Testing And Debugging" at bounding box center [442, 282] width 109 height 15
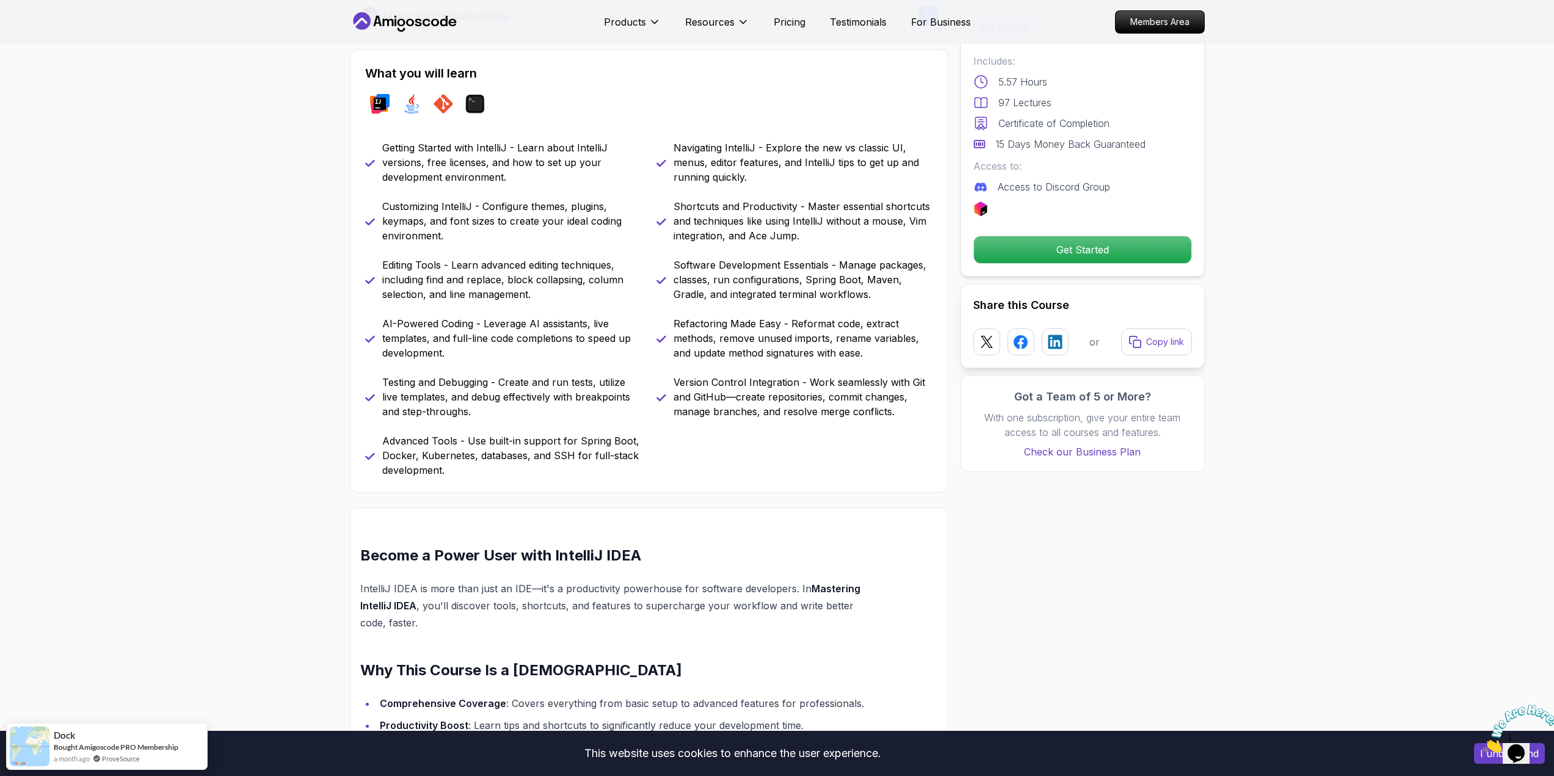
scroll to position [427, 0]
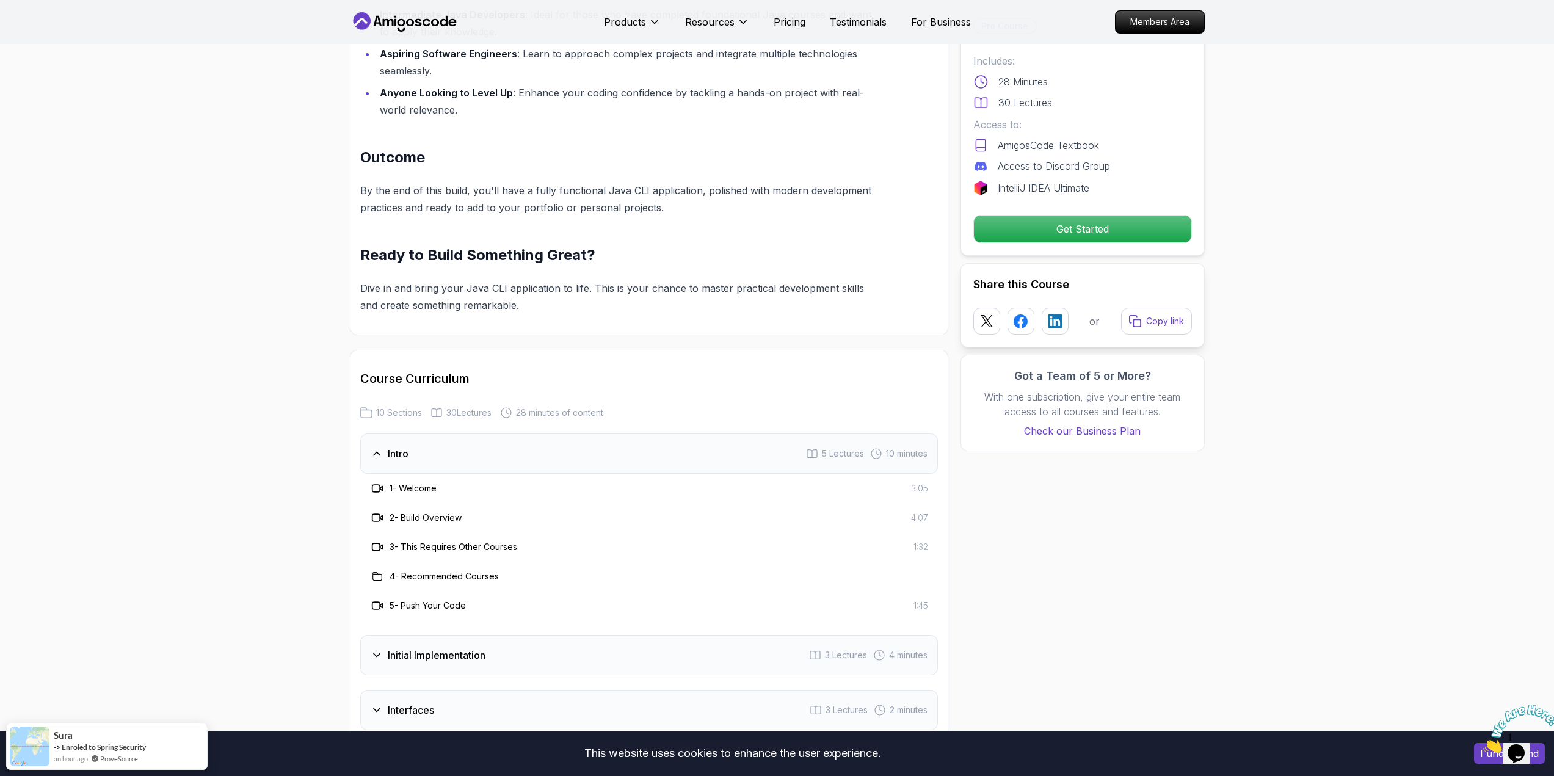
scroll to position [1282, 0]
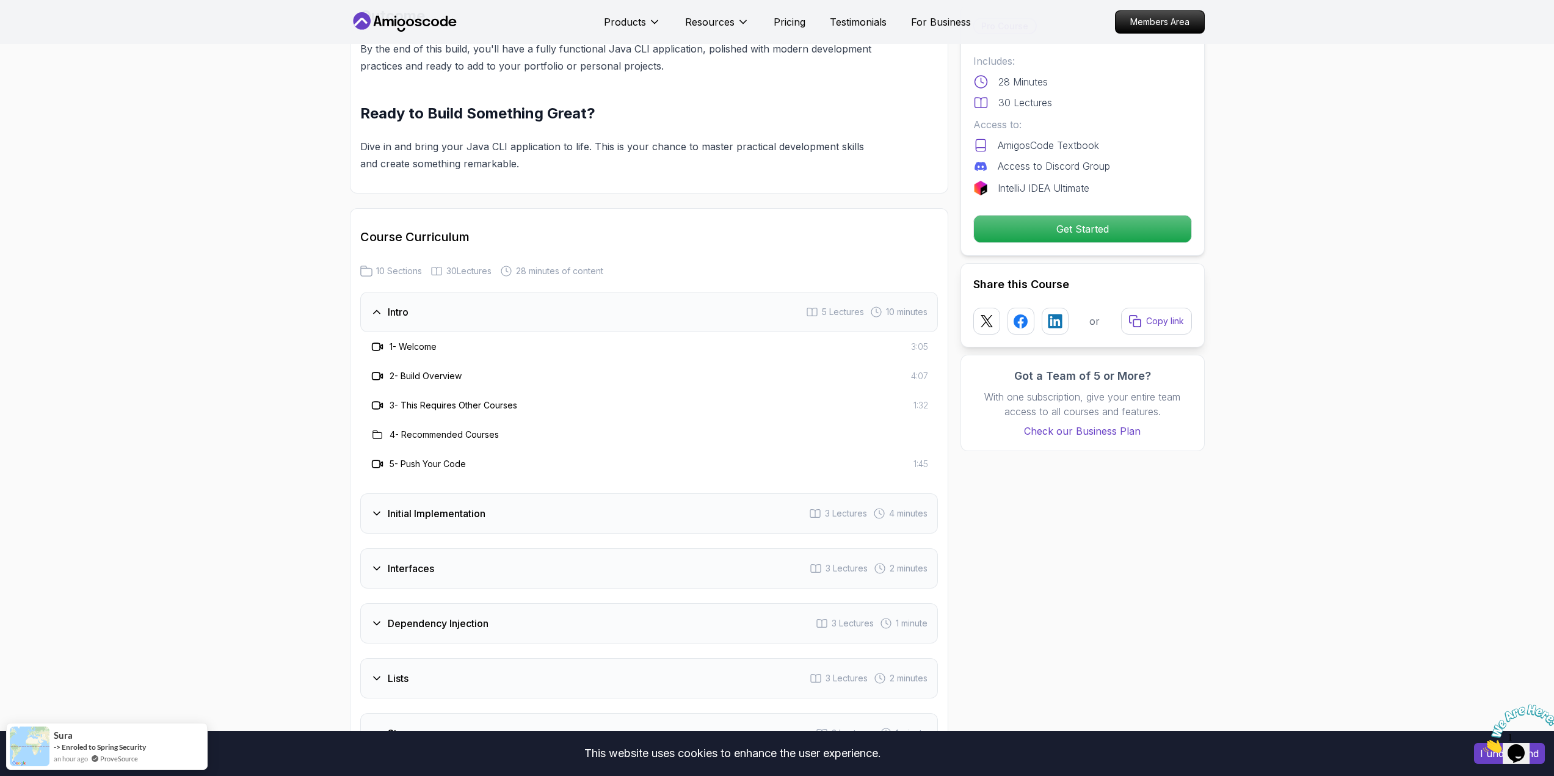
click at [519, 520] on div "Initial Implementation 3 Lectures 4 minutes" at bounding box center [649, 513] width 578 height 40
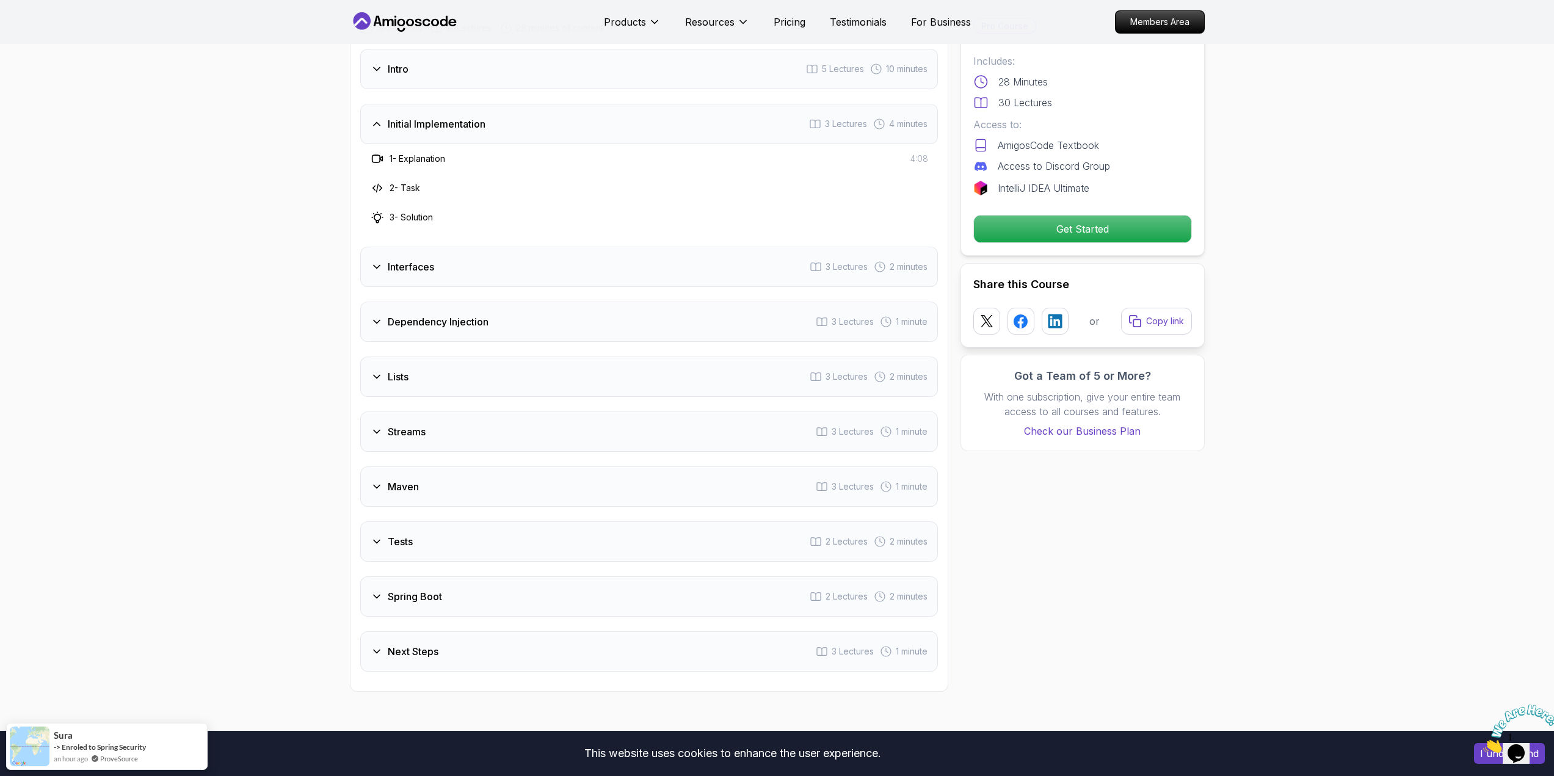
scroll to position [1526, 0]
click at [506, 275] on div "Interfaces 3 Lectures 2 minutes" at bounding box center [649, 265] width 578 height 40
click at [495, 318] on div "Dependency Injection 3 Lectures 1 minute" at bounding box center [649, 320] width 578 height 40
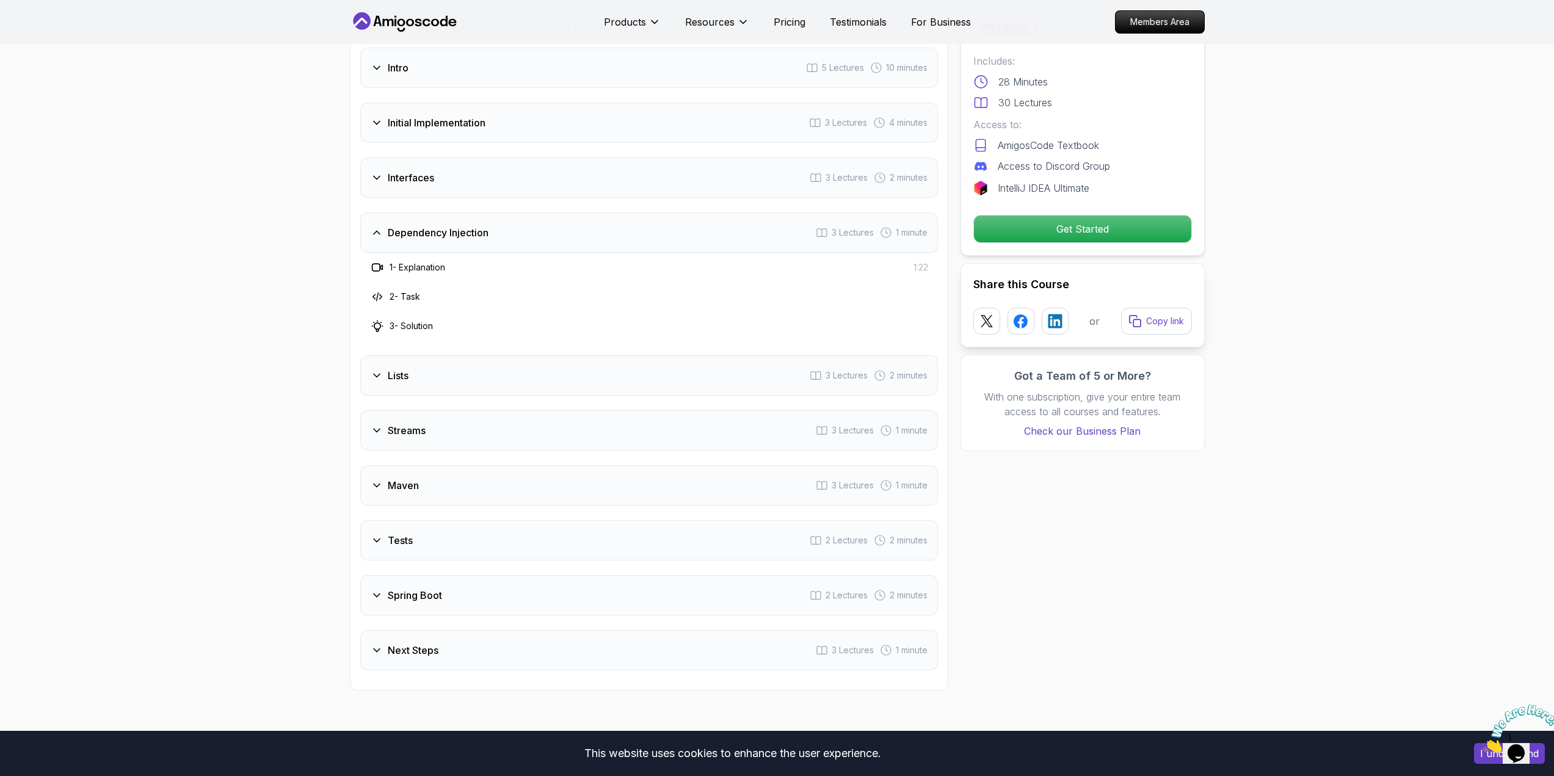
click at [487, 379] on div "Lists 3 Lectures 2 minutes" at bounding box center [649, 375] width 578 height 40
click at [470, 429] on div "Streams 3 Lectures 1 minute" at bounding box center [649, 430] width 578 height 40
